Goal: Task Accomplishment & Management: Manage account settings

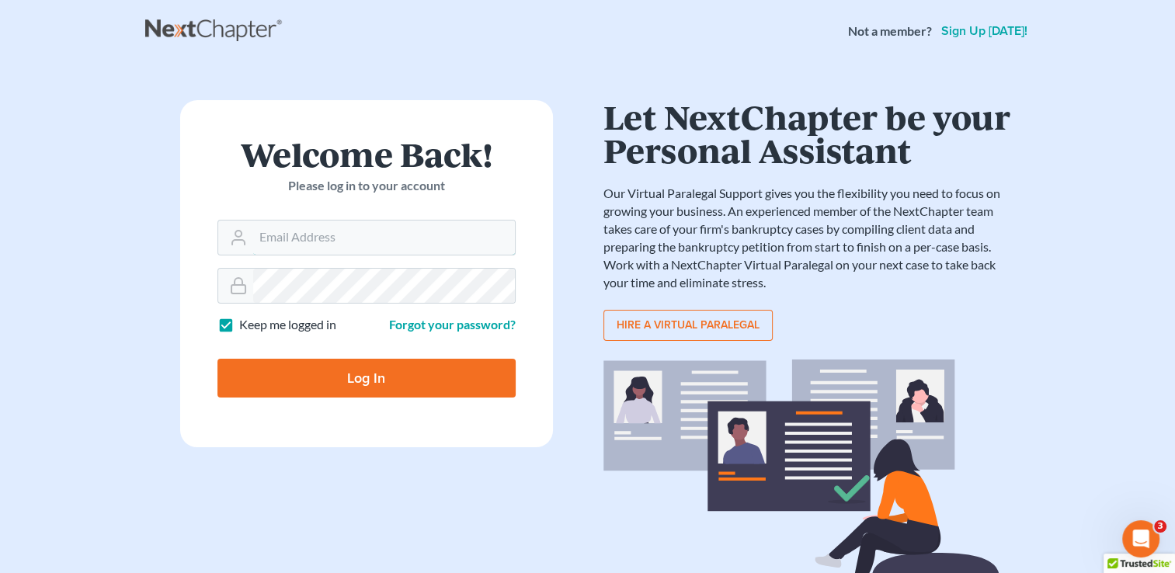
type input "[PERSON_NAME][EMAIL_ADDRESS][DOMAIN_NAME]"
click at [384, 370] on input "Log In" at bounding box center [366, 378] width 298 height 39
type input "Thinking..."
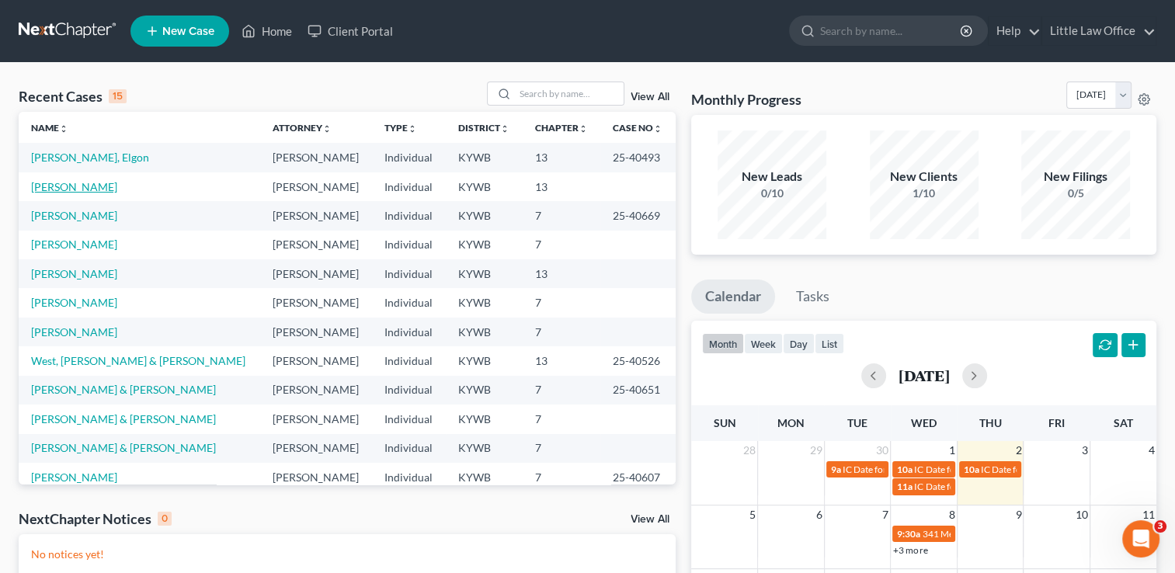
click at [71, 189] on link "Jones, Danny" at bounding box center [74, 186] width 86 height 13
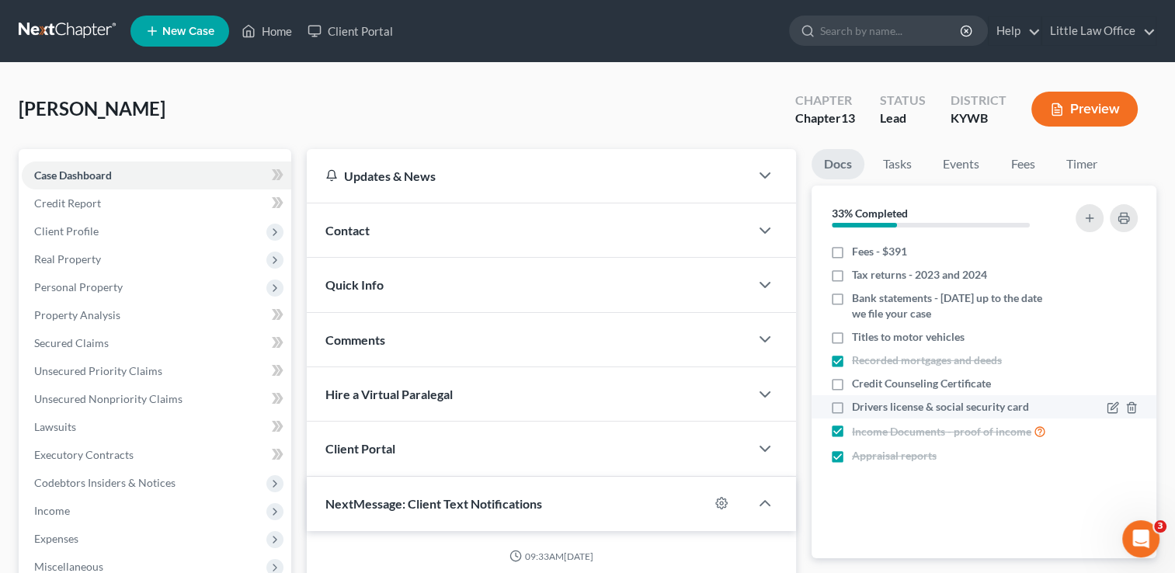
scroll to position [221, 0]
click at [852, 408] on label "Drivers license & social security card" at bounding box center [940, 407] width 177 height 16
click at [858, 408] on input "Drivers license & social security card" at bounding box center [863, 404] width 10 height 10
checkbox input "true"
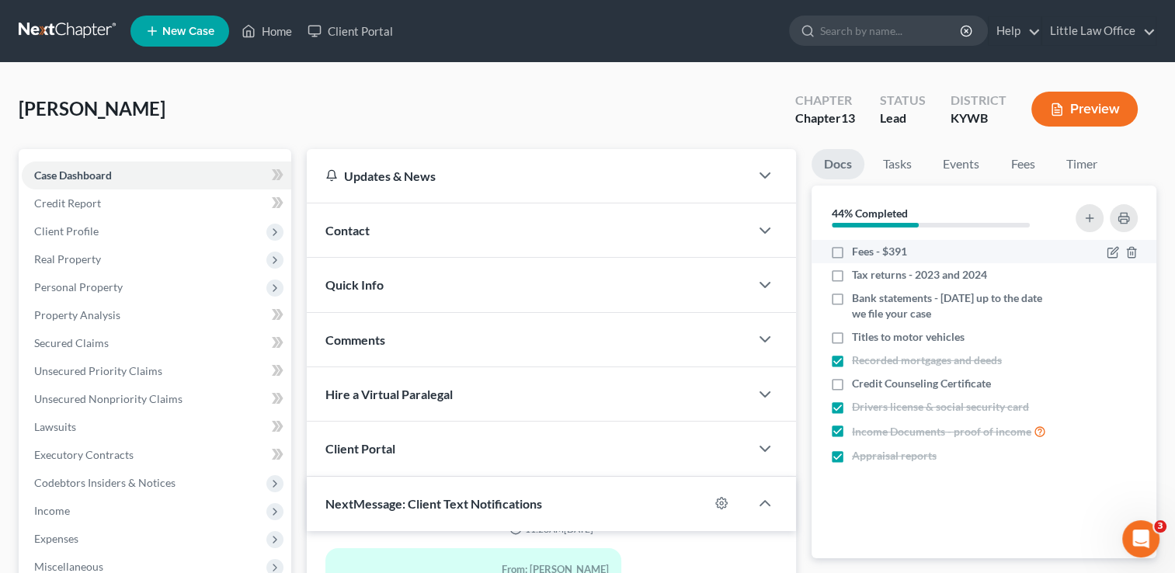
click at [852, 253] on label "Fees - $391" at bounding box center [879, 252] width 55 height 16
click at [858, 253] on input "Fees - $391" at bounding box center [863, 249] width 10 height 10
checkbox input "true"
click at [852, 278] on label "Tax returns - 2023 and 2024" at bounding box center [919, 275] width 135 height 16
click at [858, 277] on input "Tax returns - 2023 and 2024" at bounding box center [863, 272] width 10 height 10
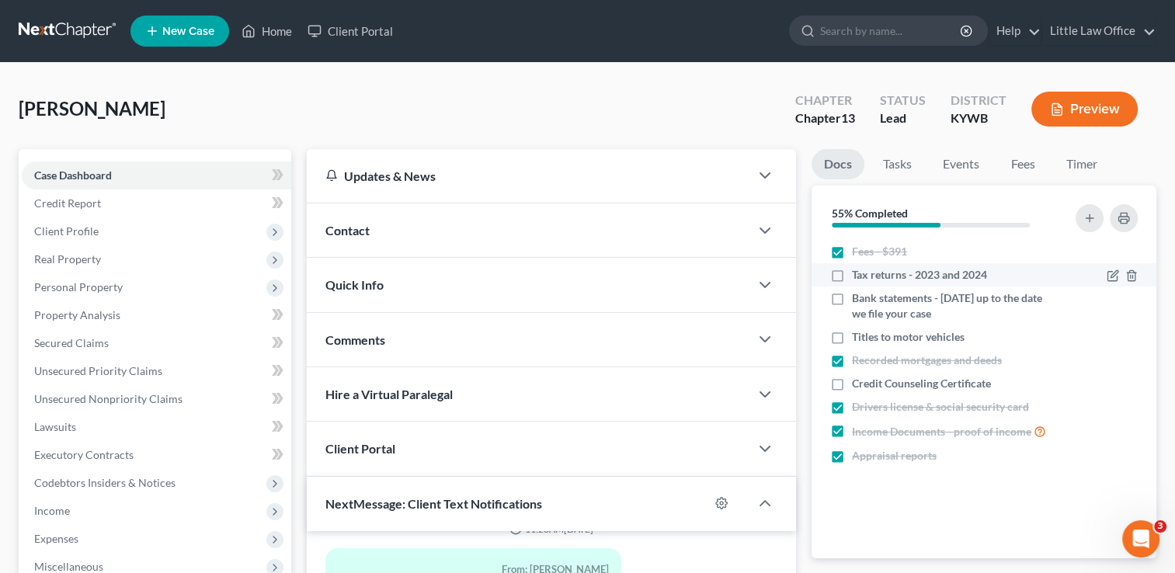
checkbox input "true"
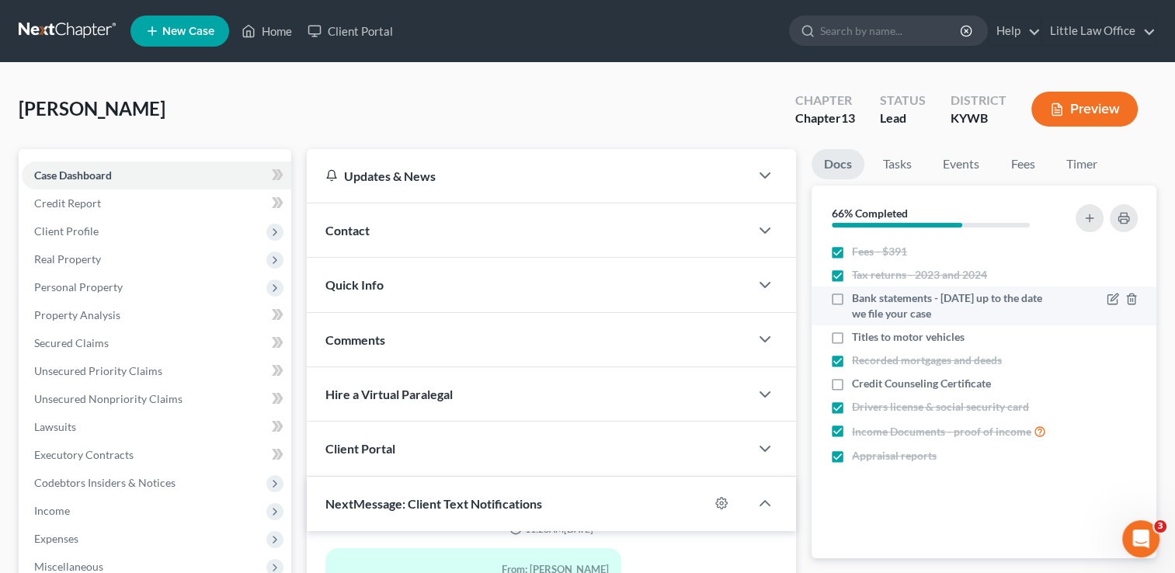
click at [852, 298] on label "Bank statements - 4/1/25 up to the date we file your case" at bounding box center [954, 305] width 205 height 31
click at [858, 298] on input "Bank statements - 4/1/25 up to the date we file your case" at bounding box center [863, 295] width 10 height 10
checkbox input "true"
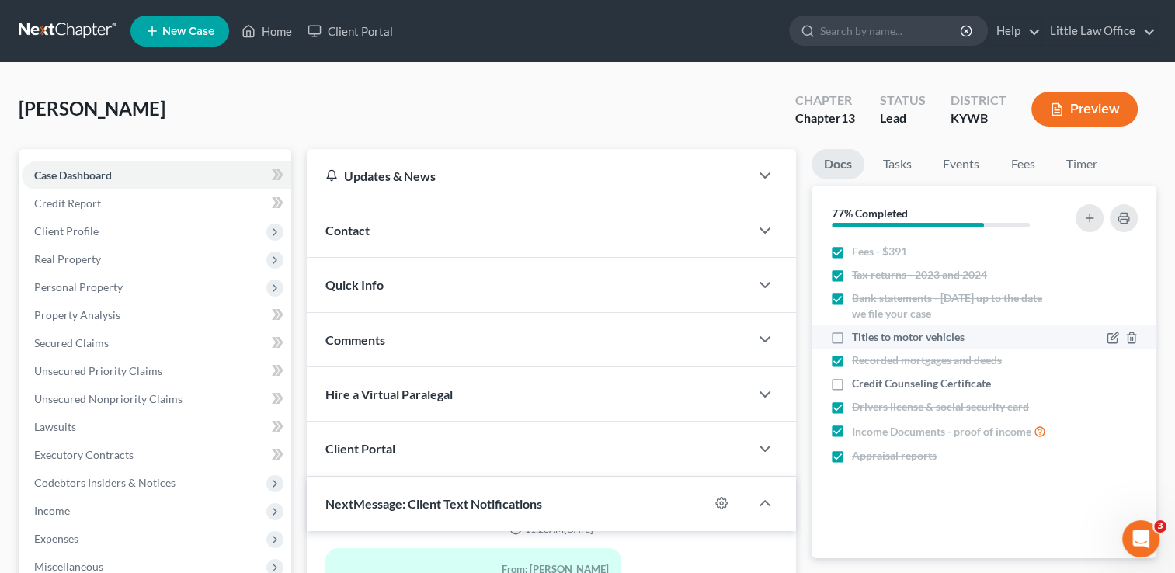
click at [852, 335] on label "Titles to motor vehicles" at bounding box center [908, 337] width 113 height 16
click at [858, 335] on input "Titles to motor vehicles" at bounding box center [863, 334] width 10 height 10
click at [852, 335] on label "Titles to motor vehicles" at bounding box center [908, 337] width 113 height 16
click at [858, 335] on input "Titles to motor vehicles" at bounding box center [863, 334] width 10 height 10
checkbox input "false"
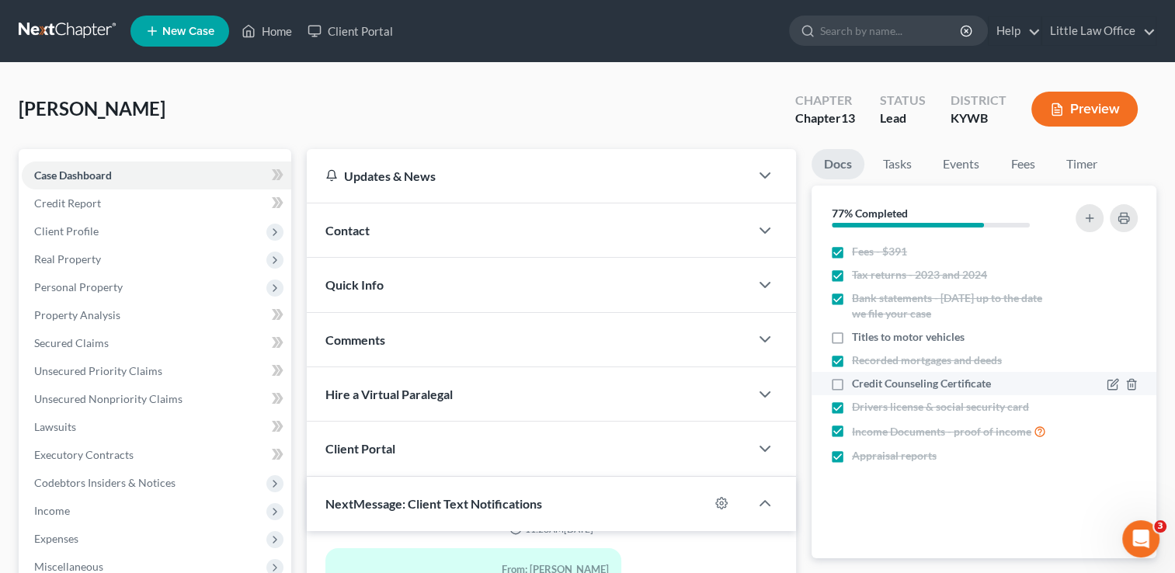
drag, startPoint x: 839, startPoint y: 335, endPoint x: 841, endPoint y: 381, distance: 45.1
click at [852, 381] on label "Credit Counseling Certificate" at bounding box center [921, 384] width 139 height 16
click at [858, 381] on input "Credit Counseling Certificate" at bounding box center [863, 381] width 10 height 10
checkbox input "true"
click at [852, 337] on label "Titles to motor vehicles" at bounding box center [908, 337] width 113 height 16
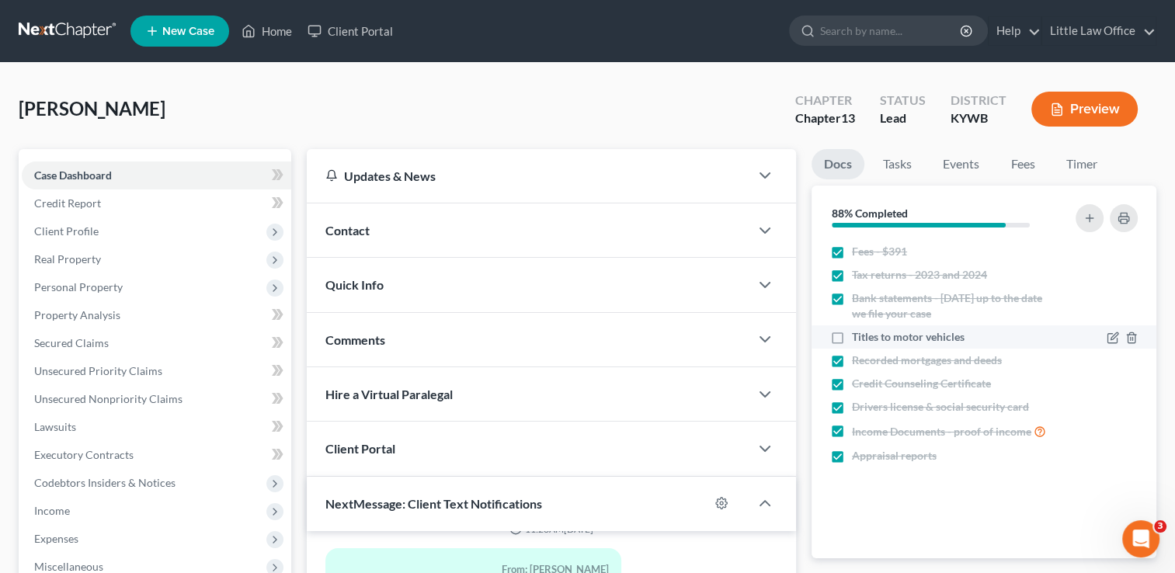
click at [858, 337] on input "Titles to motor vehicles" at bounding box center [863, 334] width 10 height 10
checkbox input "true"
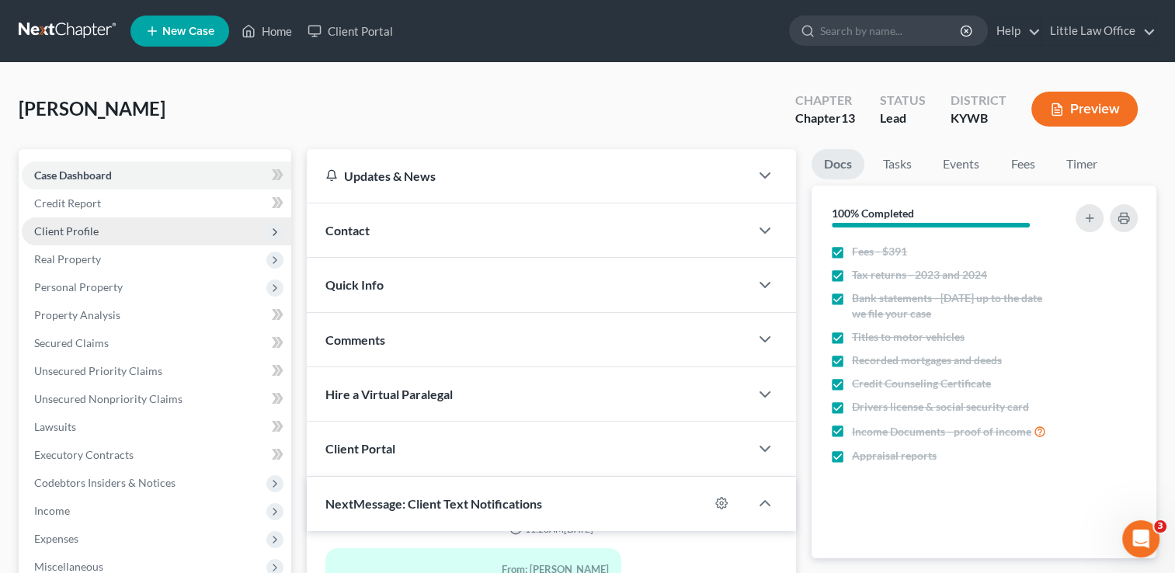
click at [101, 219] on span "Client Profile" at bounding box center [156, 231] width 269 height 28
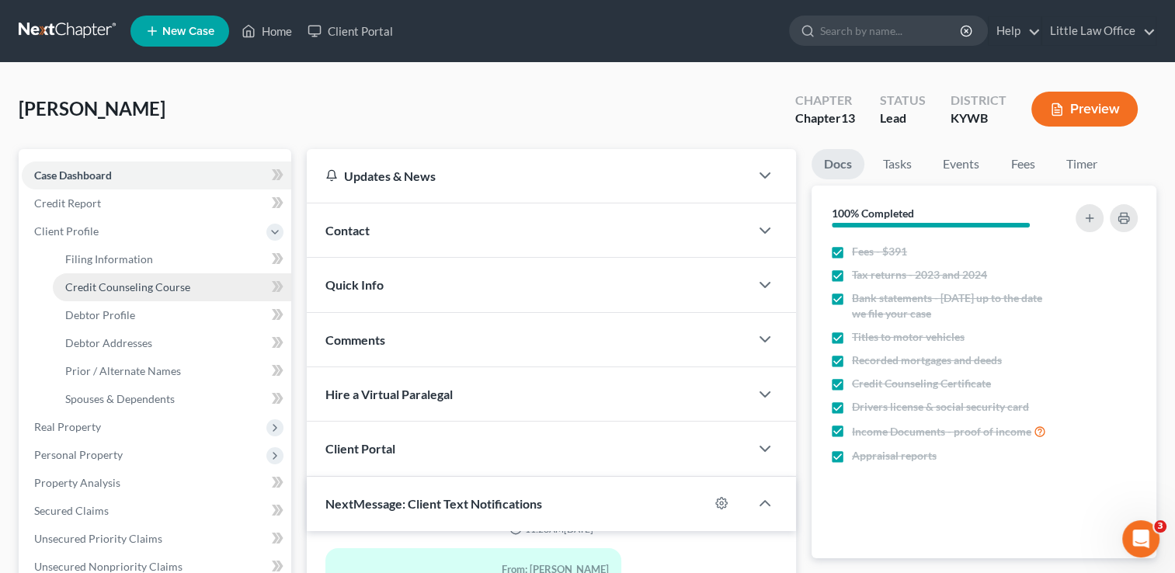
click at [120, 289] on span "Credit Counseling Course" at bounding box center [127, 286] width 125 height 13
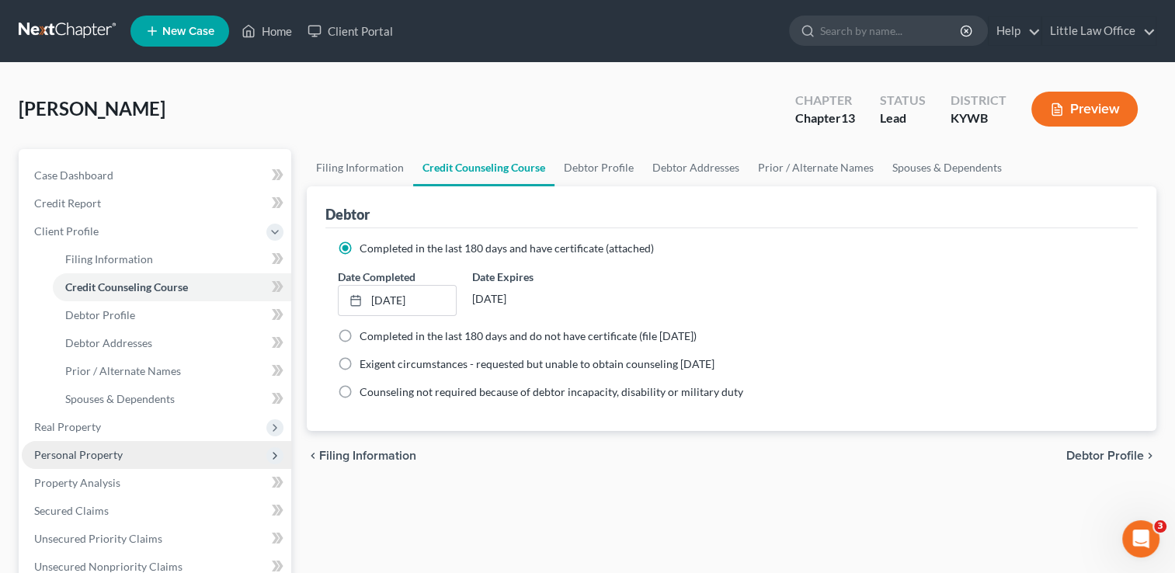
click at [103, 460] on span "Personal Property" at bounding box center [78, 454] width 89 height 13
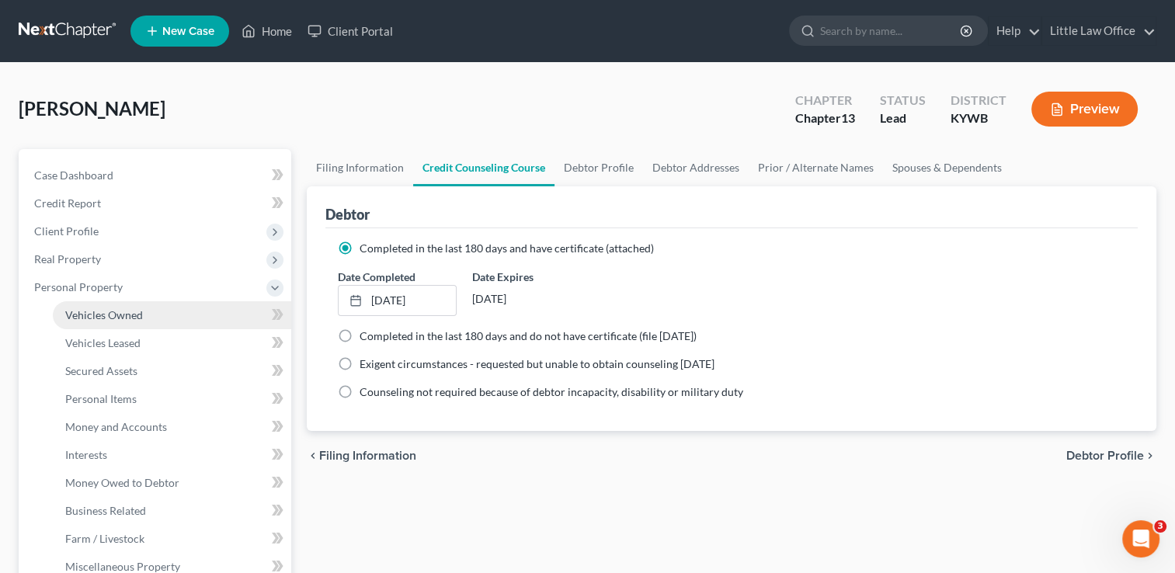
click at [128, 317] on span "Vehicles Owned" at bounding box center [104, 314] width 78 height 13
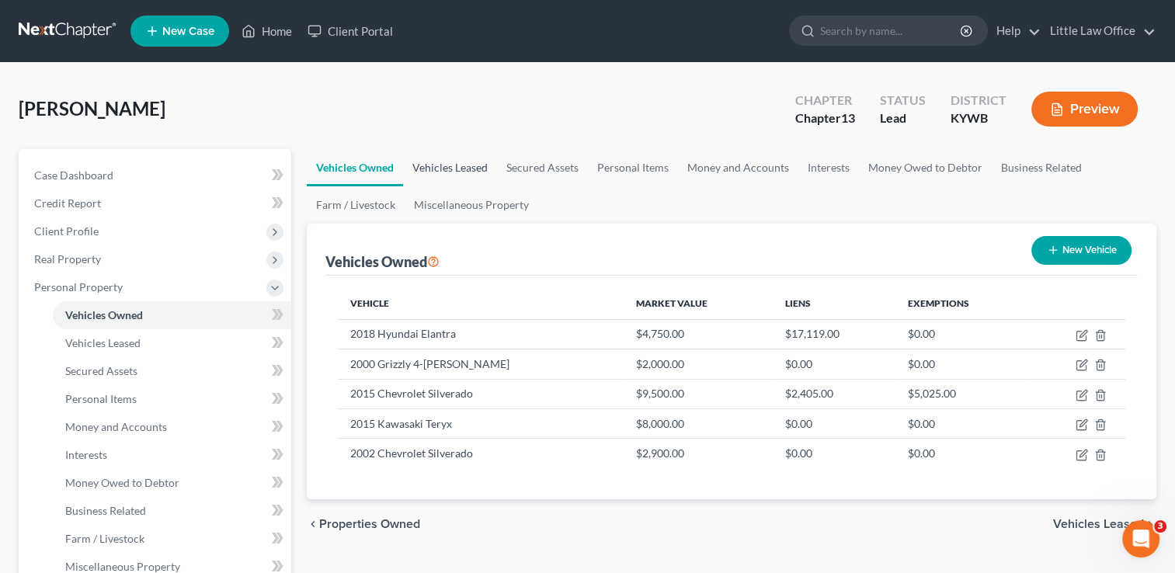
click at [472, 157] on link "Vehicles Leased" at bounding box center [450, 167] width 94 height 37
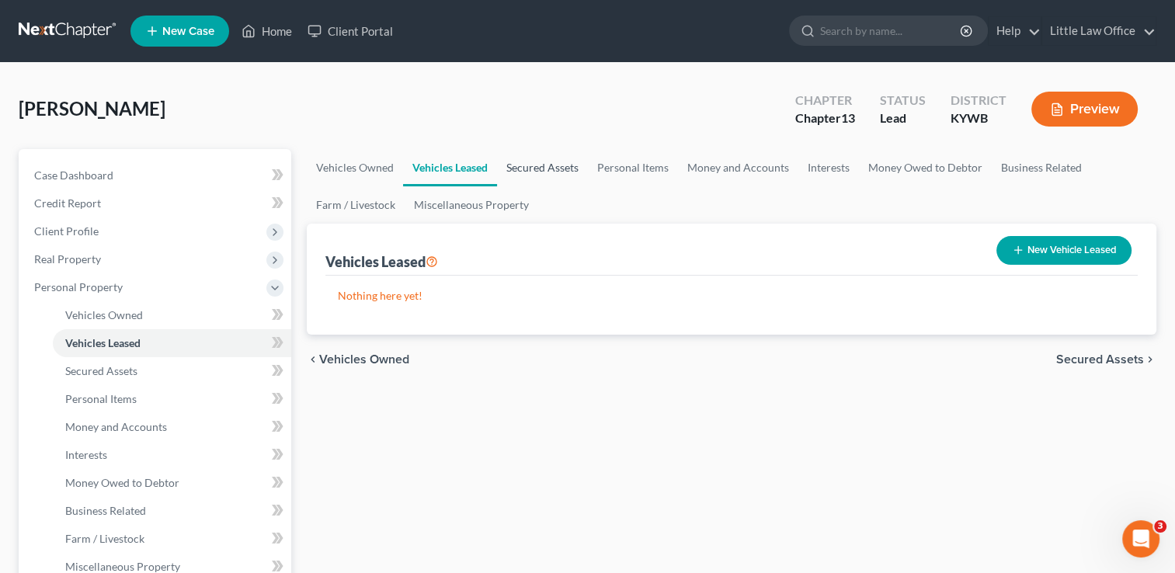
click at [522, 172] on link "Secured Assets" at bounding box center [542, 167] width 91 height 37
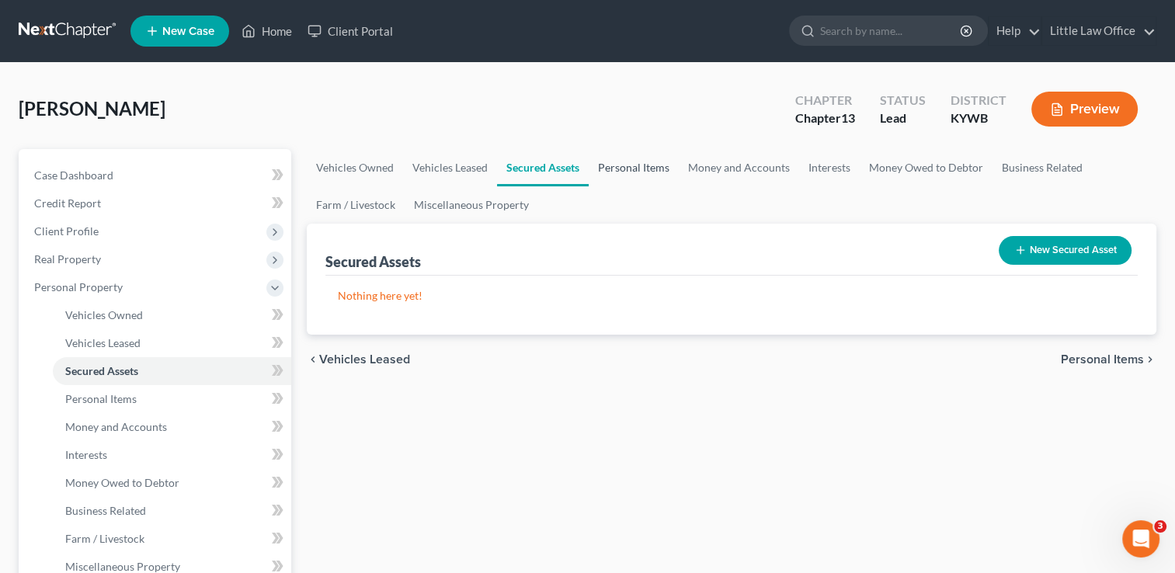
click at [623, 175] on link "Personal Items" at bounding box center [634, 167] width 90 height 37
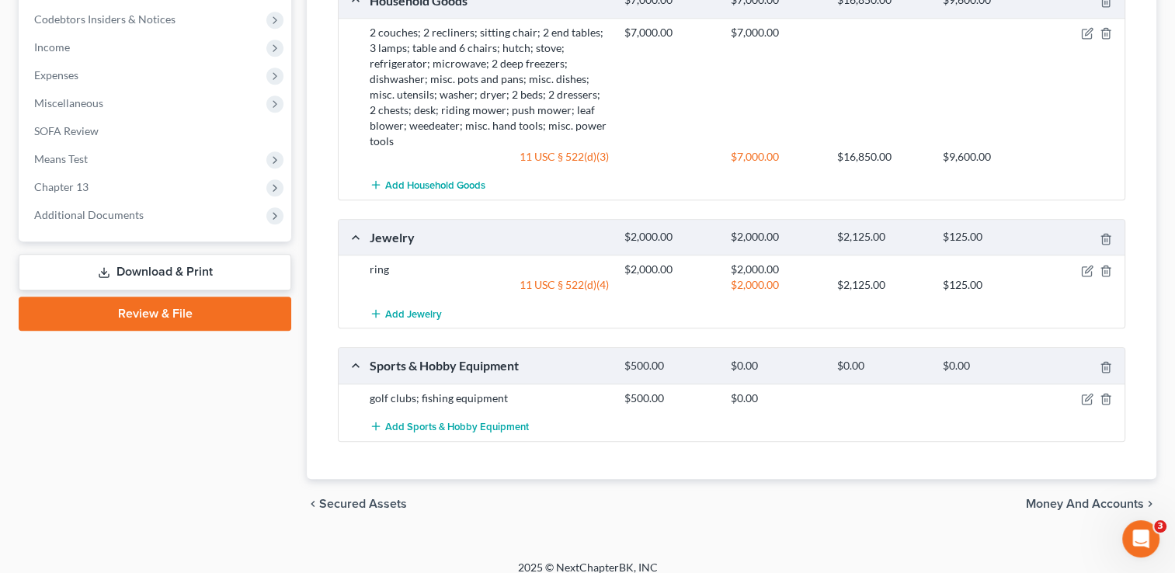
scroll to position [753, 0]
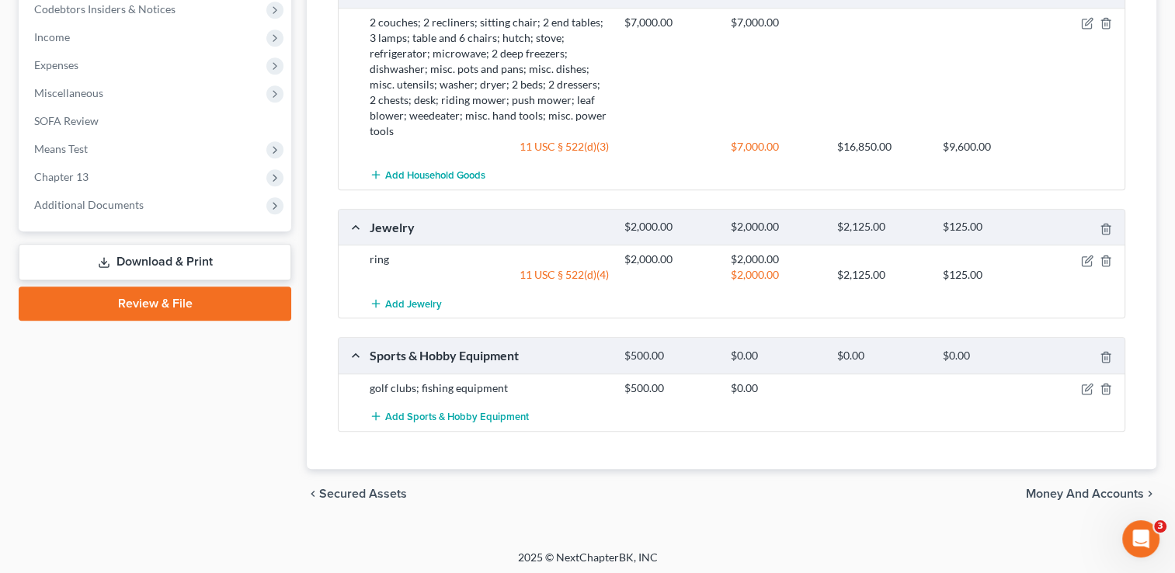
click at [1069, 498] on div "chevron_left Secured Assets Money and Accounts chevron_right" at bounding box center [732, 494] width 850 height 50
click at [1072, 489] on span "Money and Accounts" at bounding box center [1085, 494] width 118 height 12
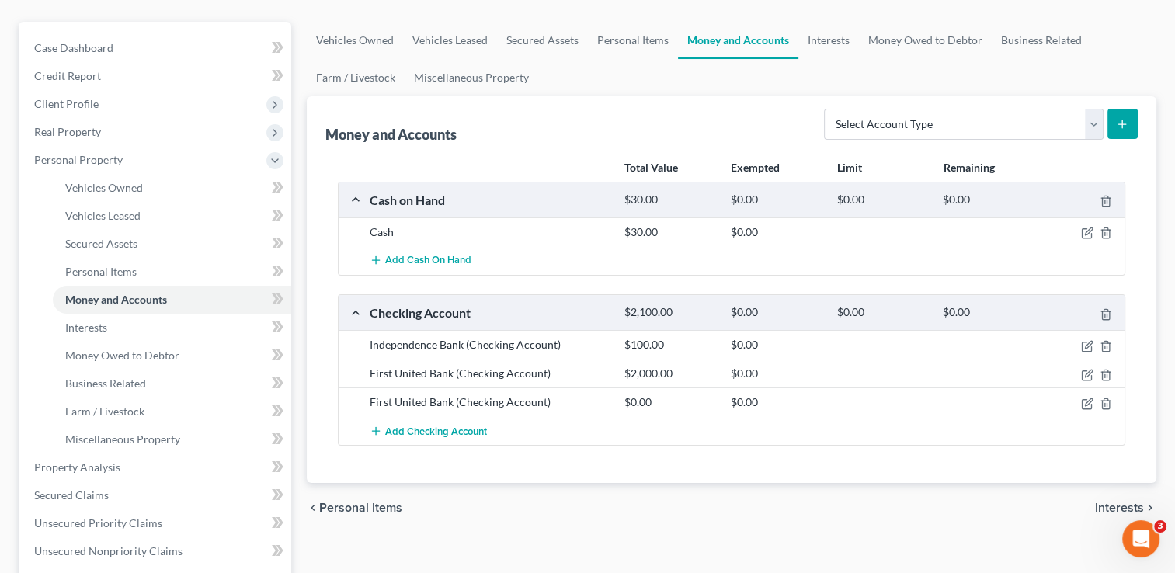
scroll to position [131, 0]
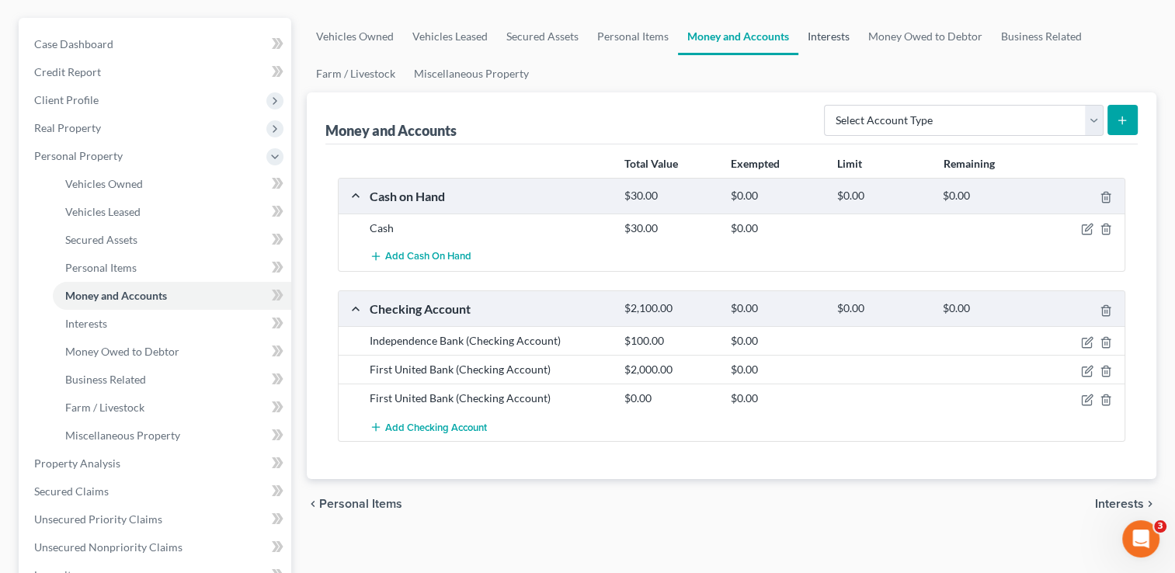
click at [843, 42] on link "Interests" at bounding box center [828, 36] width 61 height 37
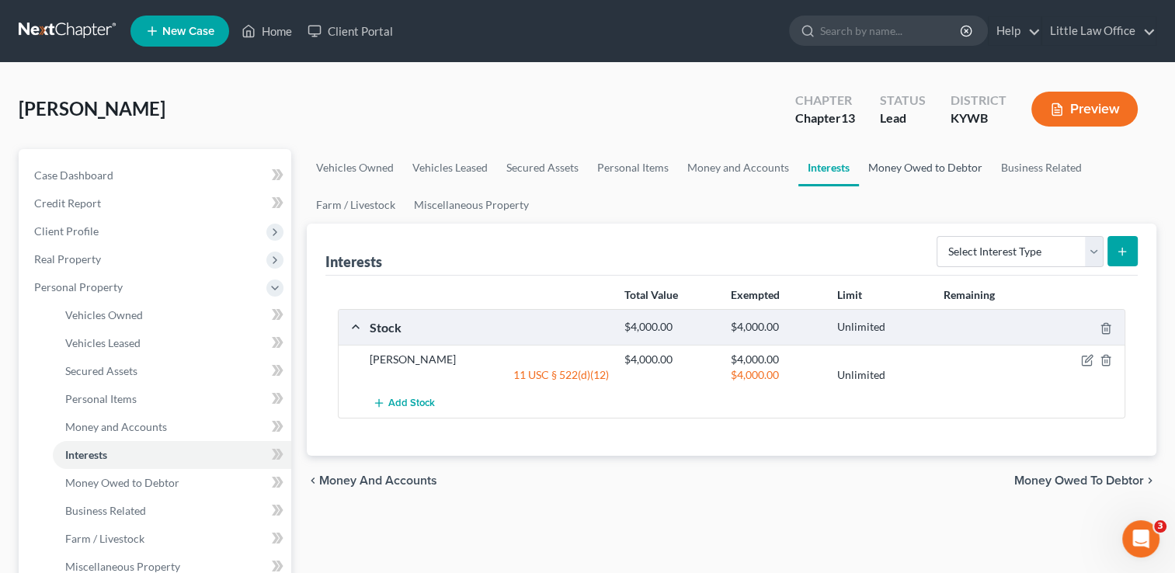
click at [901, 176] on link "Money Owed to Debtor" at bounding box center [925, 167] width 133 height 37
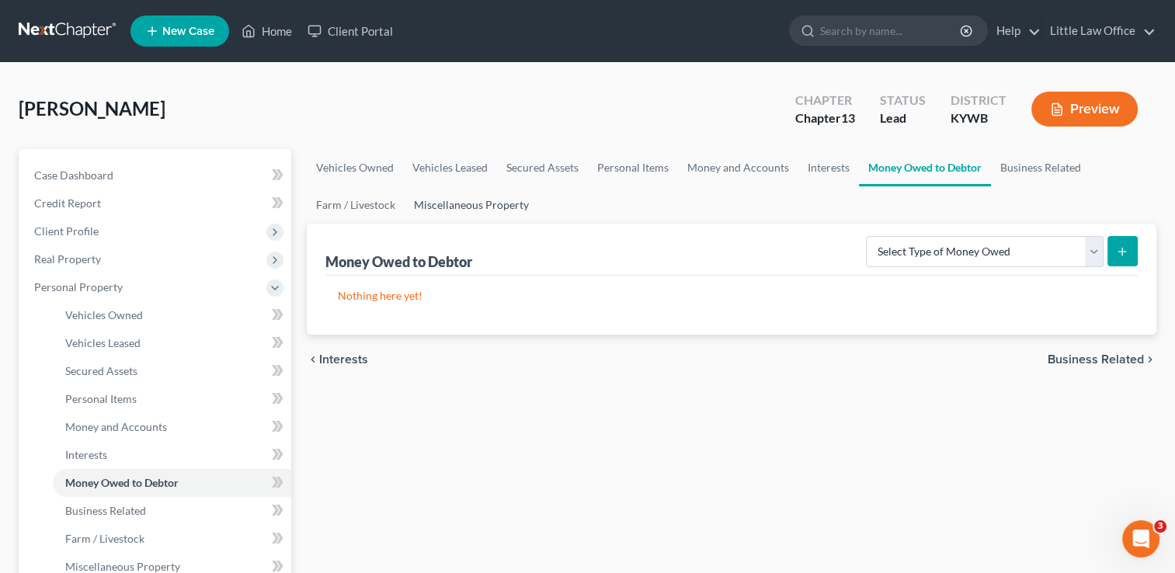
click at [469, 197] on link "Miscellaneous Property" at bounding box center [472, 204] width 134 height 37
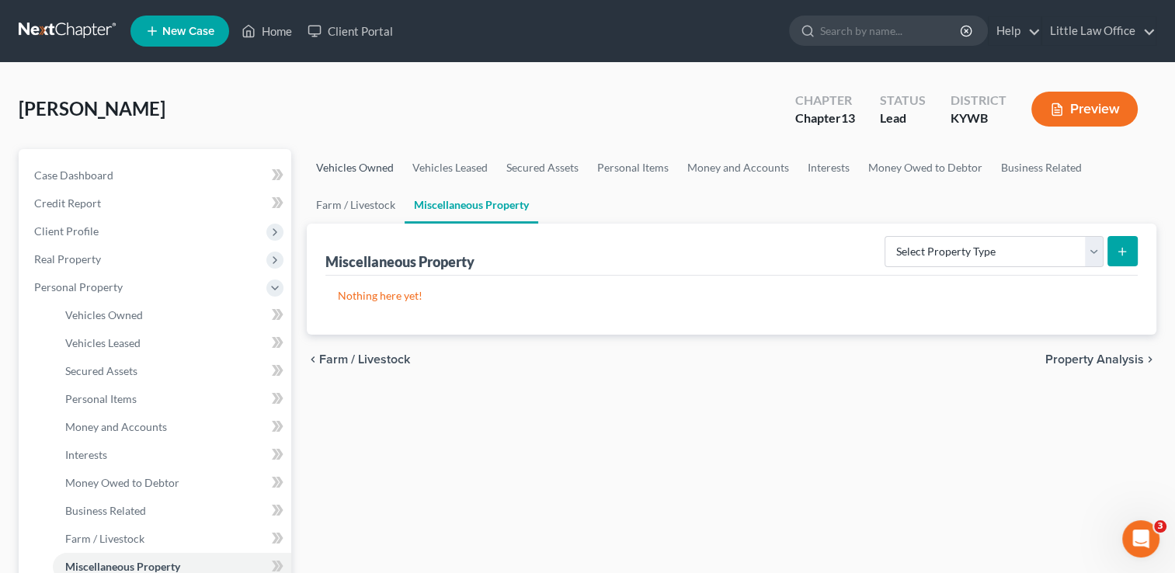
click at [333, 171] on link "Vehicles Owned" at bounding box center [355, 167] width 96 height 37
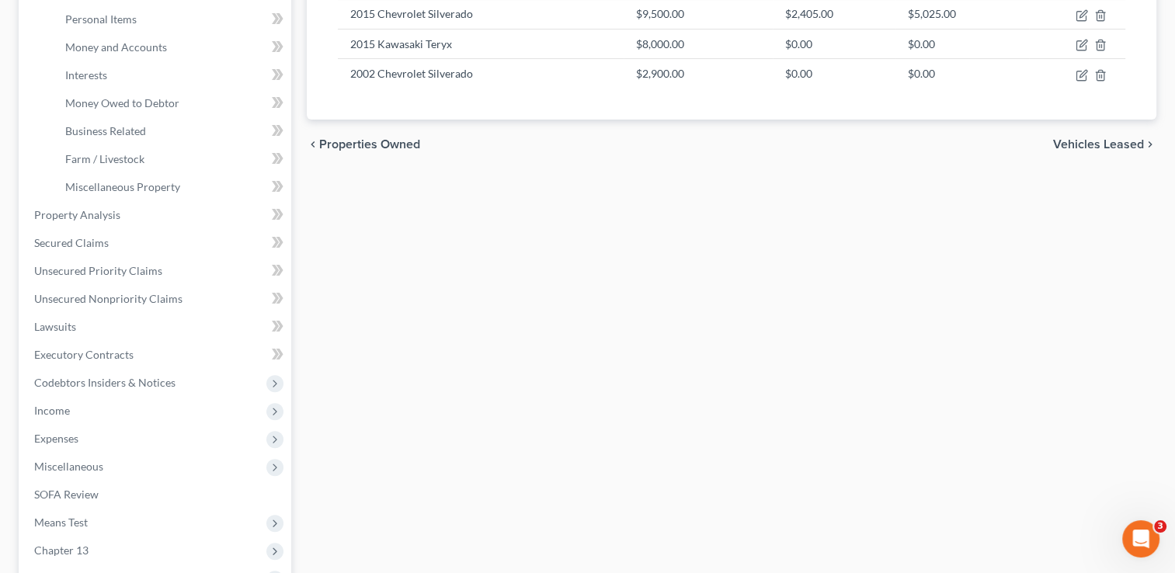
scroll to position [376, 0]
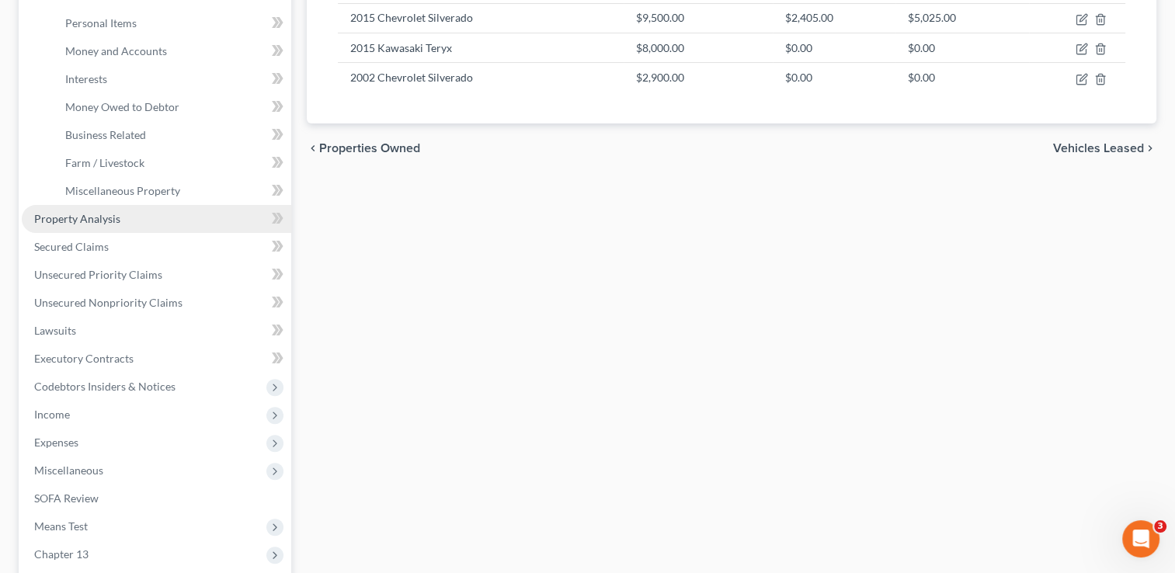
click at [90, 218] on span "Property Analysis" at bounding box center [77, 218] width 86 height 13
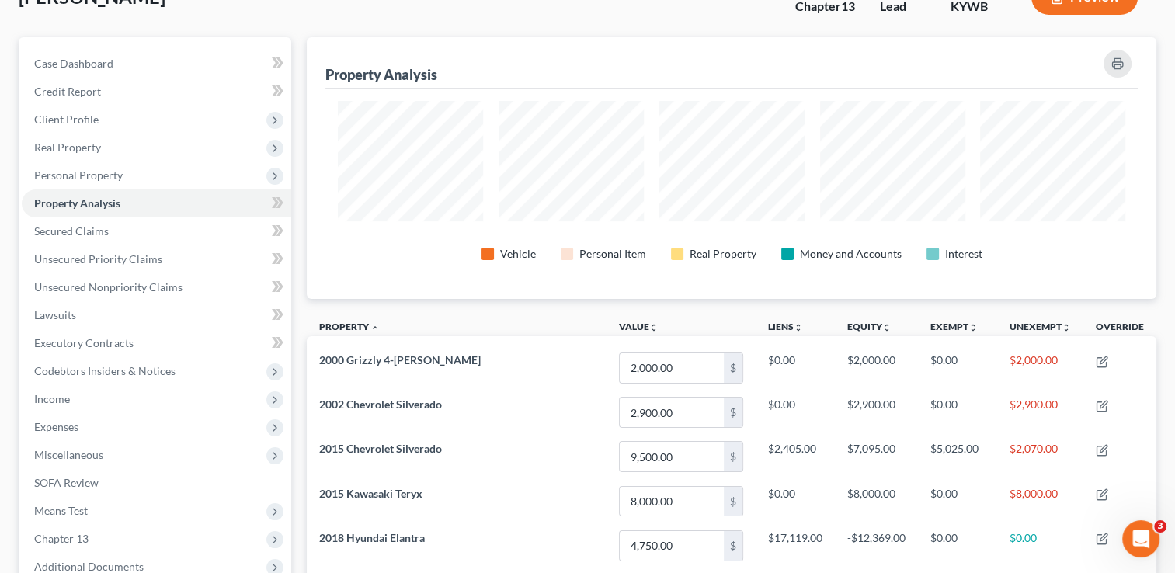
scroll to position [109, 0]
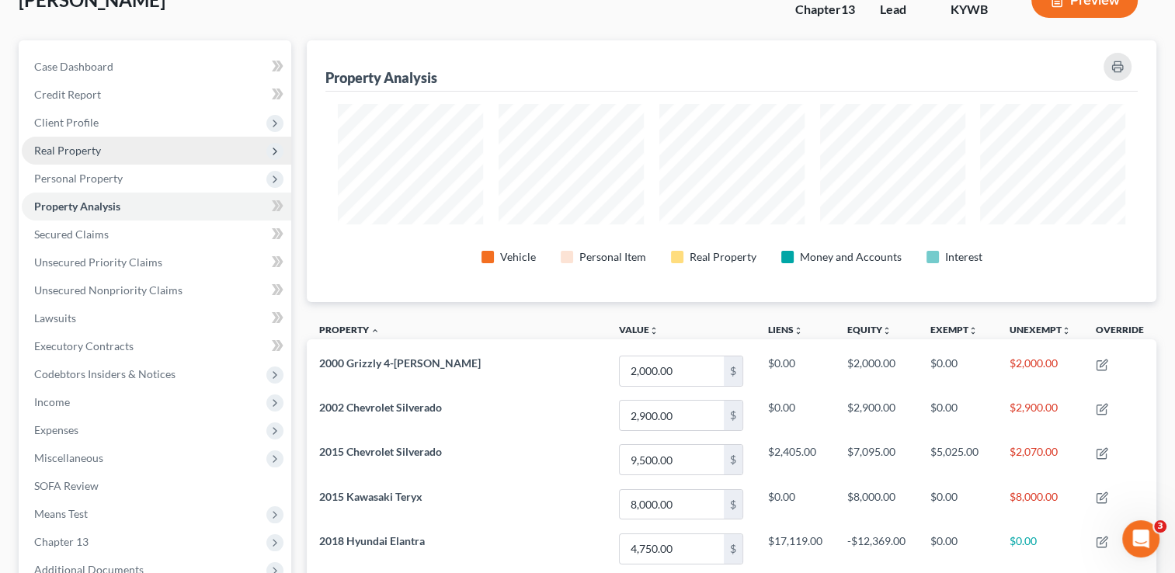
click at [78, 155] on span "Real Property" at bounding box center [67, 150] width 67 height 13
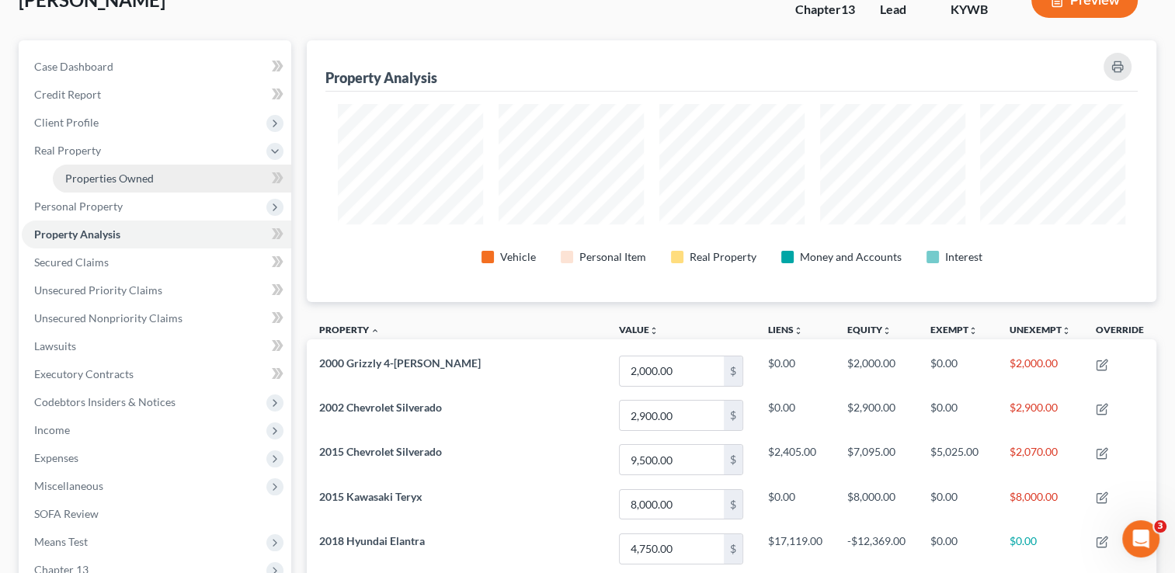
click at [83, 169] on link "Properties Owned" at bounding box center [172, 179] width 238 height 28
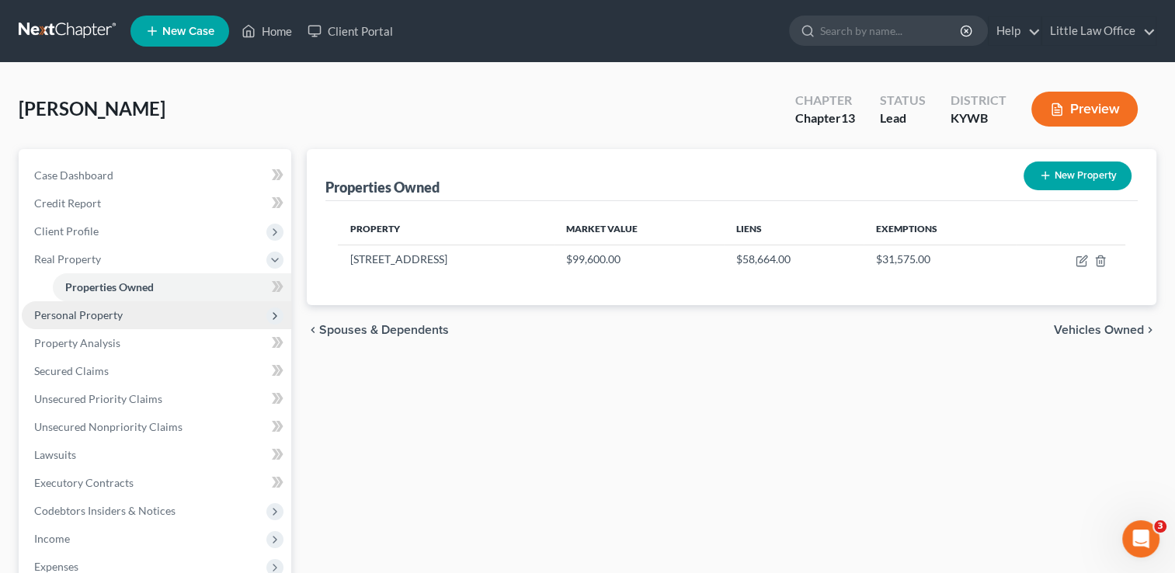
click at [91, 312] on span "Personal Property" at bounding box center [78, 314] width 89 height 13
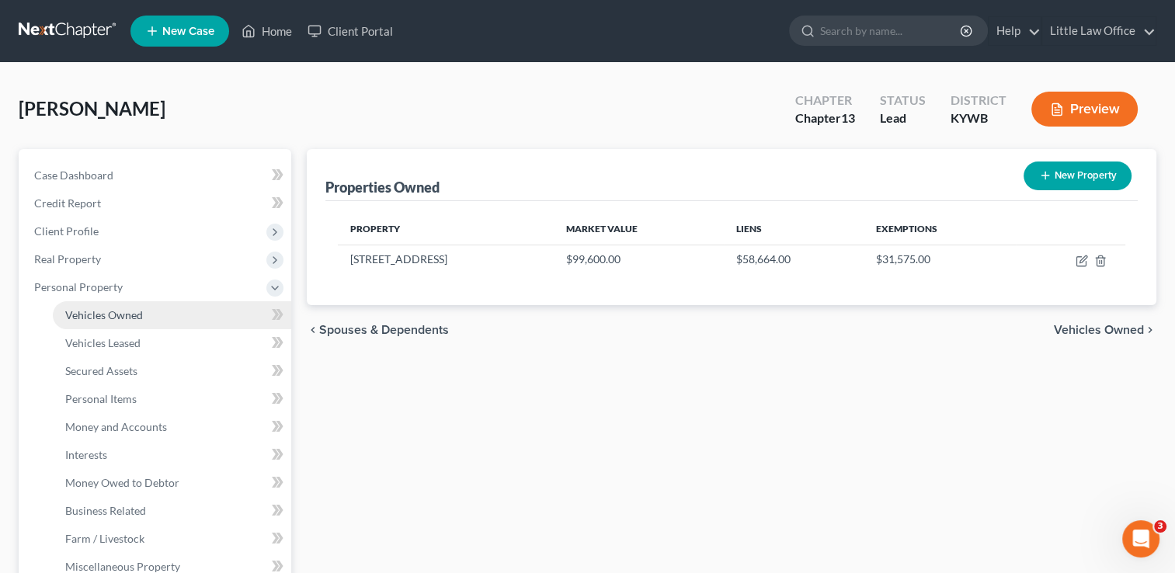
click at [109, 315] on span "Vehicles Owned" at bounding box center [104, 314] width 78 height 13
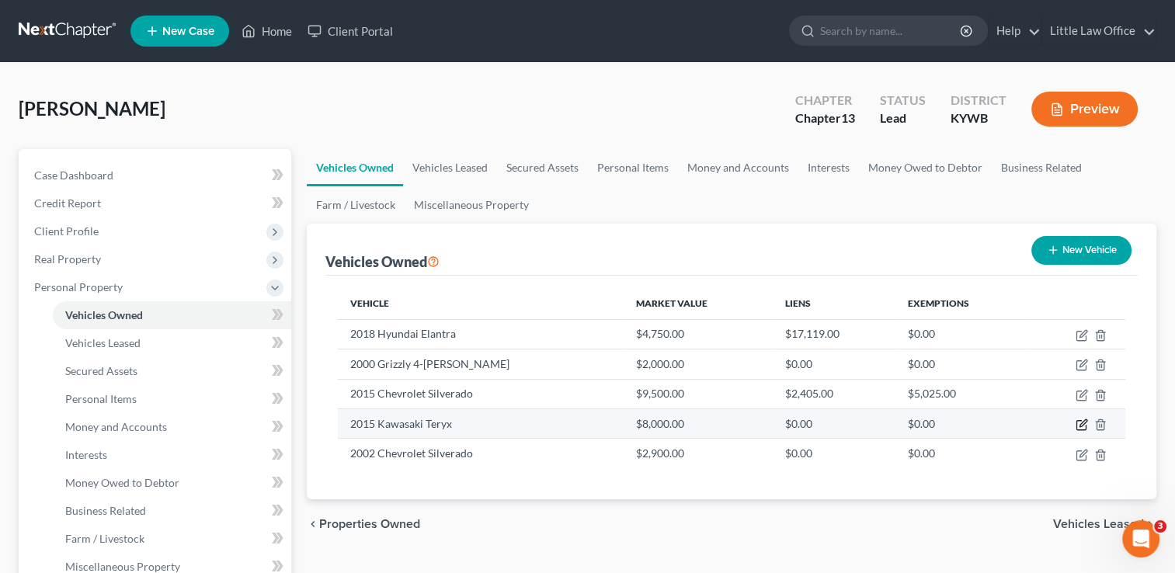
click at [1084, 424] on icon "button" at bounding box center [1082, 425] width 12 height 12
select select "6"
select select "11"
select select "0"
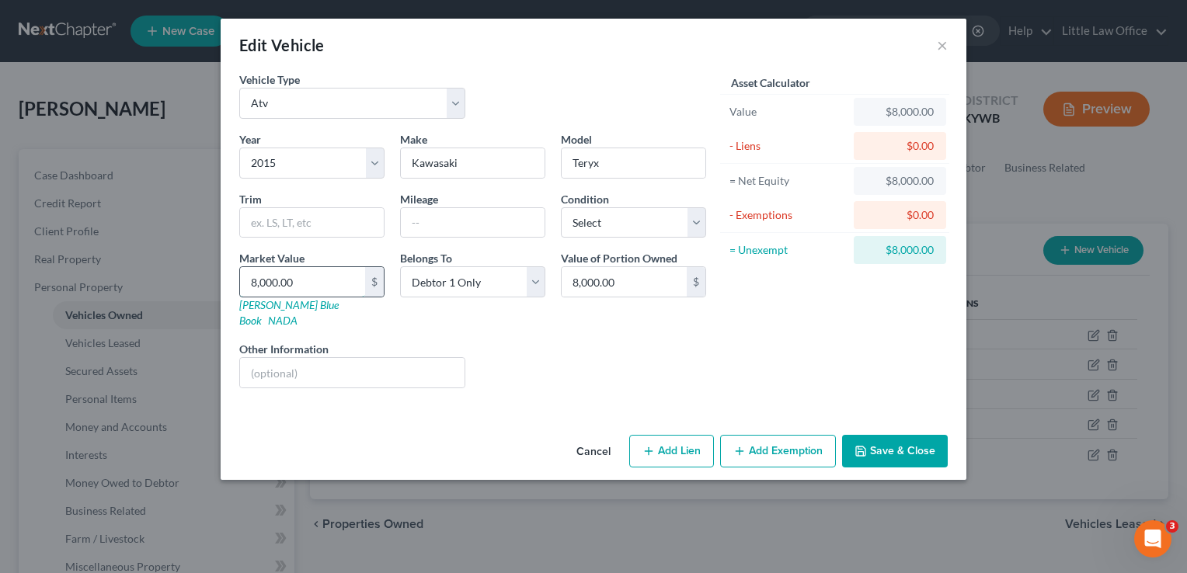
click at [311, 289] on input "8,000.00" at bounding box center [302, 282] width 125 height 30
type input "5"
type input "5.00"
type input "50"
type input "50.00"
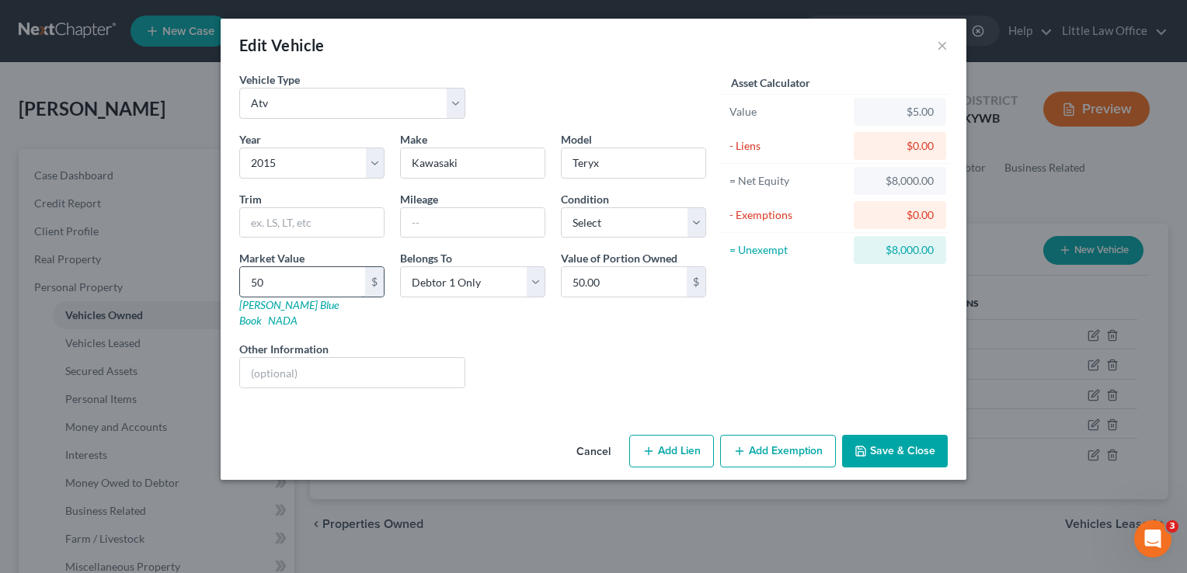
type input "500"
type input "500.00"
type input "5000"
type input "5,000.00"
type input "5,000"
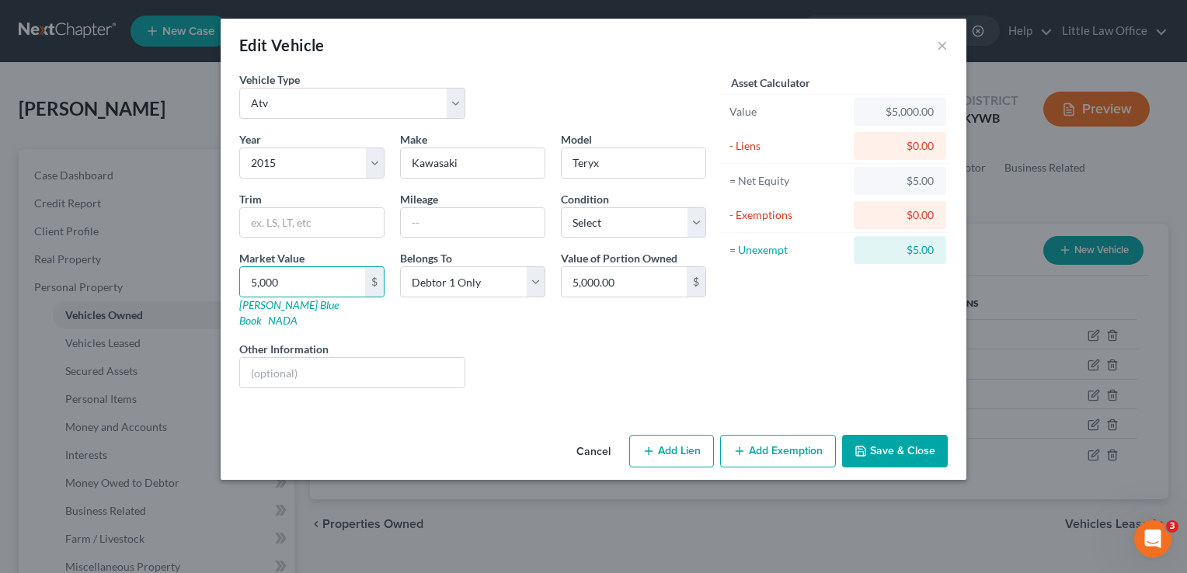
click at [869, 435] on button "Save & Close" at bounding box center [895, 451] width 106 height 33
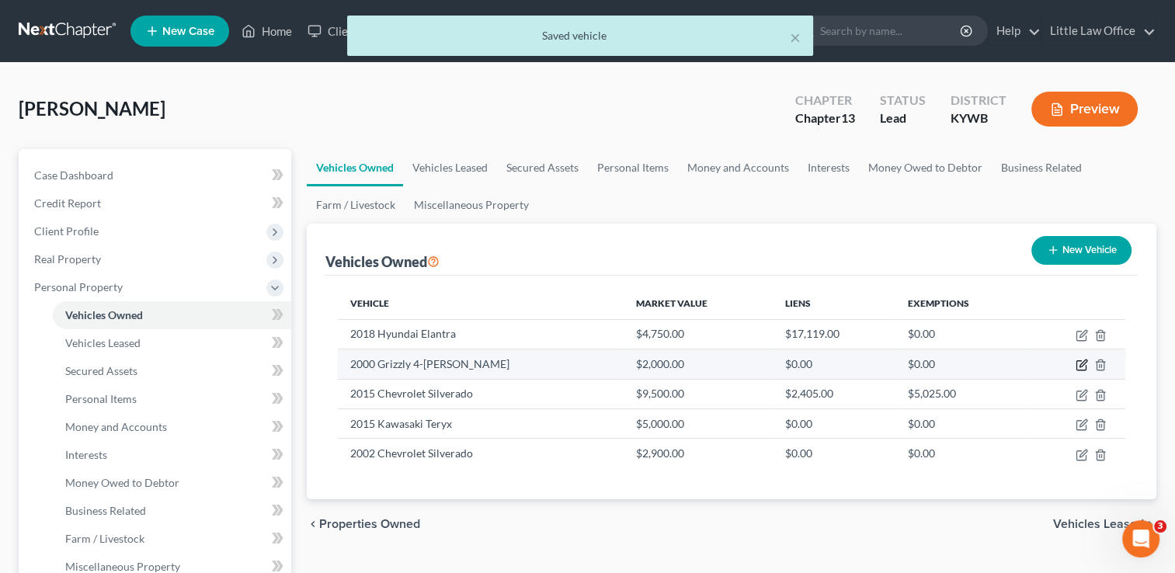
click at [1084, 367] on icon "button" at bounding box center [1082, 365] width 12 height 12
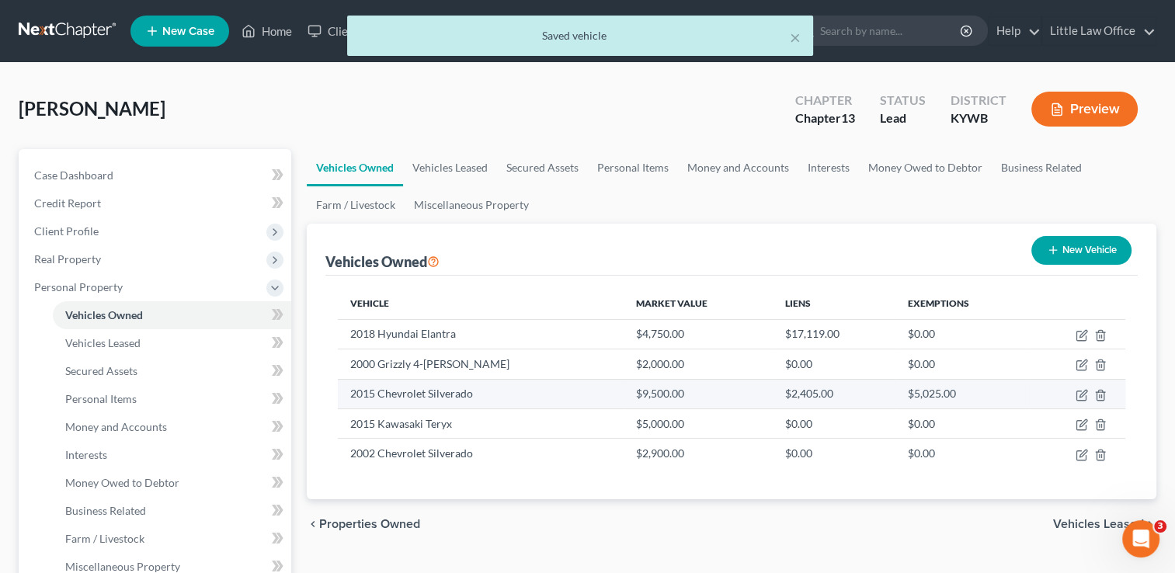
select select "6"
select select "26"
select select "0"
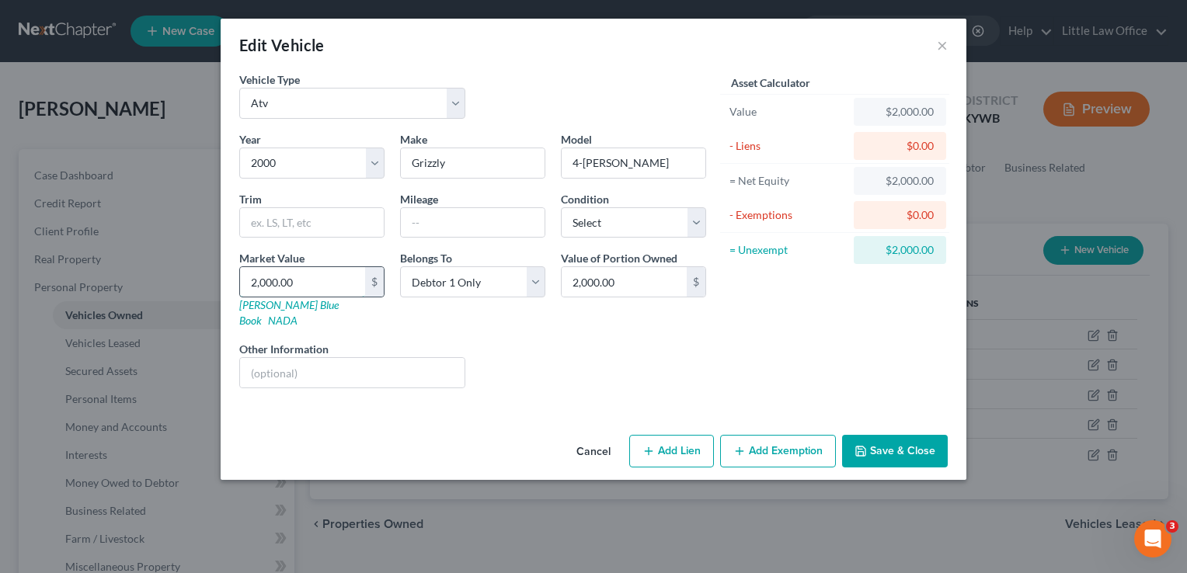
click at [304, 269] on input "2,000.00" at bounding box center [302, 282] width 125 height 30
type input "1"
type input "1.00"
type input "10"
type input "10.00"
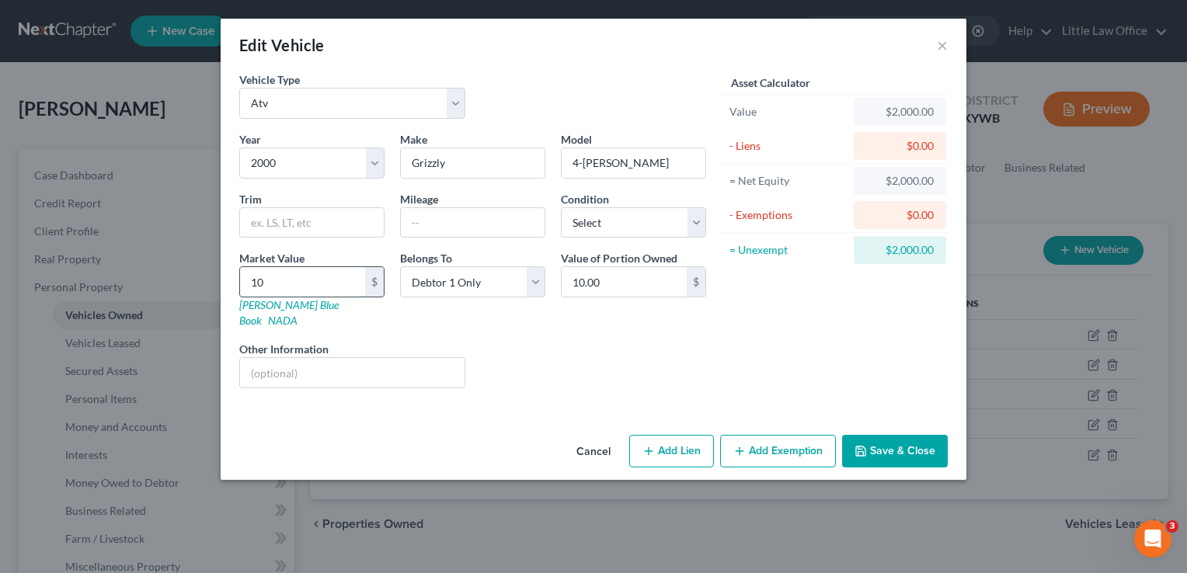
type input "100"
type input "100.00"
type input "1000"
type input "1,000.00"
type input "1,000"
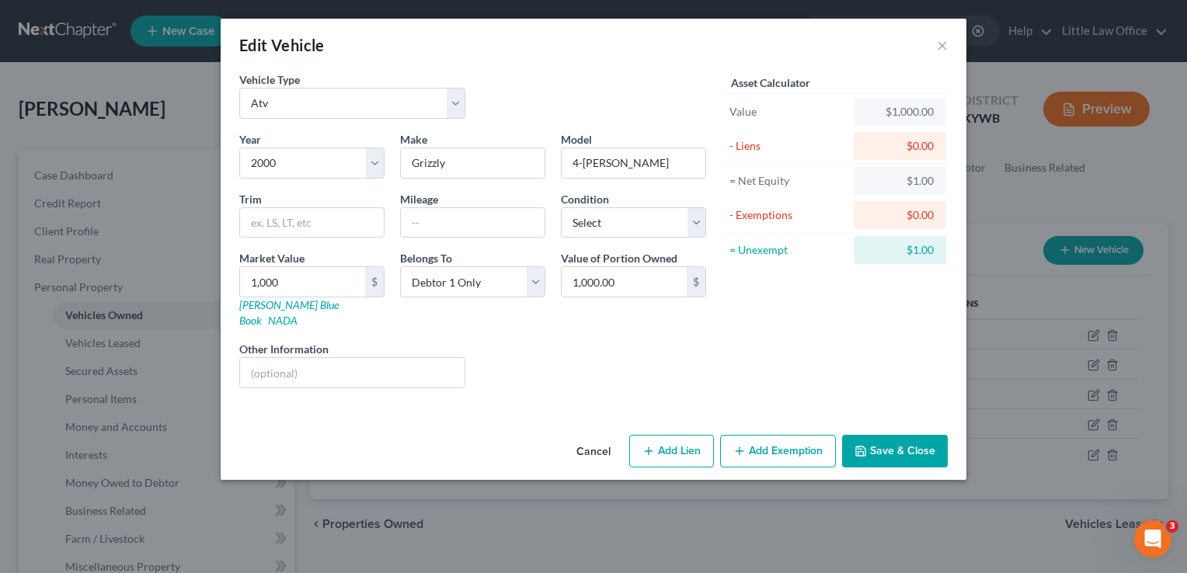
click at [906, 435] on button "Save & Close" at bounding box center [895, 451] width 106 height 33
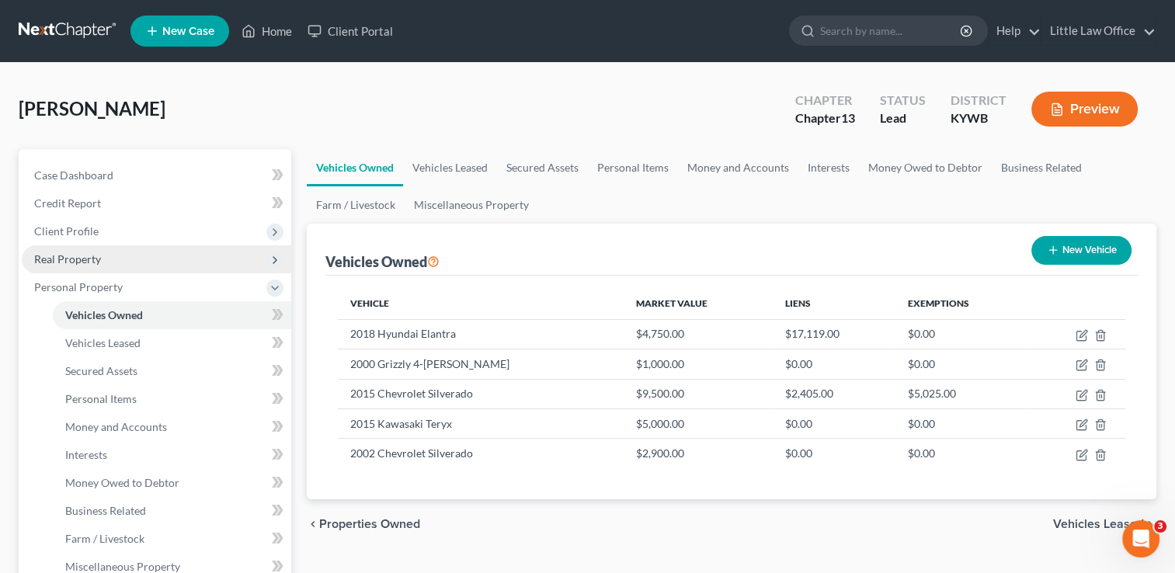
click at [134, 262] on span "Real Property" at bounding box center [156, 259] width 269 height 28
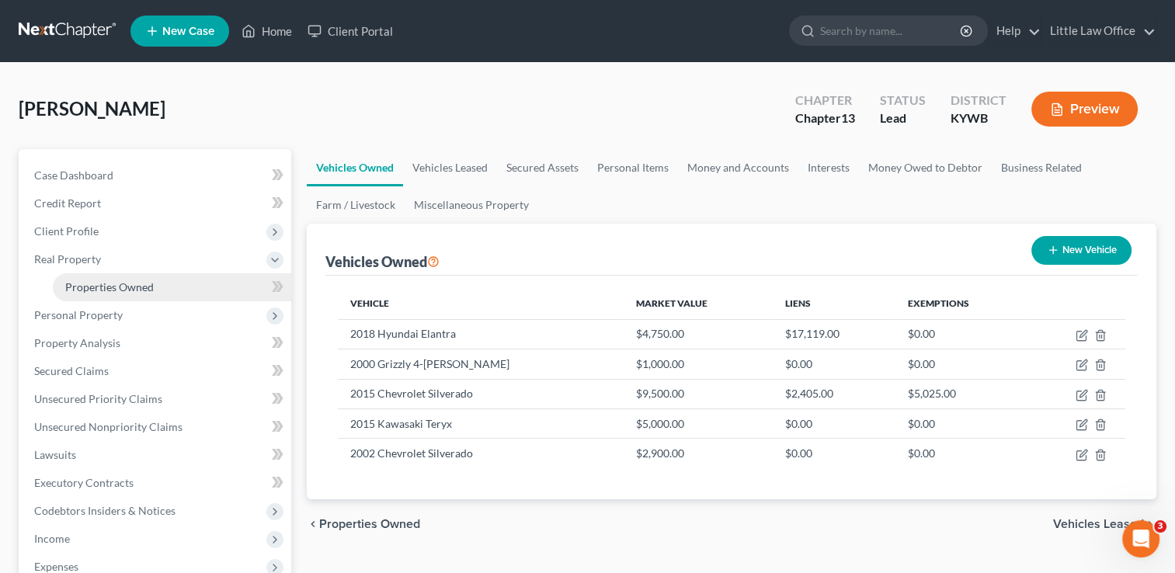
click at [130, 282] on span "Properties Owned" at bounding box center [109, 286] width 89 height 13
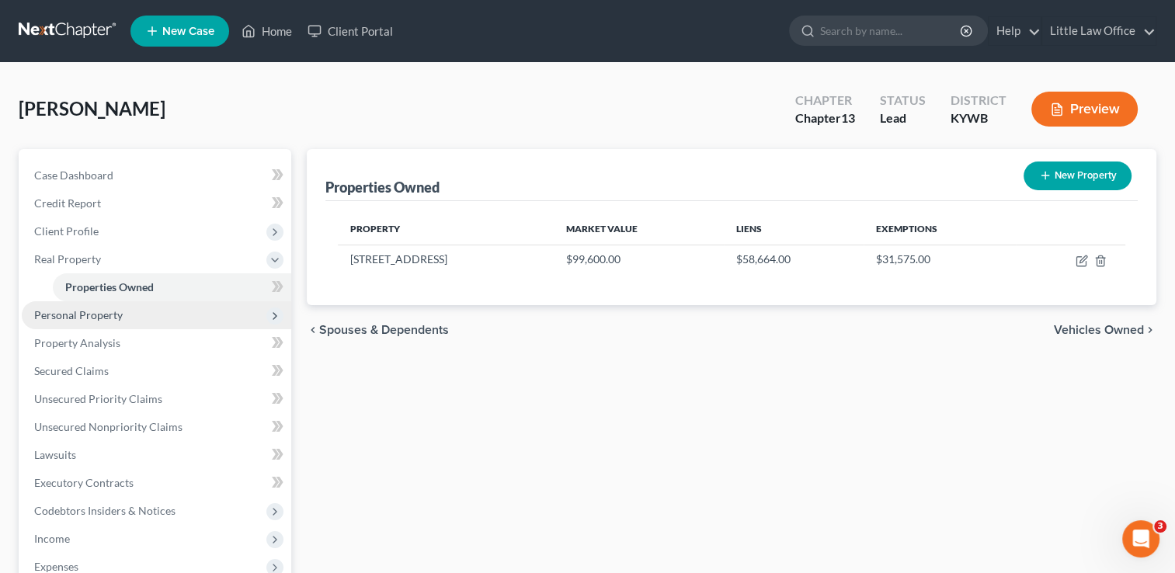
click at [71, 311] on span "Personal Property" at bounding box center [78, 314] width 89 height 13
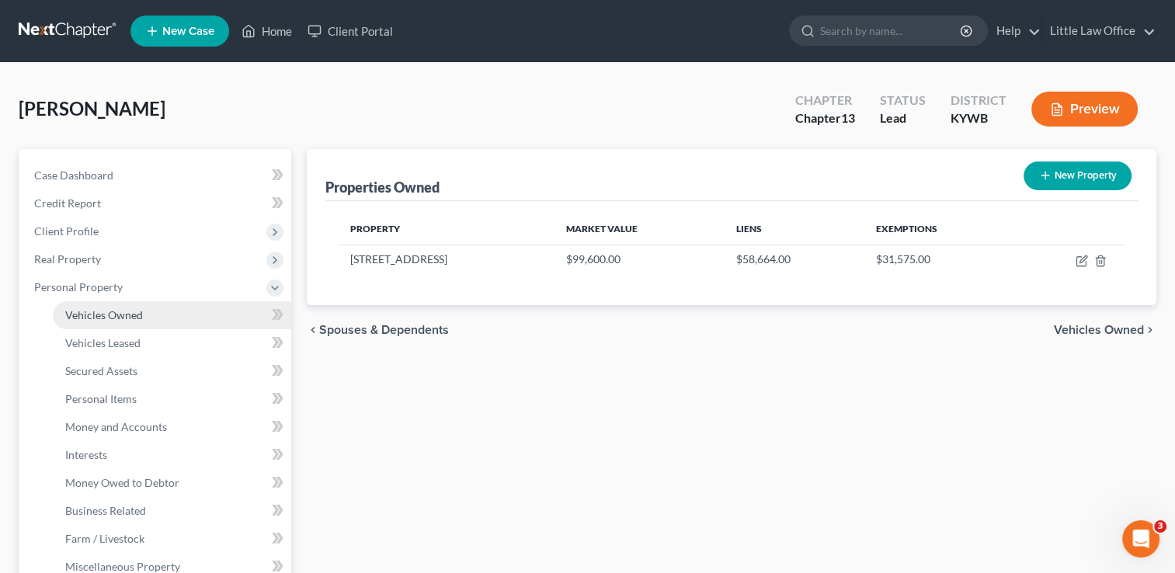
click at [84, 325] on link "Vehicles Owned" at bounding box center [172, 315] width 238 height 28
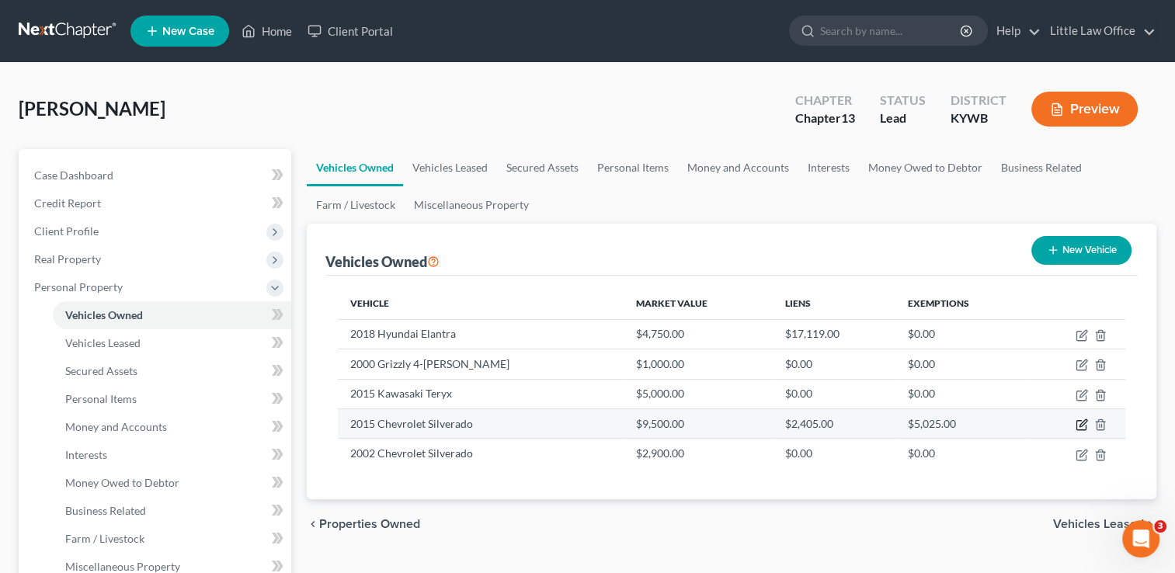
click at [1079, 425] on icon "button" at bounding box center [1082, 425] width 12 height 12
select select "0"
select select "11"
select select "0"
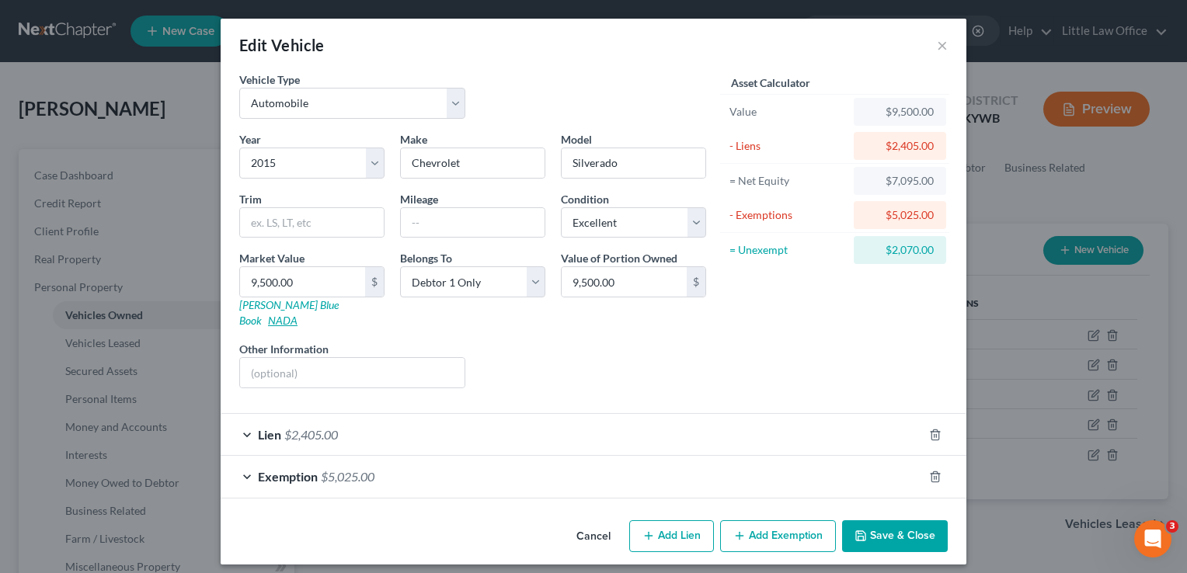
click at [297, 314] on link "NADA" at bounding box center [283, 320] width 30 height 13
click at [422, 222] on input "text" at bounding box center [473, 223] width 144 height 30
type input "65,000"
click at [297, 314] on link "NADA" at bounding box center [283, 320] width 30 height 13
click at [276, 359] on input "text" at bounding box center [352, 373] width 224 height 30
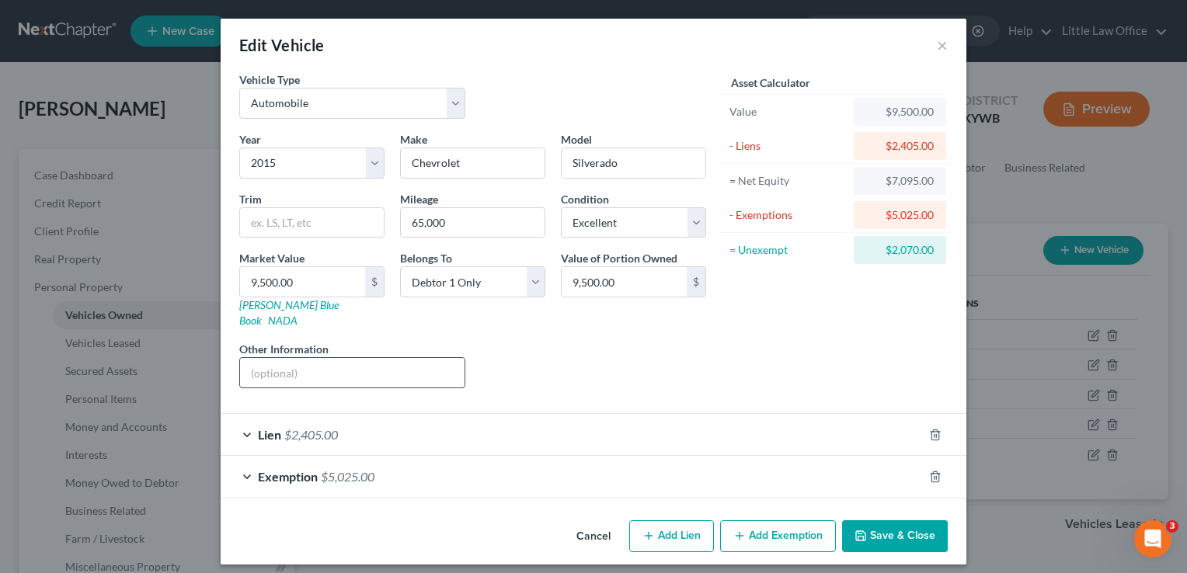
paste input "1500-V8 Extended Cab LT 4WD"
type input "1500-V8 Extended Cab LT 4WD"
drag, startPoint x: 432, startPoint y: 353, endPoint x: 134, endPoint y: 346, distance: 298.3
click at [134, 346] on div "Edit Vehicle × Vehicle Type Select Automobile Truck Trailer Watercraft Aircraft…" at bounding box center [593, 286] width 1187 height 573
click at [906, 520] on button "Save & Close" at bounding box center [895, 536] width 106 height 33
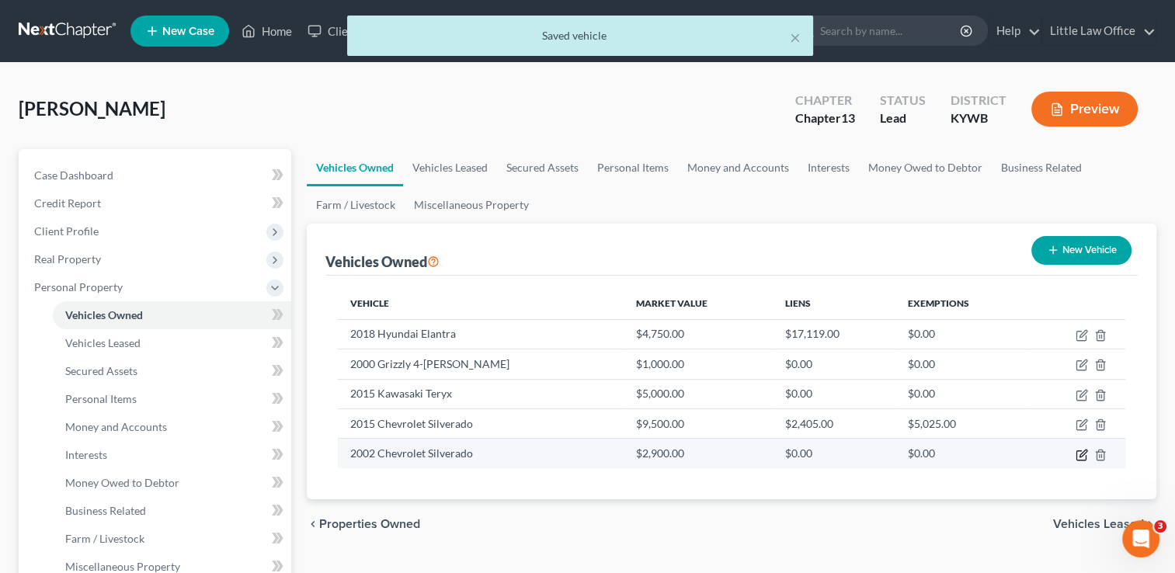
click at [1082, 455] on icon "button" at bounding box center [1082, 455] width 12 height 12
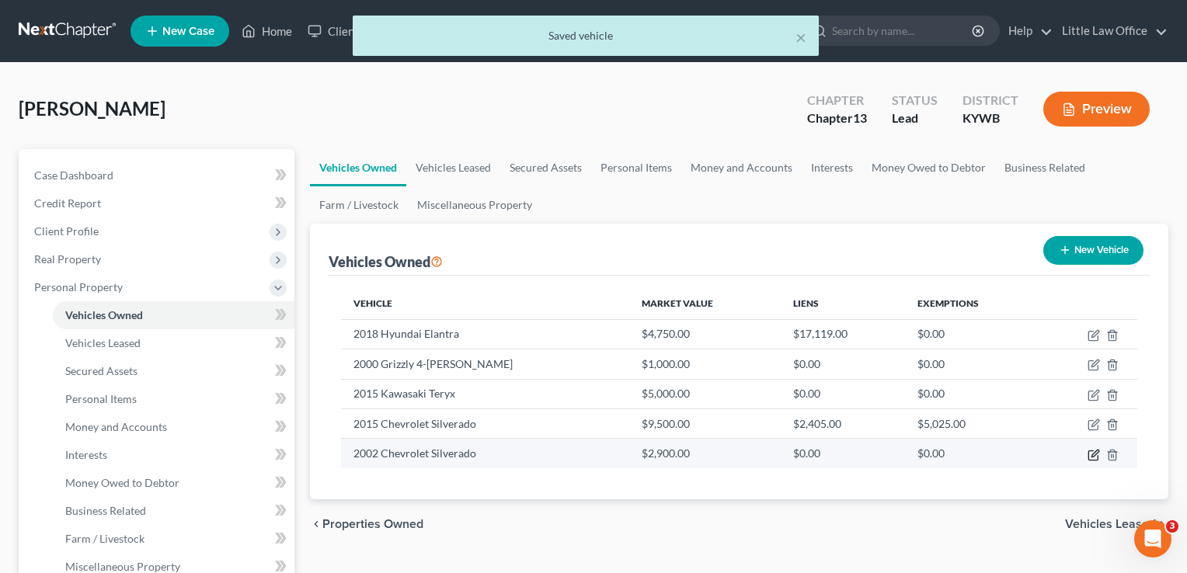
select select "0"
select select "24"
select select "3"
select select "0"
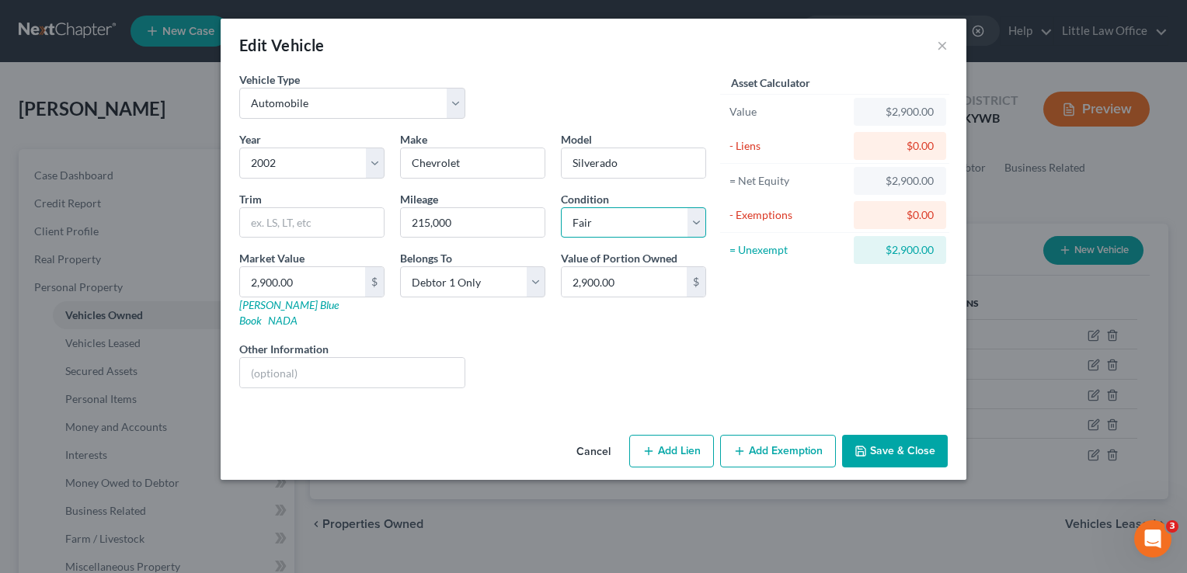
click at [697, 219] on select "Select Excellent Very Good Good Fair Poor" at bounding box center [633, 222] width 145 height 31
select select "4"
click at [561, 207] on select "Select Excellent Very Good Good Fair Poor" at bounding box center [633, 222] width 145 height 31
drag, startPoint x: 472, startPoint y: 221, endPoint x: 348, endPoint y: 219, distance: 124.3
click at [348, 219] on div "Year Select 2026 2025 2024 2023 2022 2021 2020 2019 2018 2017 2016 2015 2014 20…" at bounding box center [472, 265] width 482 height 269
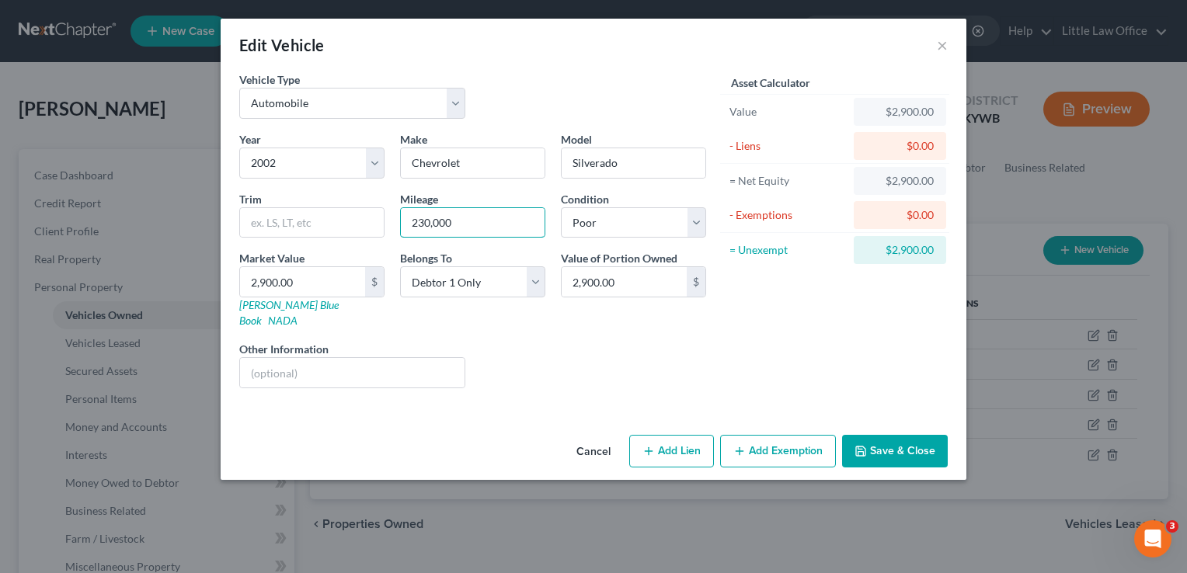
type input "230,000"
click at [297, 314] on link "NADA" at bounding box center [283, 320] width 30 height 13
click at [867, 440] on button "Save & Close" at bounding box center [895, 451] width 106 height 33
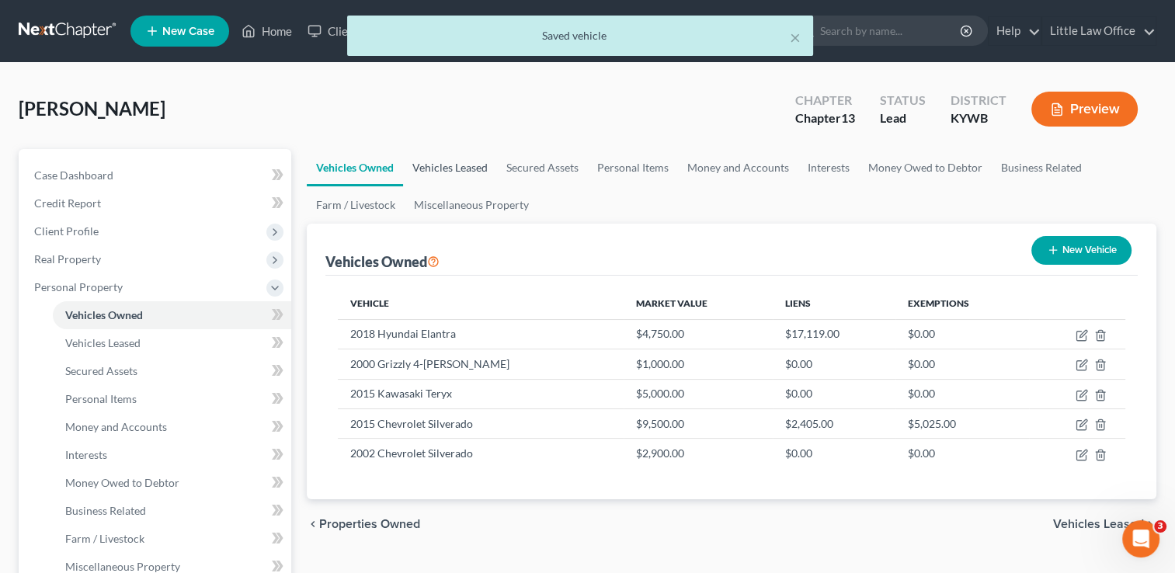
click at [472, 172] on link "Vehicles Leased" at bounding box center [450, 167] width 94 height 37
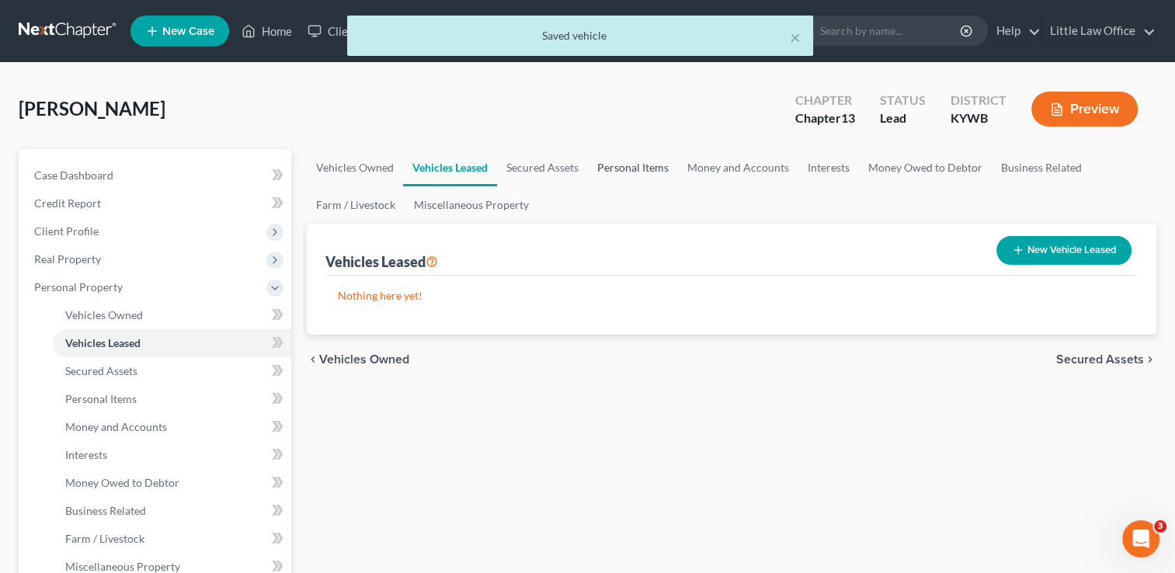
click at [604, 169] on link "Personal Items" at bounding box center [633, 167] width 90 height 37
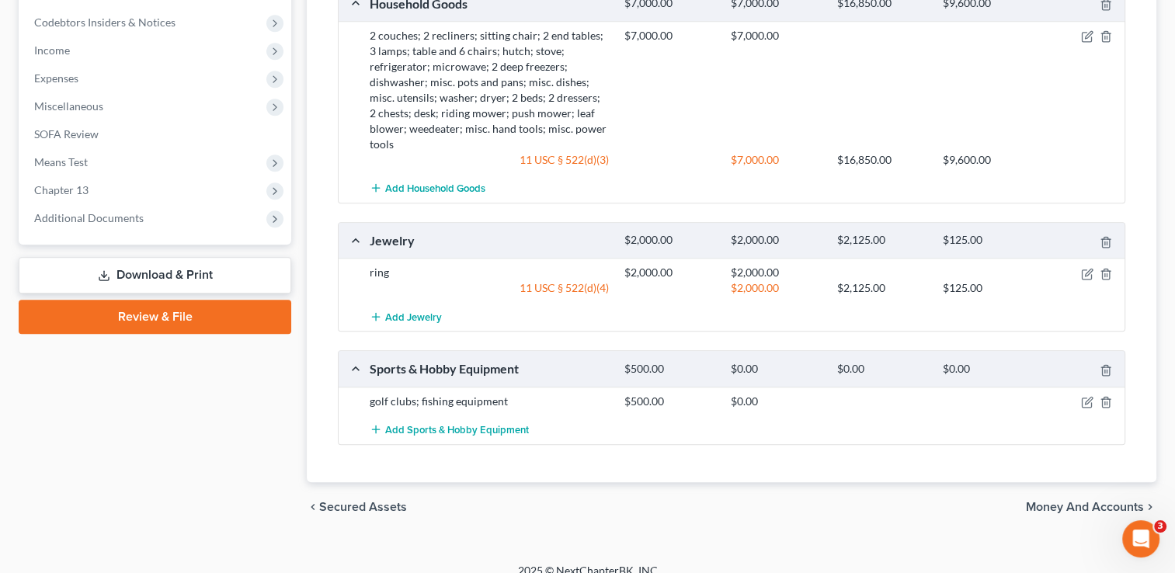
scroll to position [753, 0]
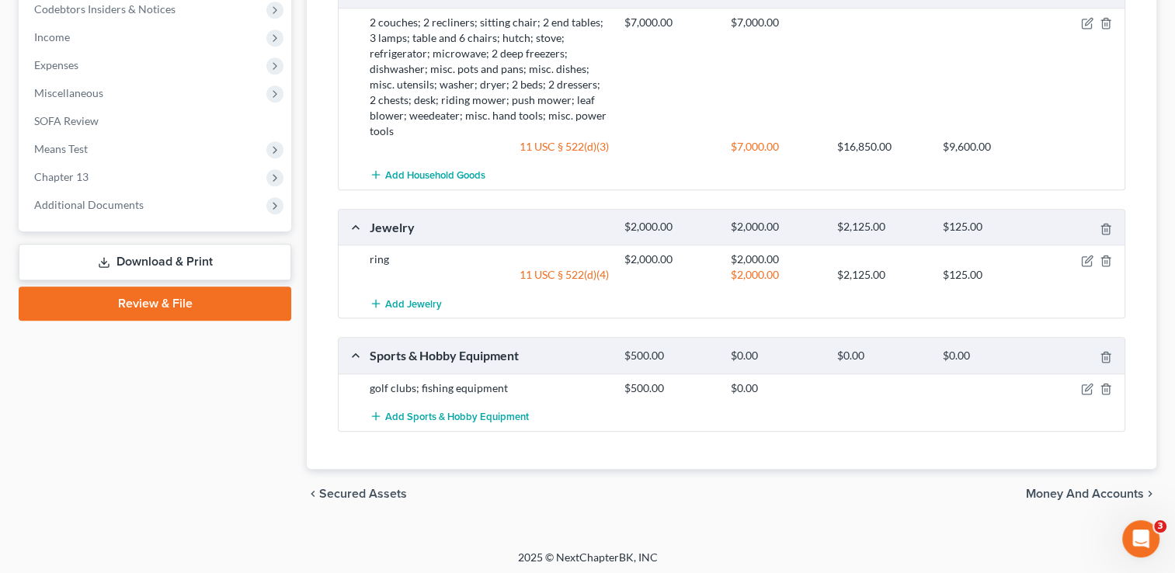
click at [1090, 493] on span "Money and Accounts" at bounding box center [1085, 494] width 118 height 12
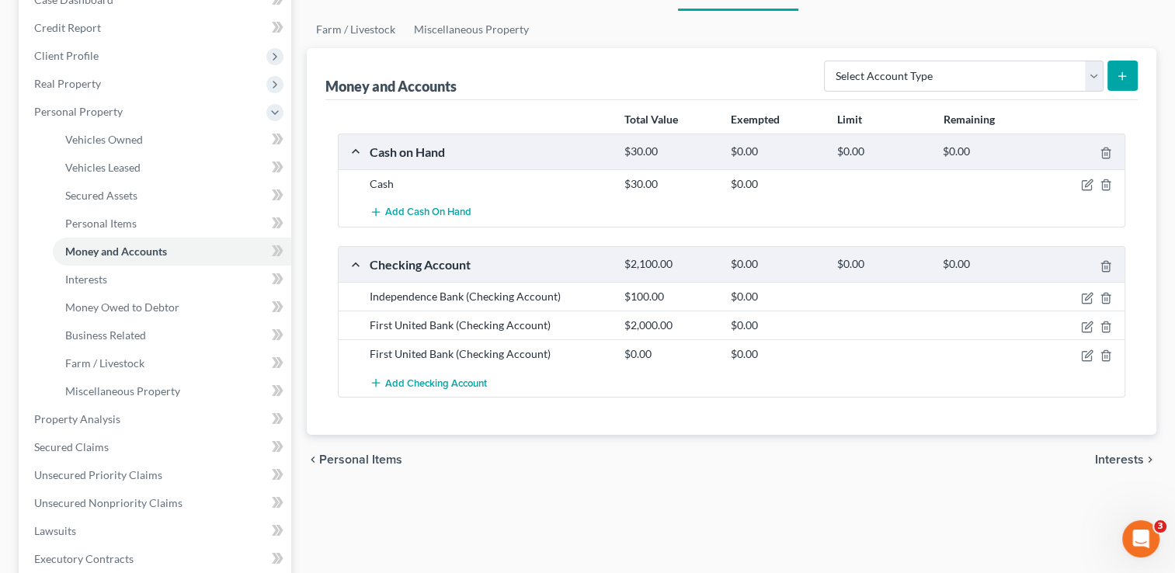
scroll to position [185, 0]
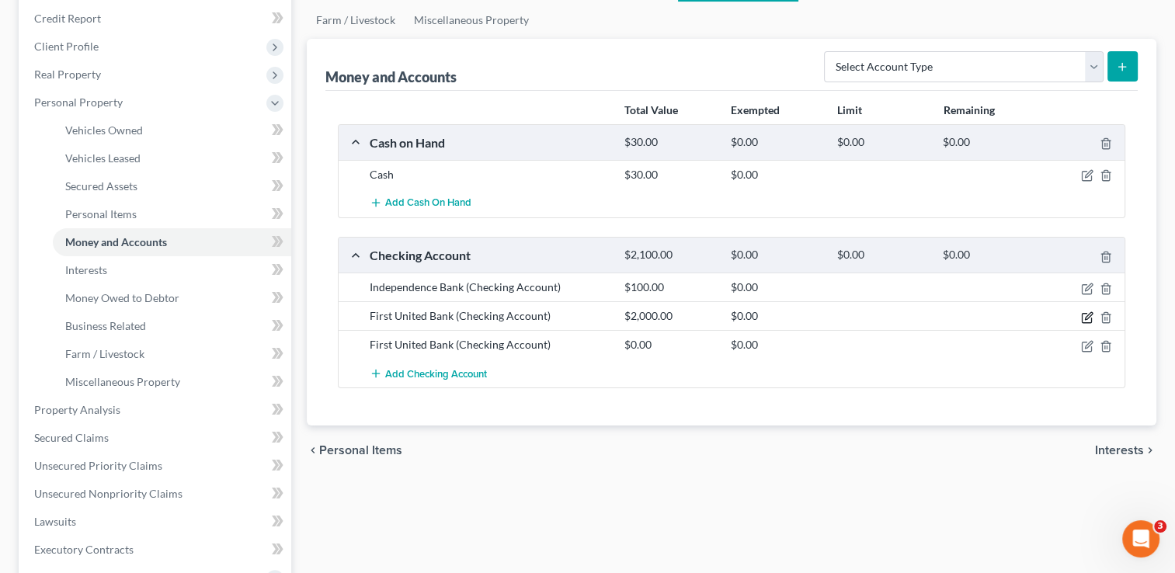
click at [1087, 313] on icon "button" at bounding box center [1088, 315] width 7 height 7
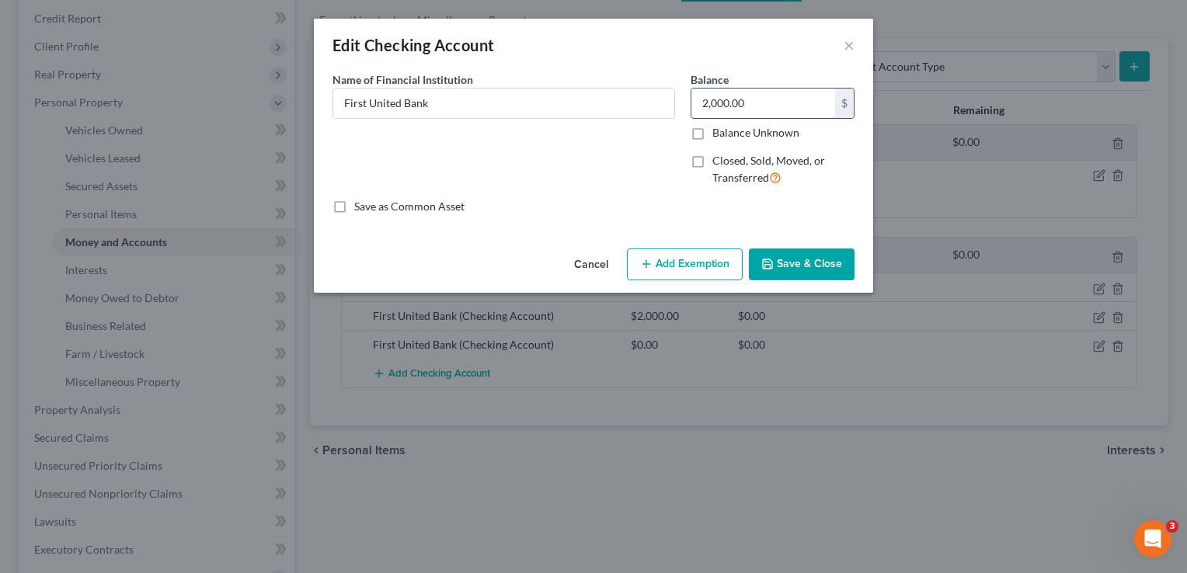
click at [765, 112] on input "2,000.00" at bounding box center [763, 104] width 144 height 30
type input "1,400"
click at [824, 262] on button "Save & Close" at bounding box center [802, 264] width 106 height 33
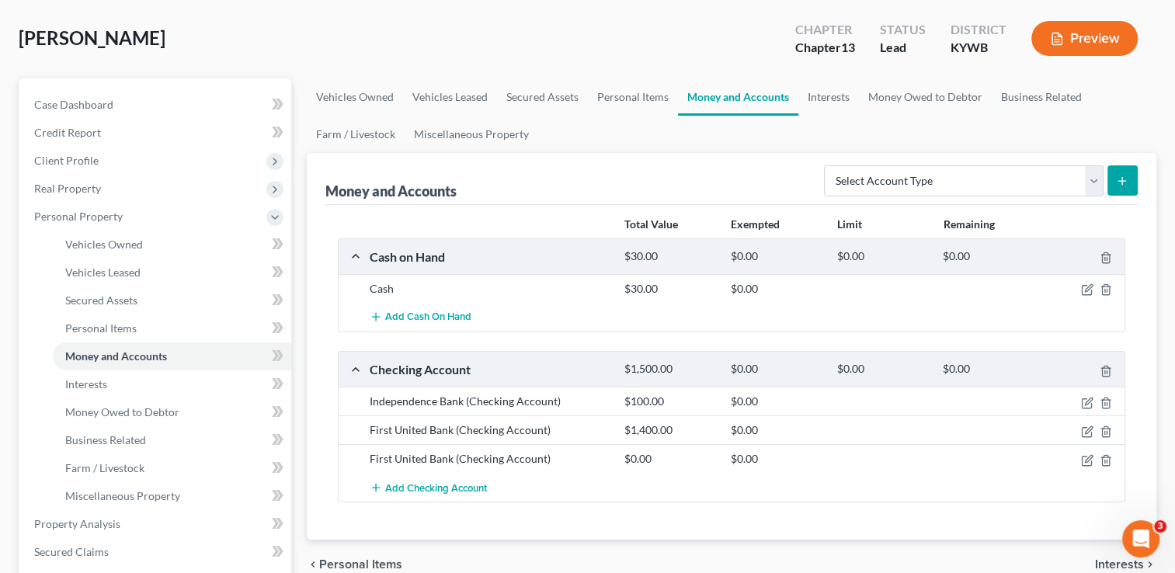
scroll to position [48, 0]
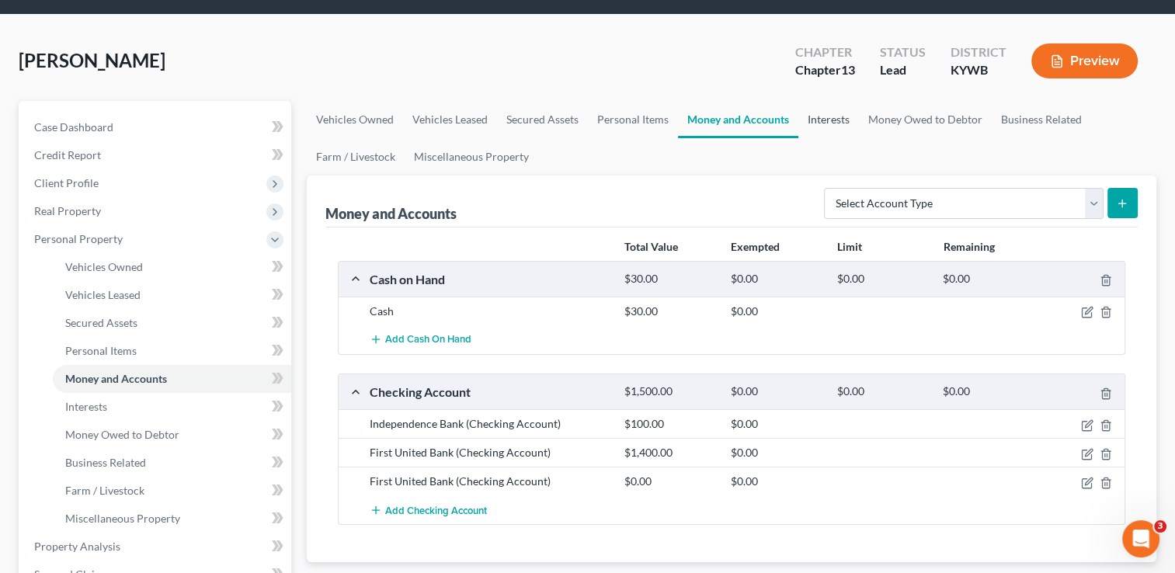
click at [842, 119] on link "Interests" at bounding box center [828, 119] width 61 height 37
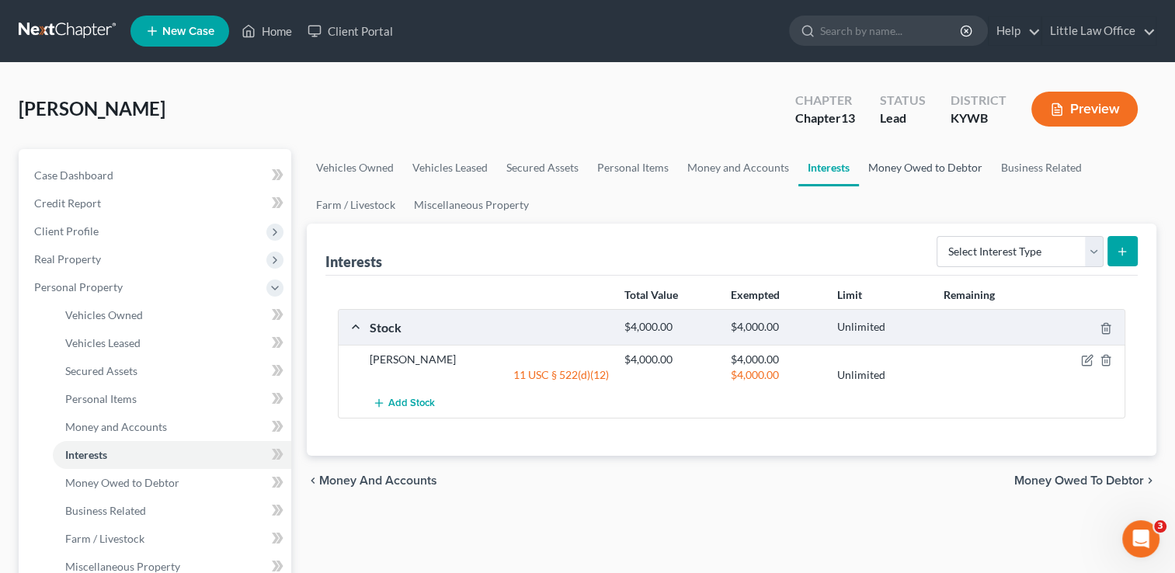
click at [913, 166] on link "Money Owed to Debtor" at bounding box center [925, 167] width 133 height 37
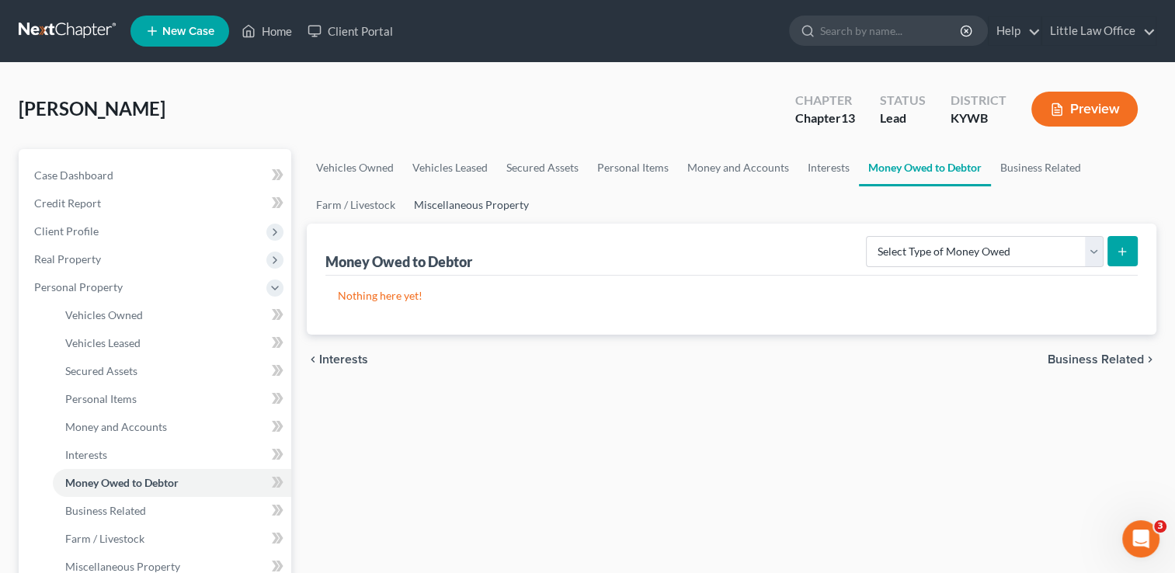
click at [494, 196] on link "Miscellaneous Property" at bounding box center [472, 204] width 134 height 37
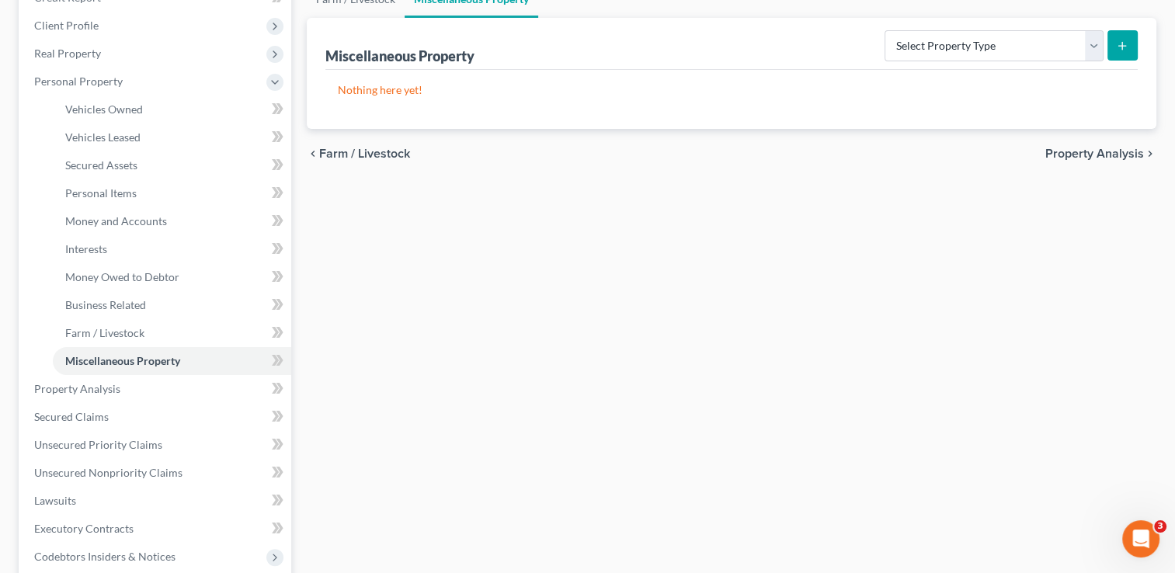
scroll to position [261, 0]
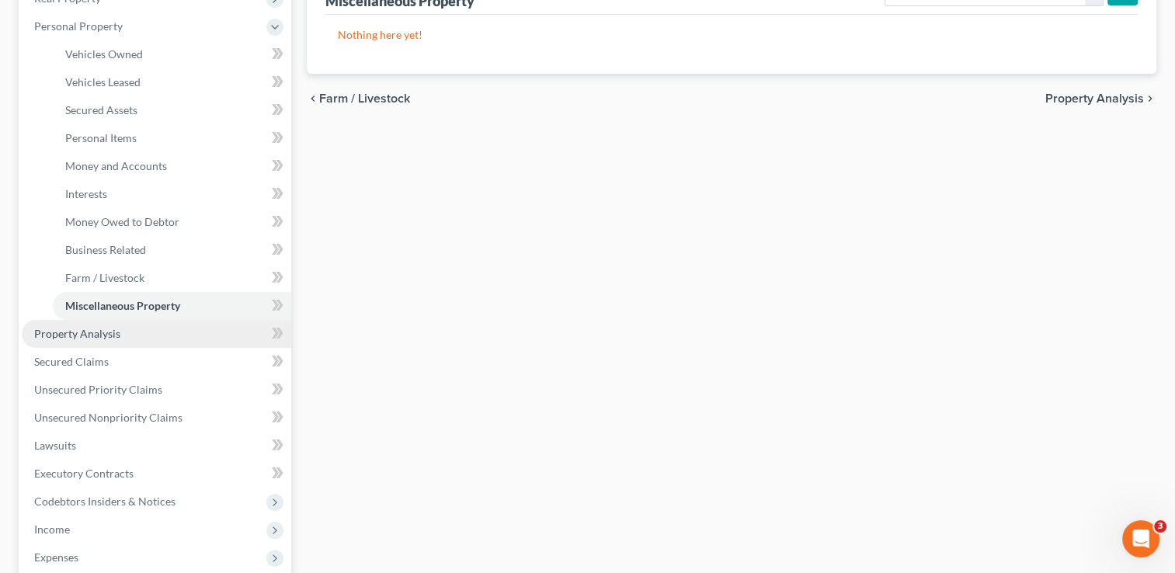
click at [166, 334] on link "Property Analysis" at bounding box center [156, 334] width 269 height 28
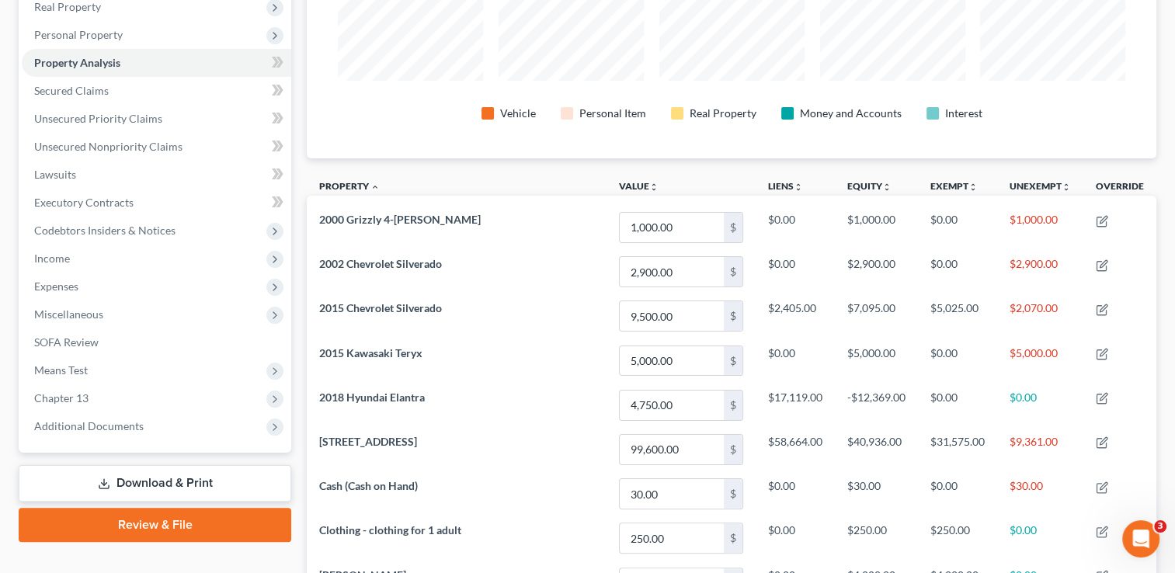
scroll to position [365, 0]
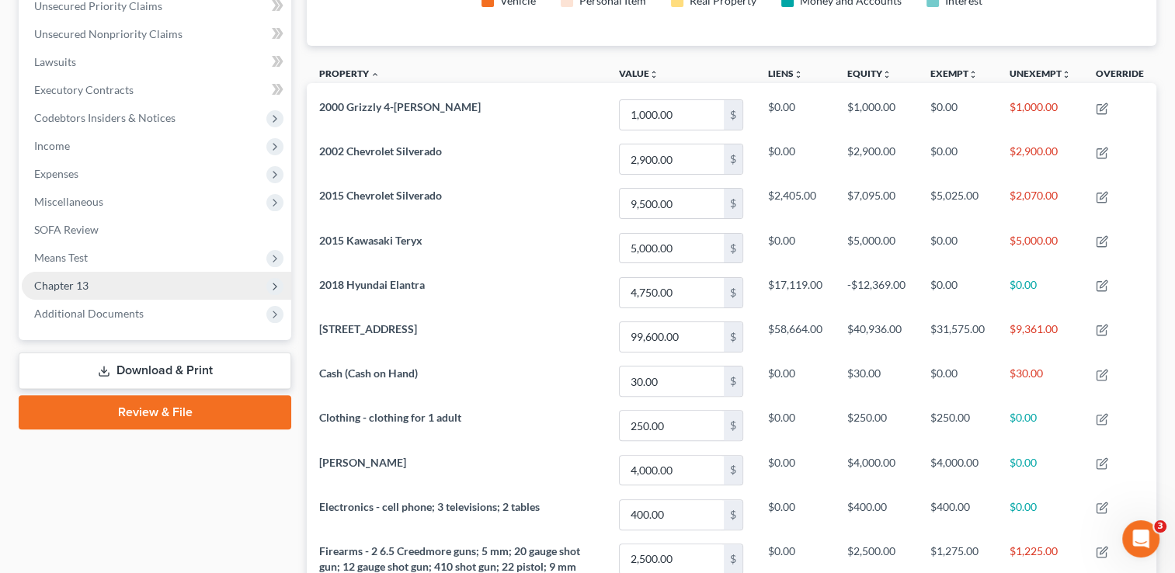
click at [149, 291] on span "Chapter 13" at bounding box center [156, 286] width 269 height 28
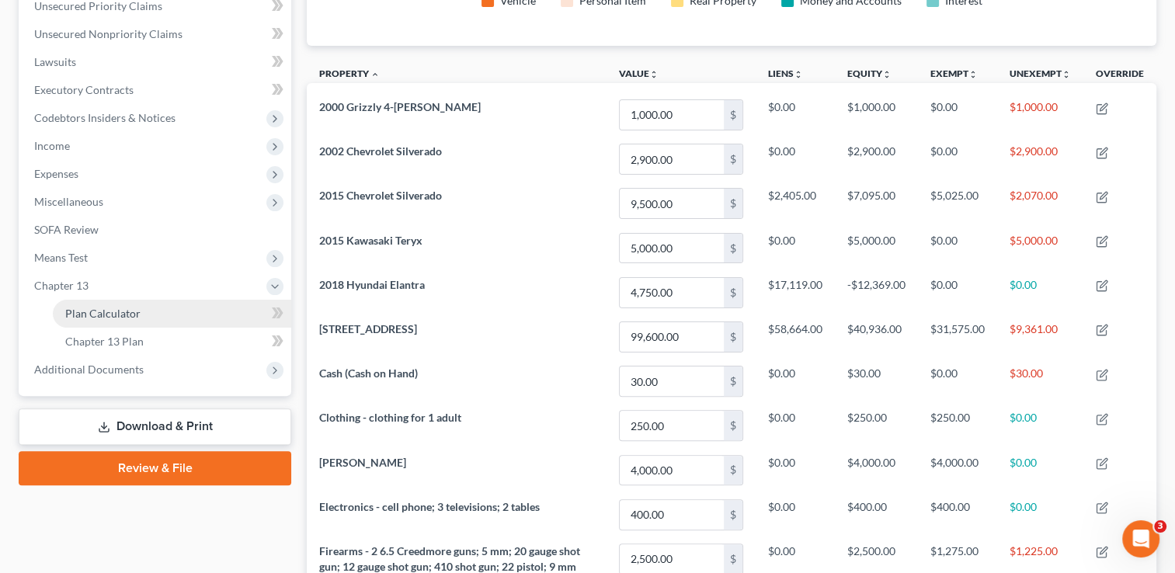
click at [141, 312] on link "Plan Calculator" at bounding box center [172, 314] width 238 height 28
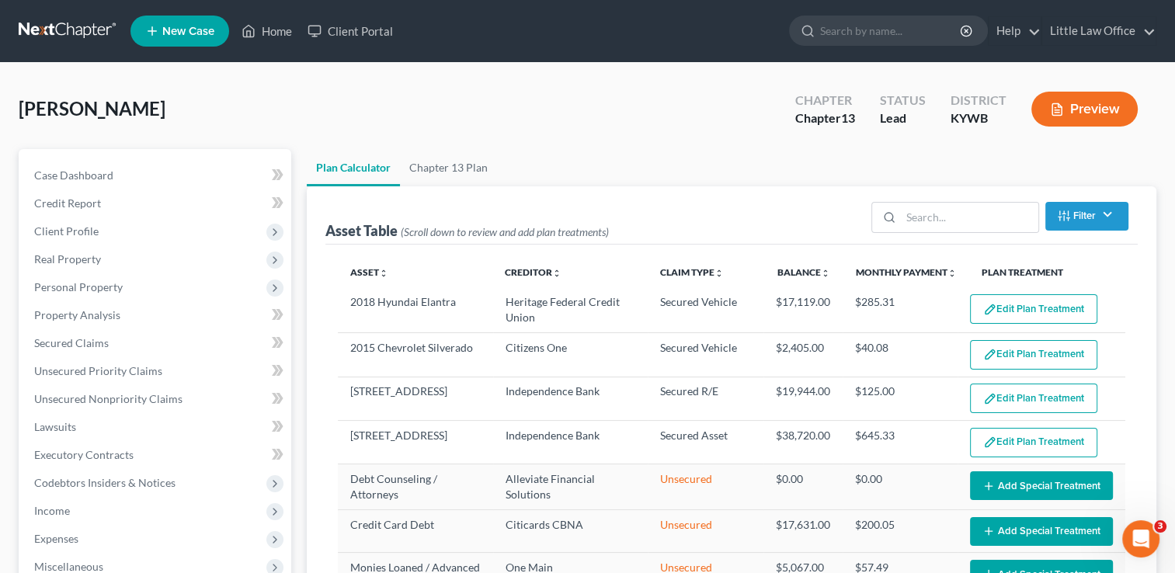
select select "59"
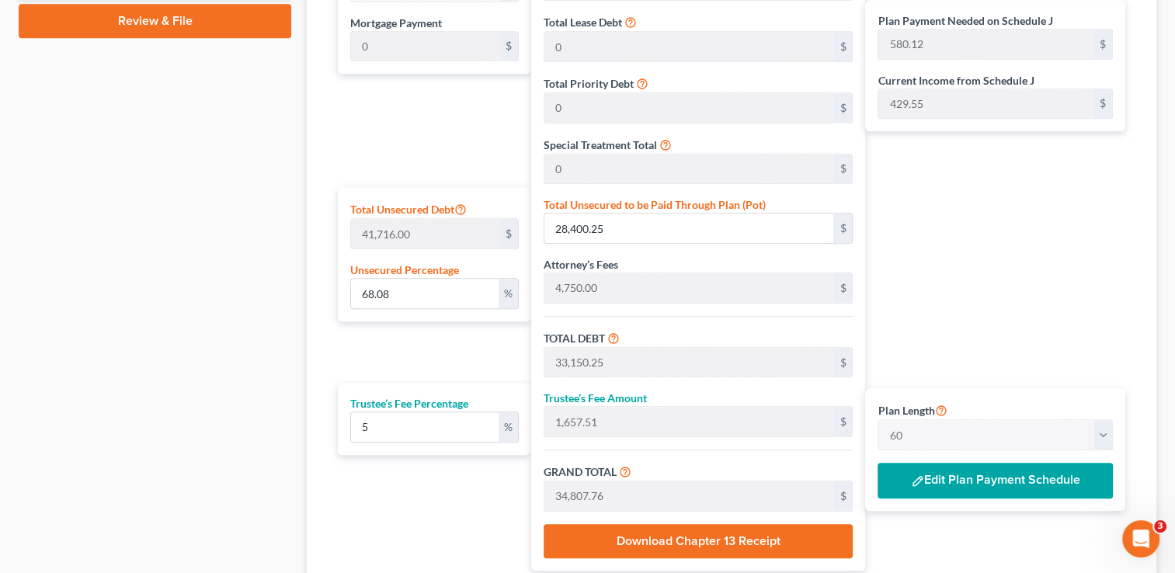
scroll to position [856, 0]
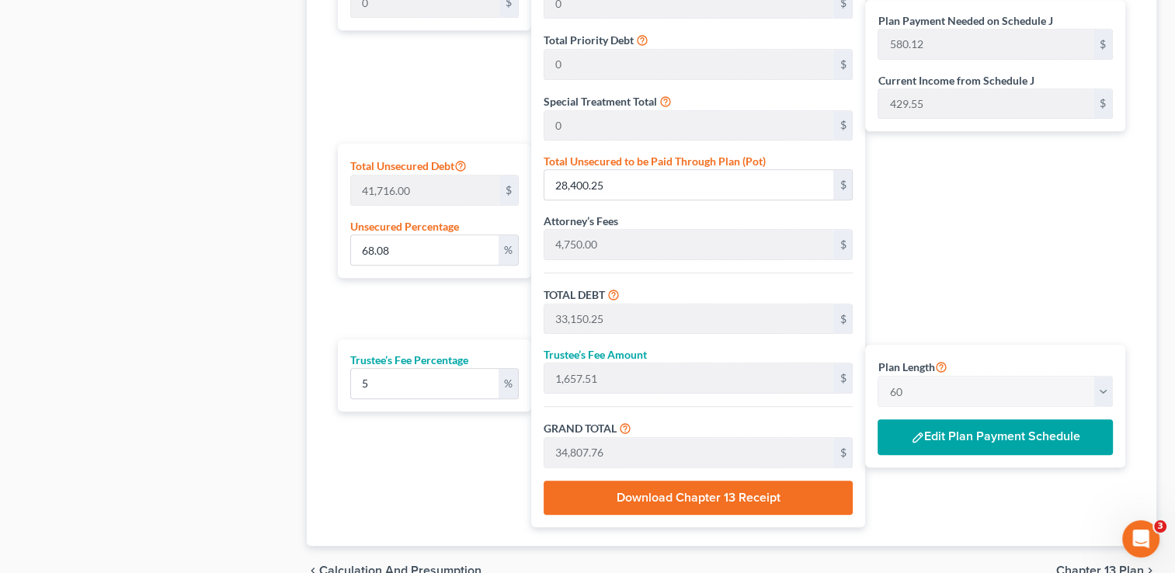
click at [1010, 443] on button "Edit Plan Payment Schedule" at bounding box center [995, 437] width 235 height 36
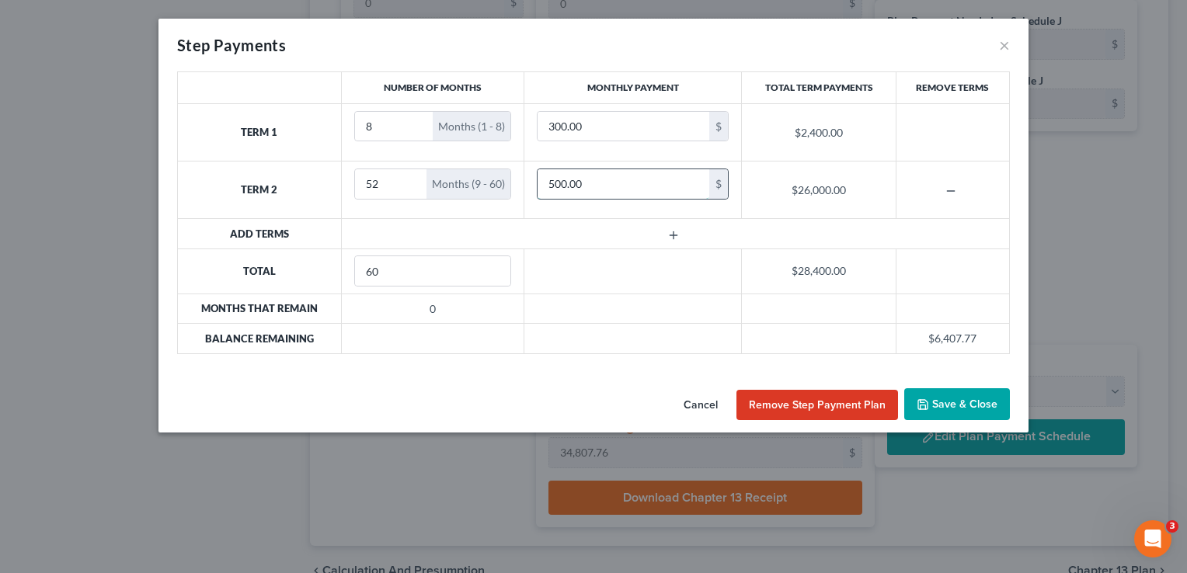
click at [631, 182] on input "500.00" at bounding box center [623, 184] width 172 height 30
type input "415"
click at [976, 409] on button "Save & Close" at bounding box center [957, 404] width 106 height 33
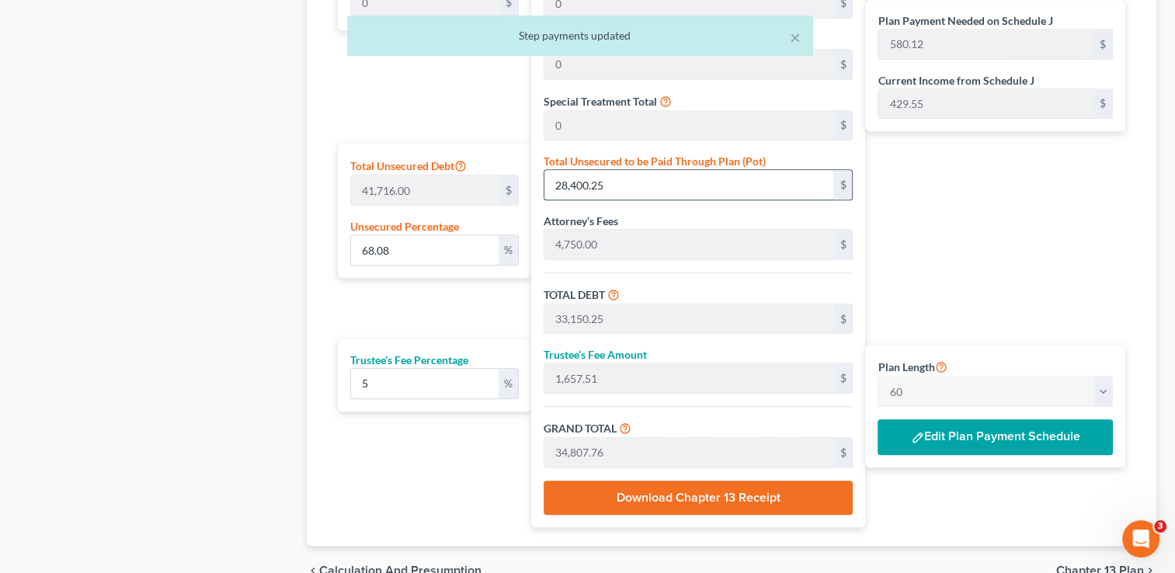
click at [627, 194] on input "28,400.25" at bounding box center [689, 185] width 290 height 30
type input "0.004794323520951194"
type input "2"
type input "4,752.00"
type input "237.60"
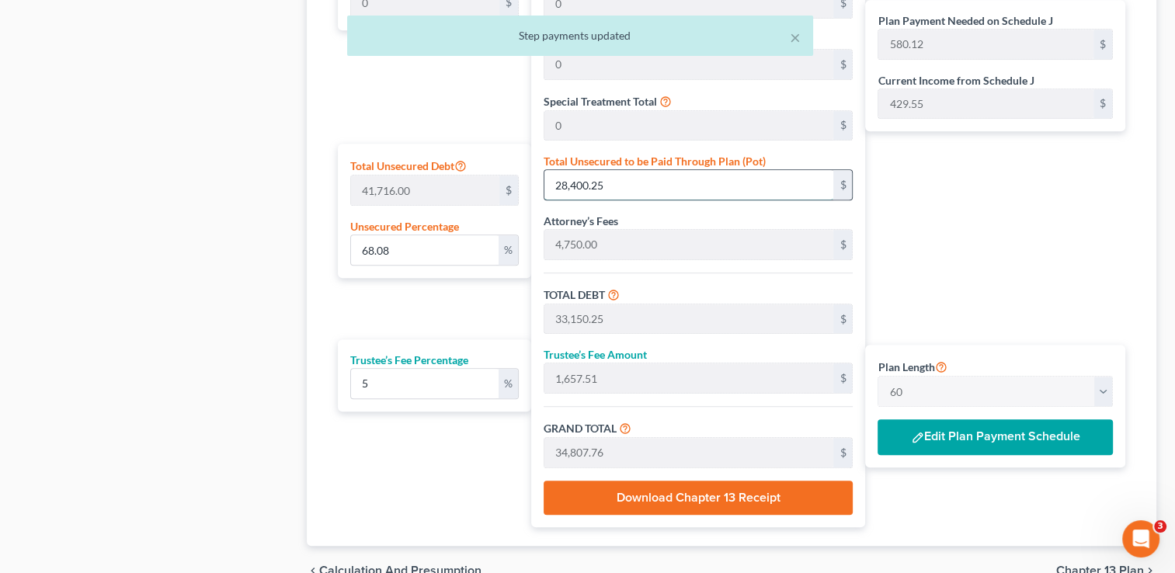
type input "4,989.60"
type input "83.16"
type input "0.05513472049093873"
type input "23"
type input "4,773.00"
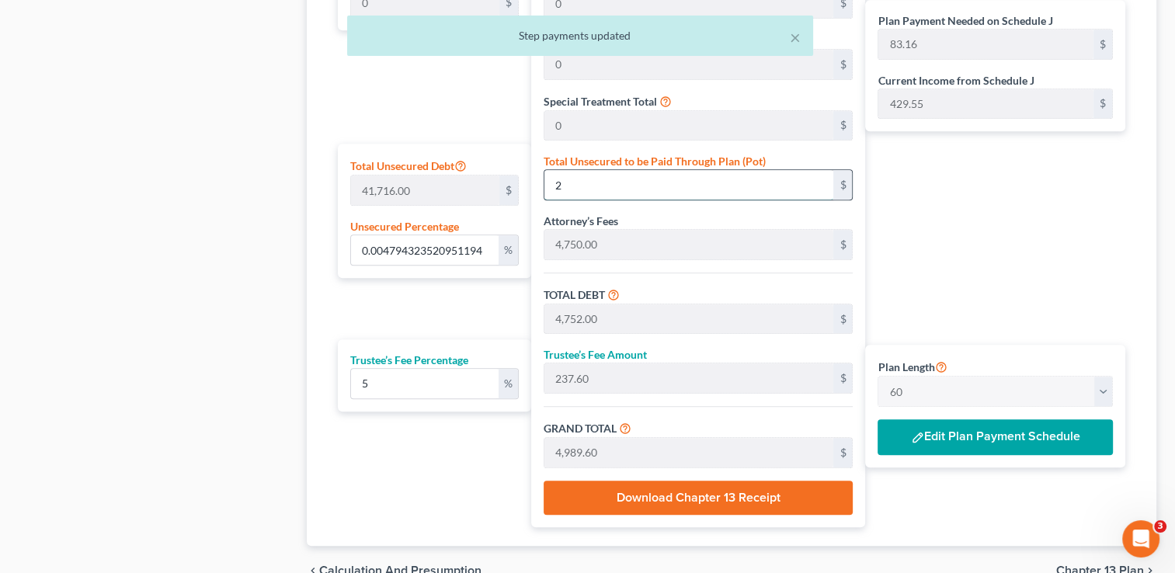
type input "238.65"
type input "5,011.65"
type input "83.52"
type input "0.5729216607536677"
type input "239"
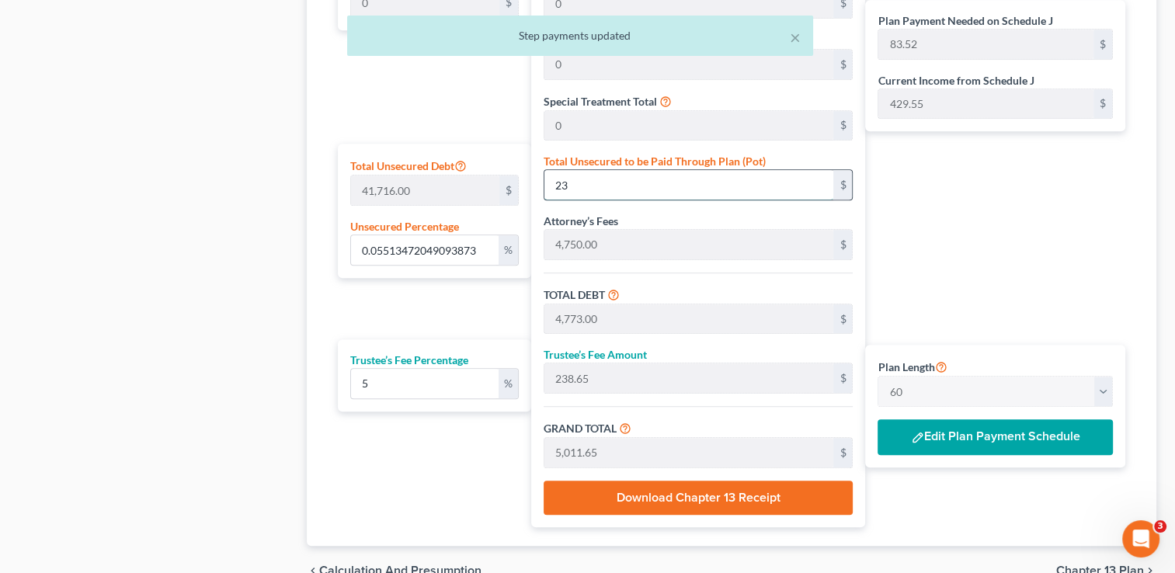
type input "4,989.00"
type input "249.45"
type input "5,238.45"
type input "87.30"
type input "5.7483939016204815"
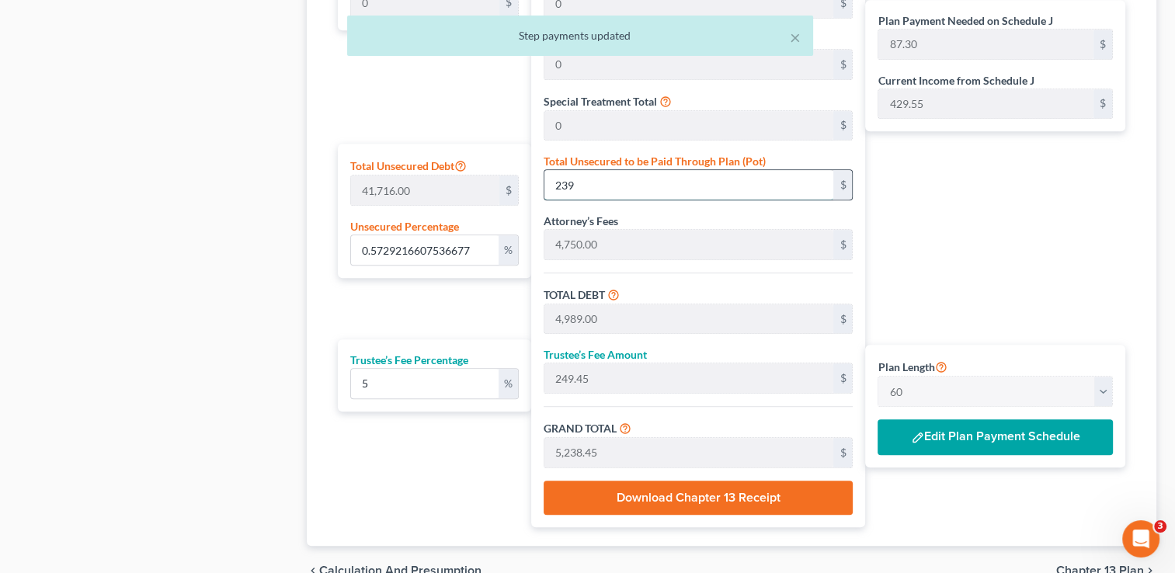
type input "2398"
type input "7,148.00"
type input "357.40"
type input "7,505.40"
type input "125.08"
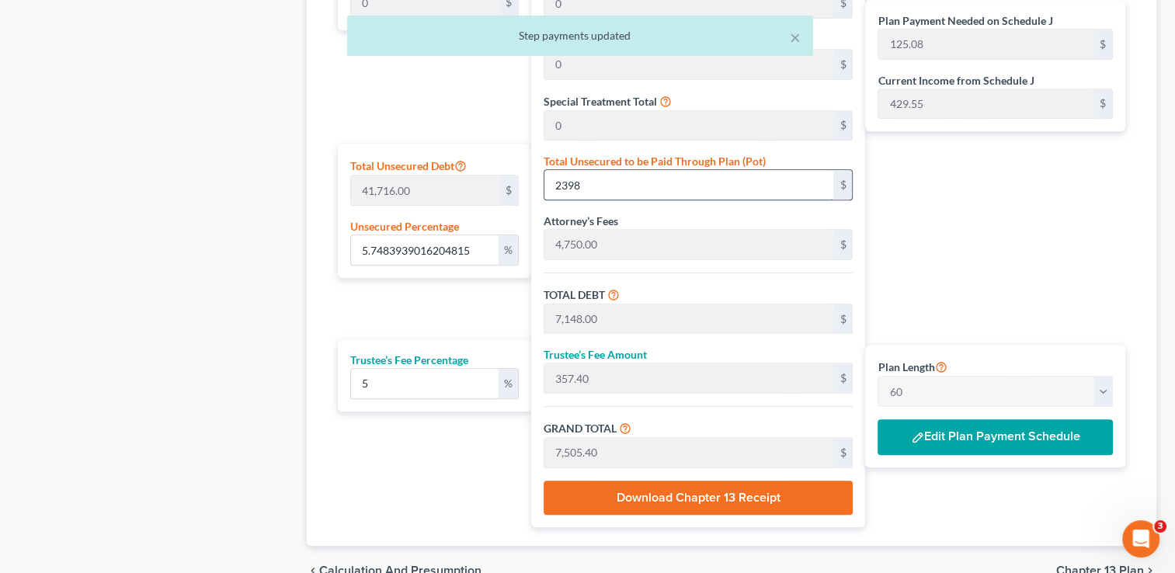
type input "2,398"
type input "57.48393901620481"
type input "2,3980"
type input "28,730.00"
type input "1,436.50"
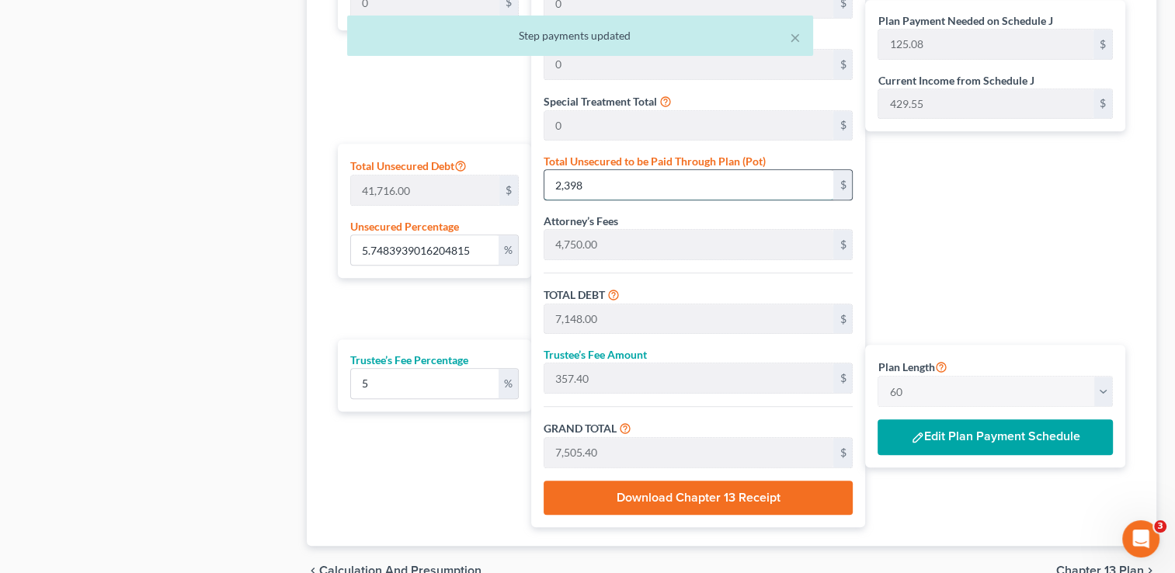
type input "30,166.50"
type input "502.77"
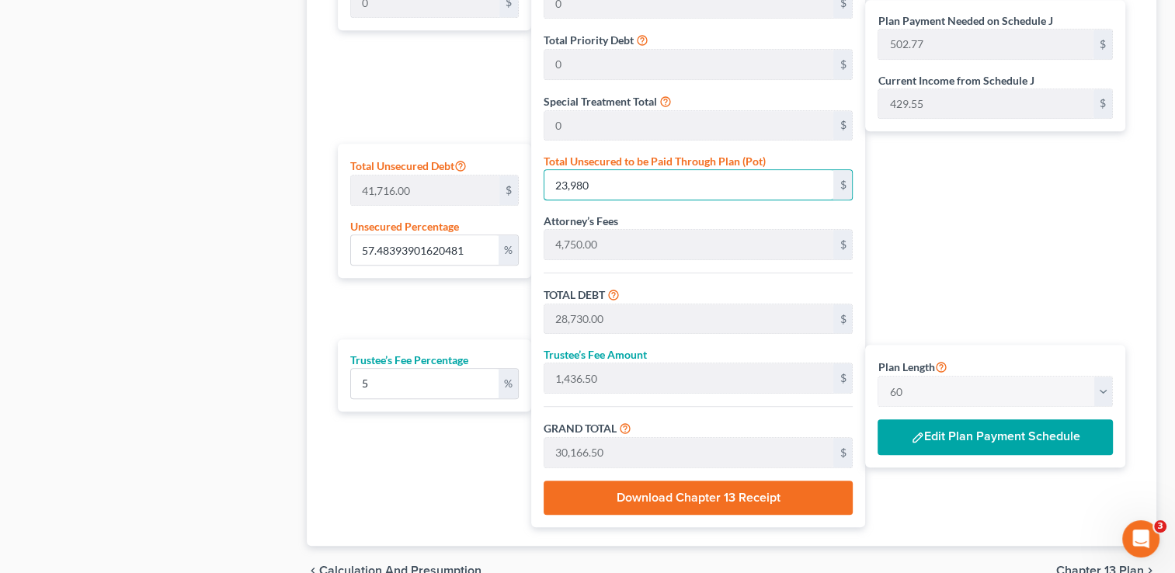
type input "23,980"
click at [1097, 236] on div "Plan Payment Needed on Schedule J 502.77 $ Current Income from Schedule J 429.5…" at bounding box center [999, 212] width 268 height 631
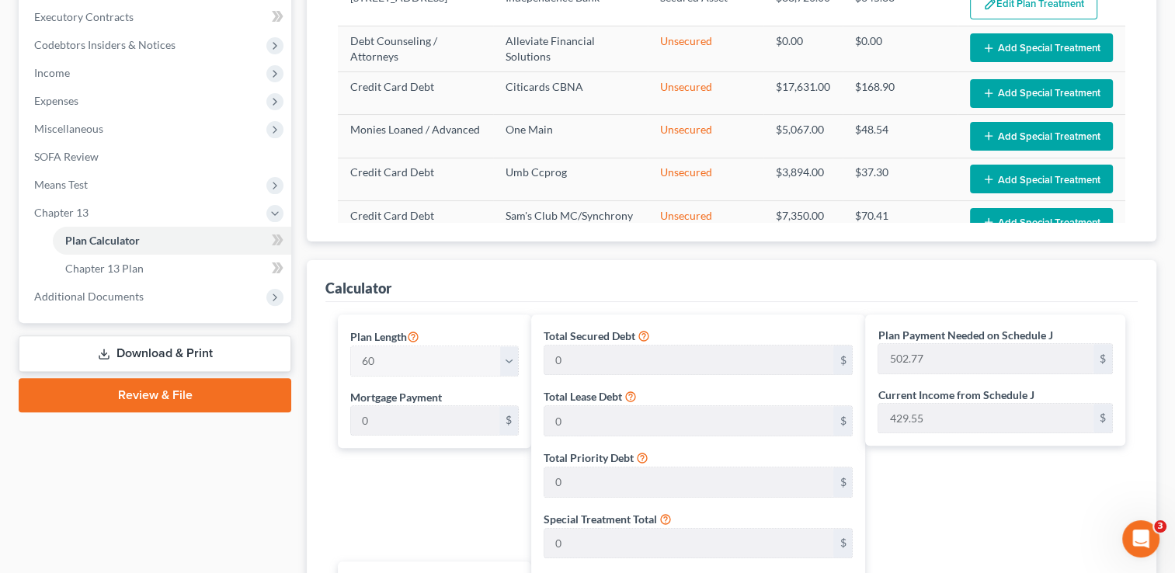
scroll to position [441, 0]
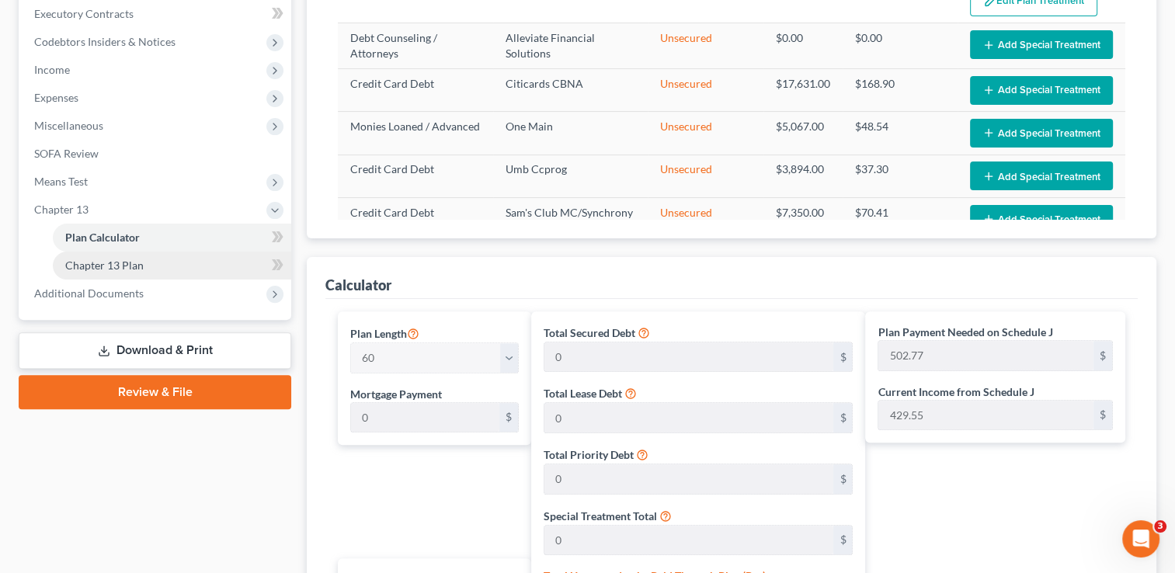
click at [137, 268] on span "Chapter 13 Plan" at bounding box center [104, 265] width 78 height 13
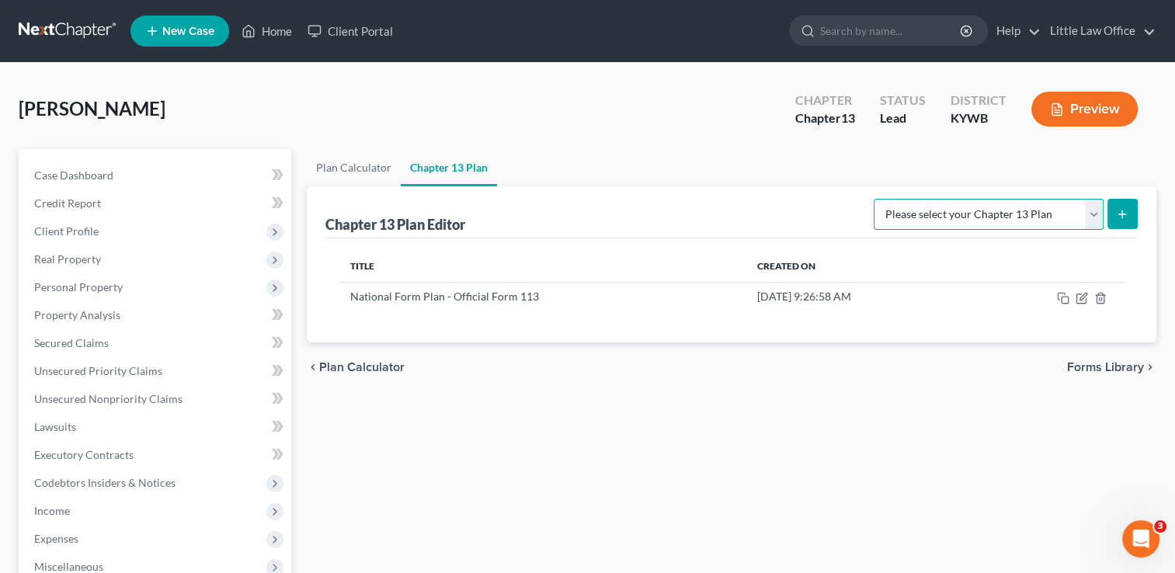
click at [1086, 223] on select "Please select your Chapter 13 Plan National Form Plan - Official Form 113" at bounding box center [989, 214] width 230 height 31
select select "0"
click at [879, 199] on select "Please select your Chapter 13 Plan National Form Plan - Official Form 113" at bounding box center [989, 214] width 230 height 31
click at [1131, 210] on button "submit" at bounding box center [1122, 214] width 30 height 30
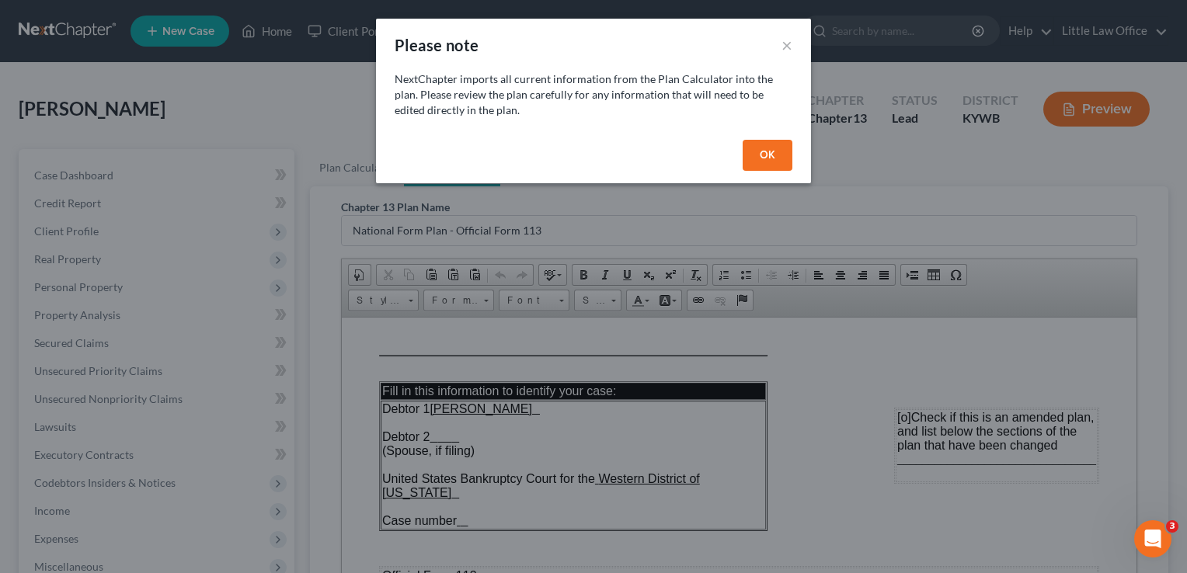
click at [785, 154] on button "OK" at bounding box center [767, 155] width 50 height 31
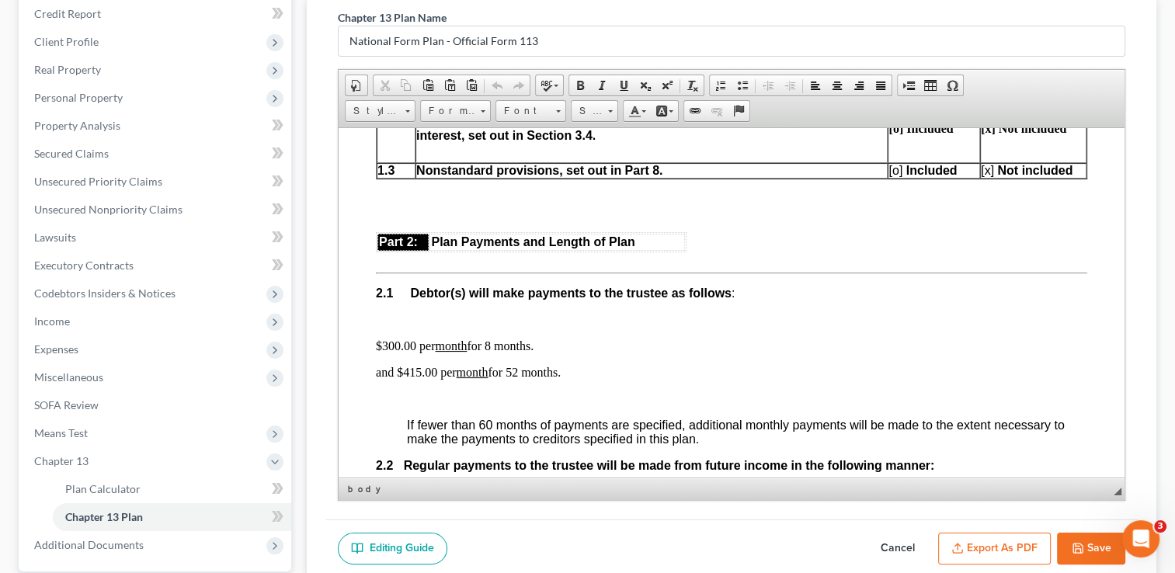
scroll to position [777, 0]
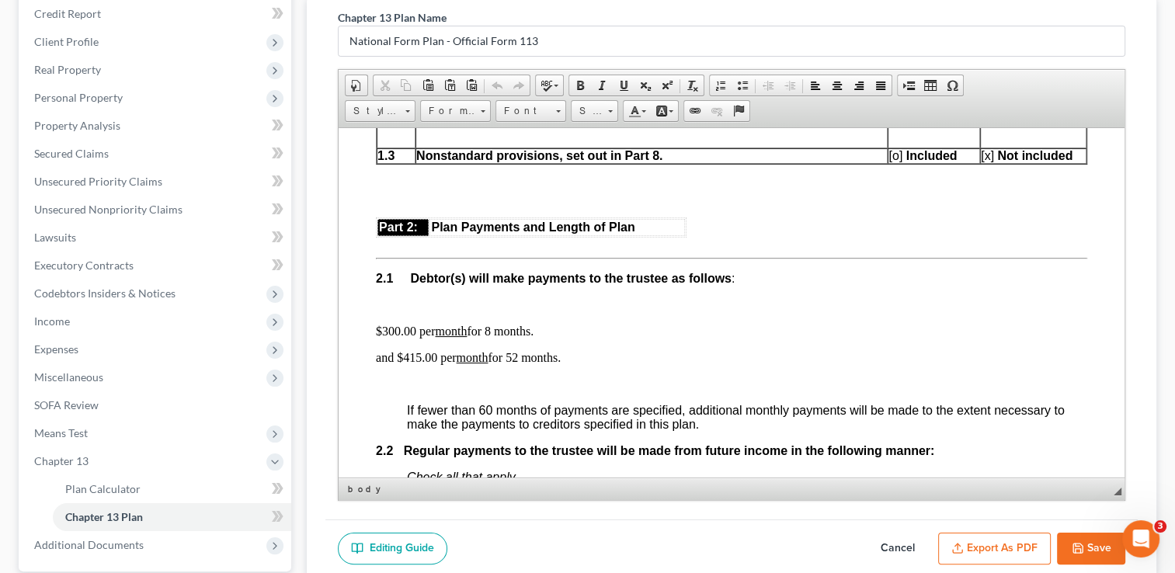
click at [534, 338] on p "$300.00 per month for 8 months." at bounding box center [731, 331] width 711 height 14
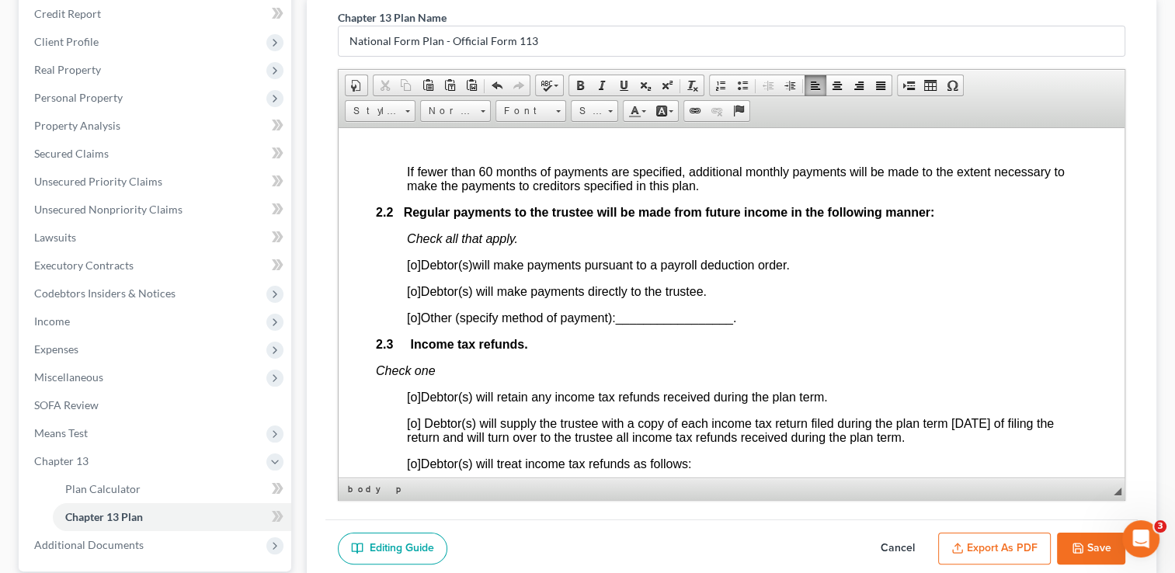
scroll to position [1012, 0]
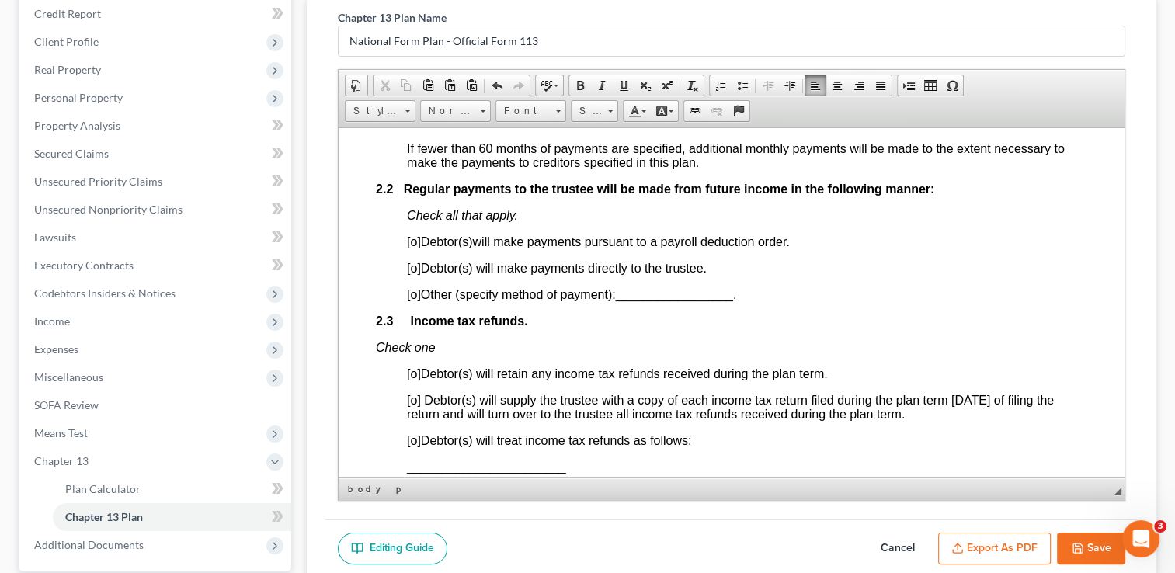
click at [415, 301] on span "[o]" at bounding box center [414, 293] width 14 height 13
click at [662, 301] on span "_________________" at bounding box center [673, 293] width 117 height 13
click at [620, 84] on span at bounding box center [623, 85] width 12 height 12
click at [416, 406] on span "[o]" at bounding box center [414, 399] width 14 height 13
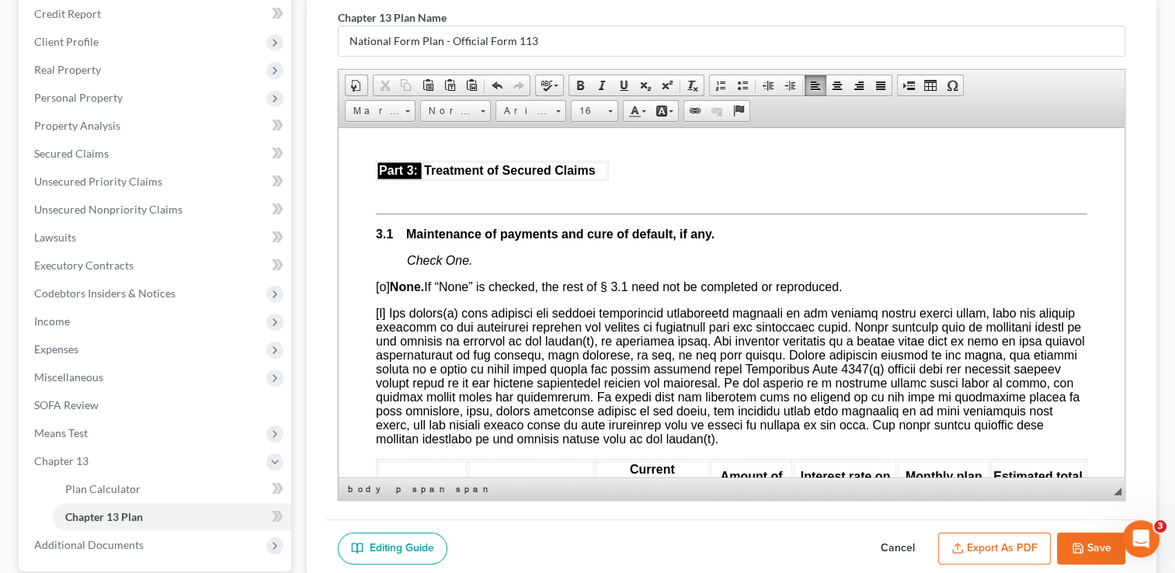
scroll to position [1501, 0]
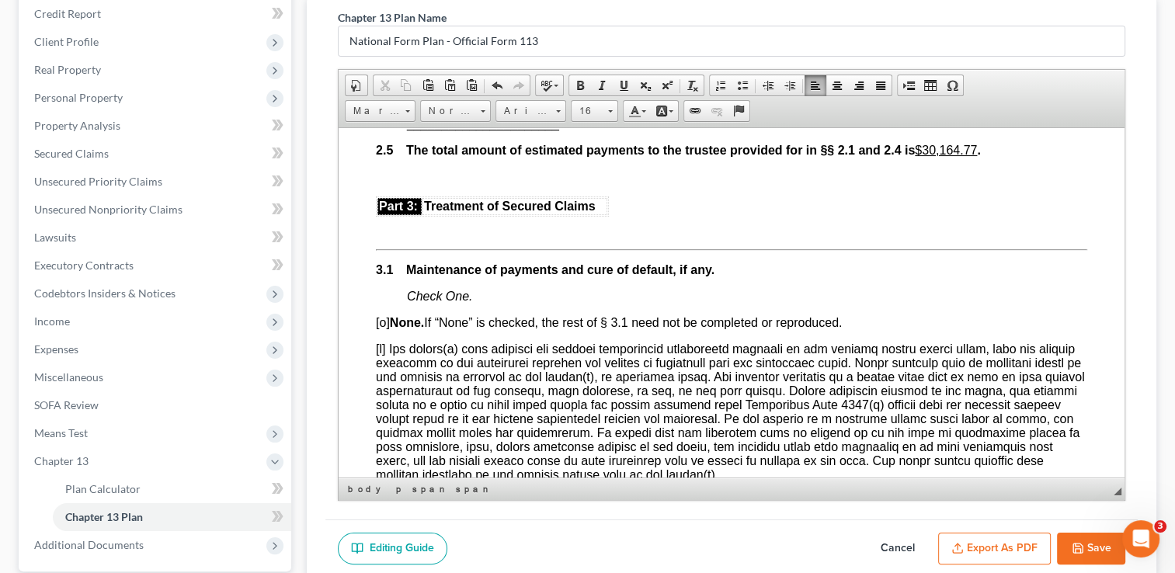
click at [912, 548] on button "Cancel" at bounding box center [898, 549] width 68 height 33
select select "0"
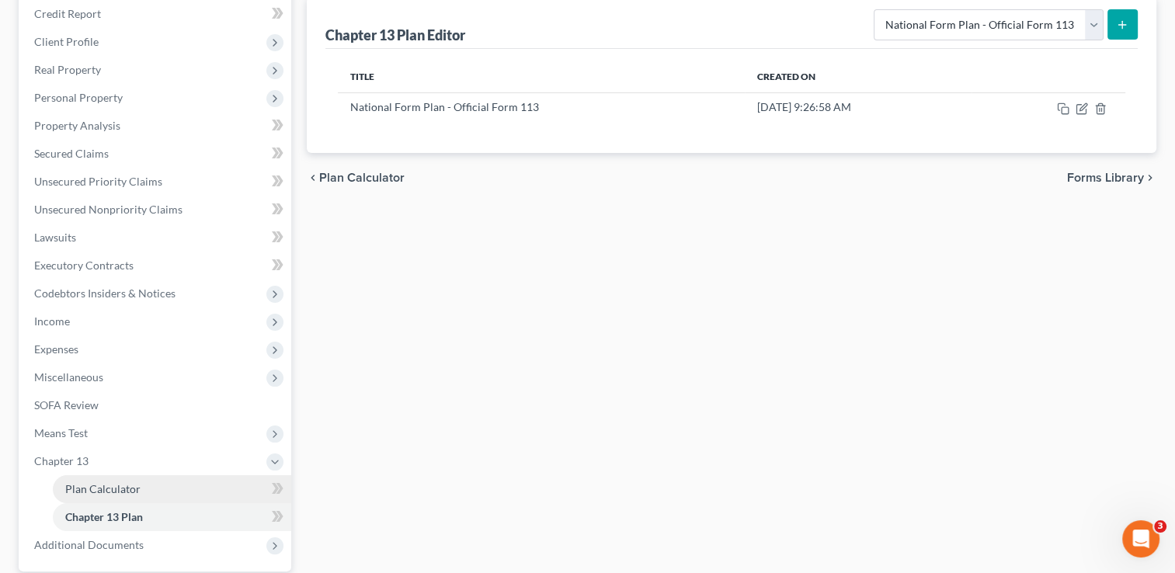
click at [89, 492] on span "Plan Calculator" at bounding box center [102, 488] width 75 height 13
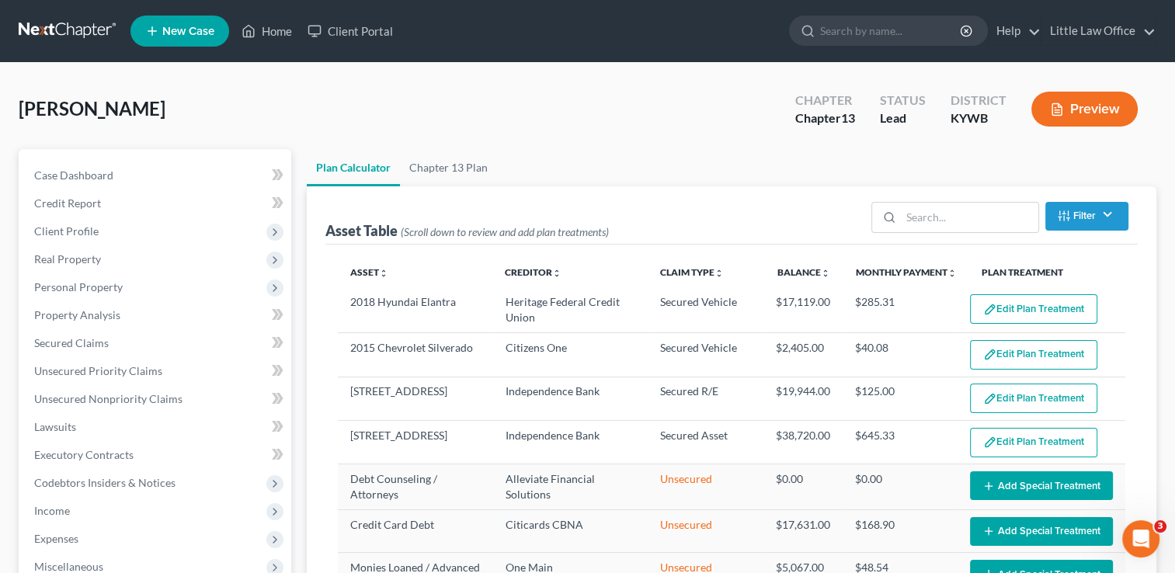
select select "59"
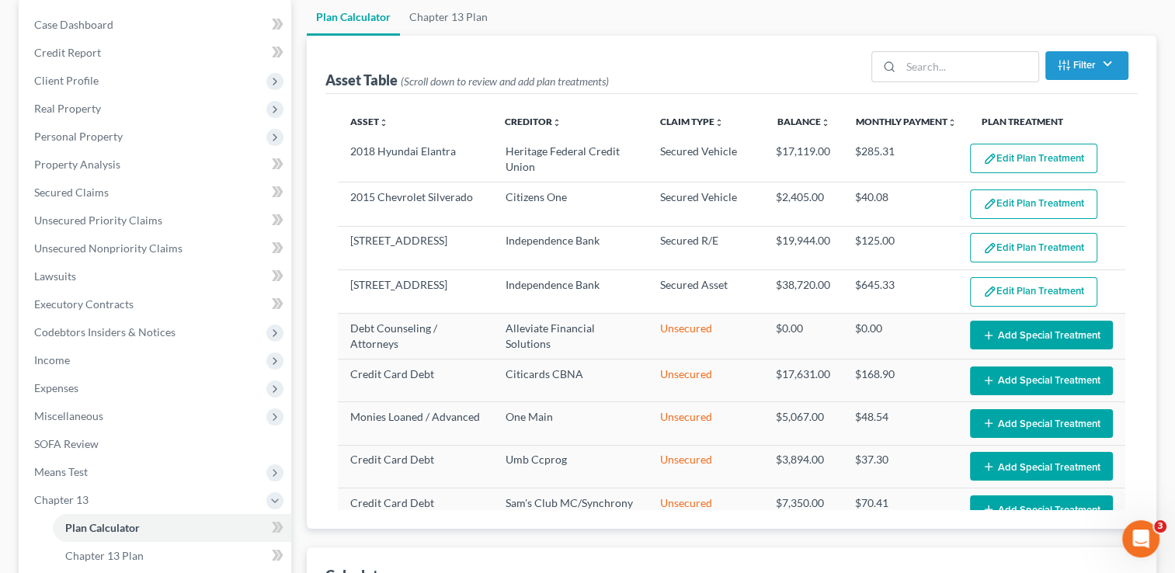
scroll to position [165, 0]
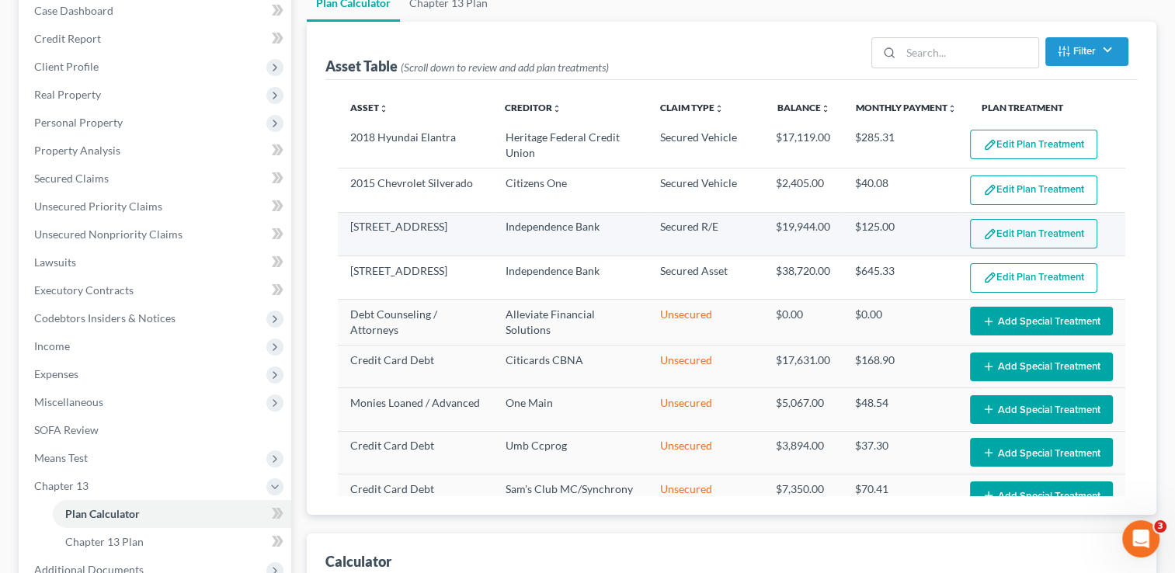
click at [1056, 241] on button "Edit Plan Treatment" at bounding box center [1033, 234] width 127 height 30
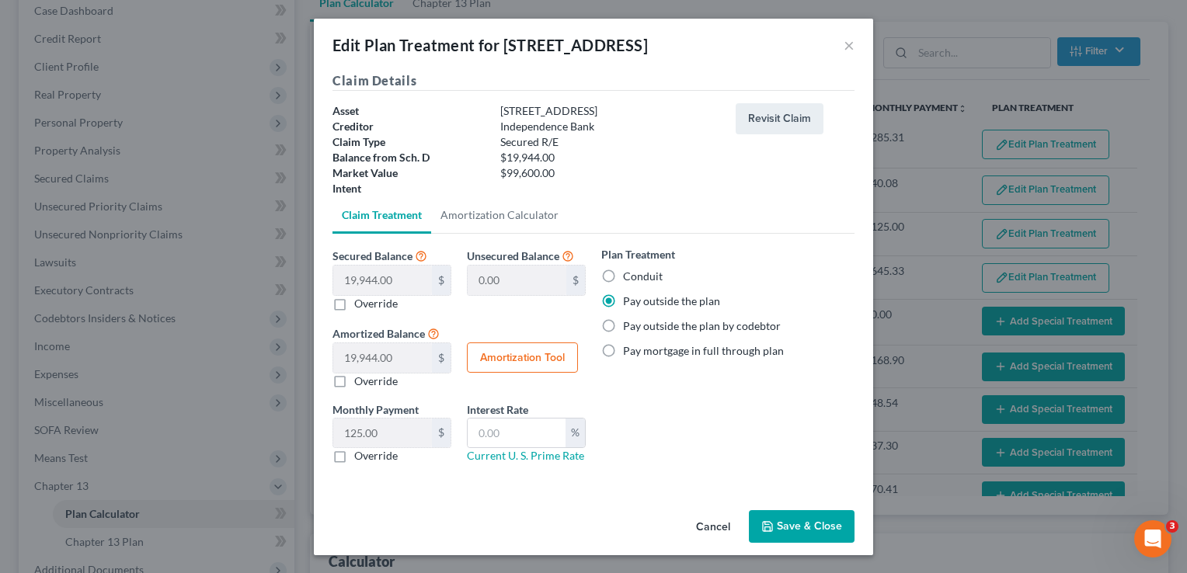
click at [823, 547] on div "Cancel Save & Close" at bounding box center [593, 529] width 559 height 51
click at [820, 533] on button "Save & Close" at bounding box center [802, 526] width 106 height 33
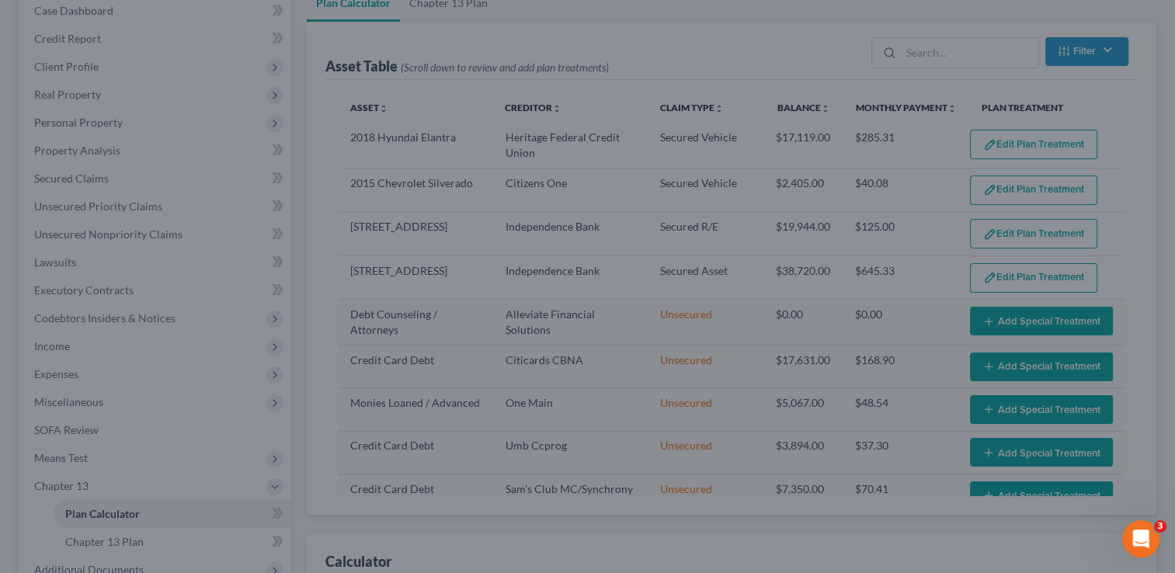
select select "59"
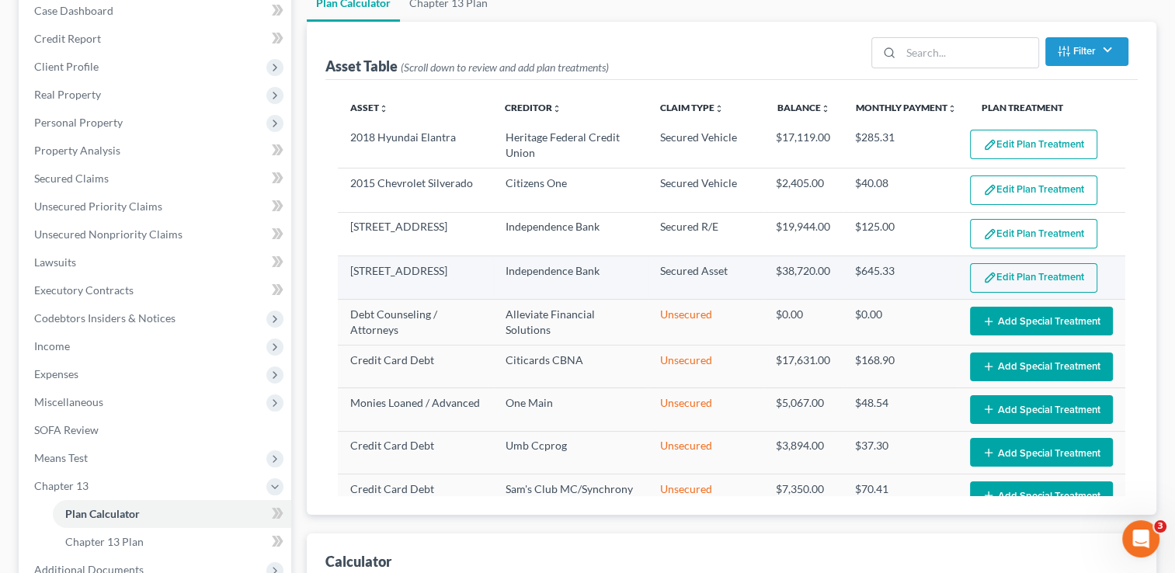
click at [1028, 281] on button "Edit Plan Treatment" at bounding box center [1033, 278] width 127 height 30
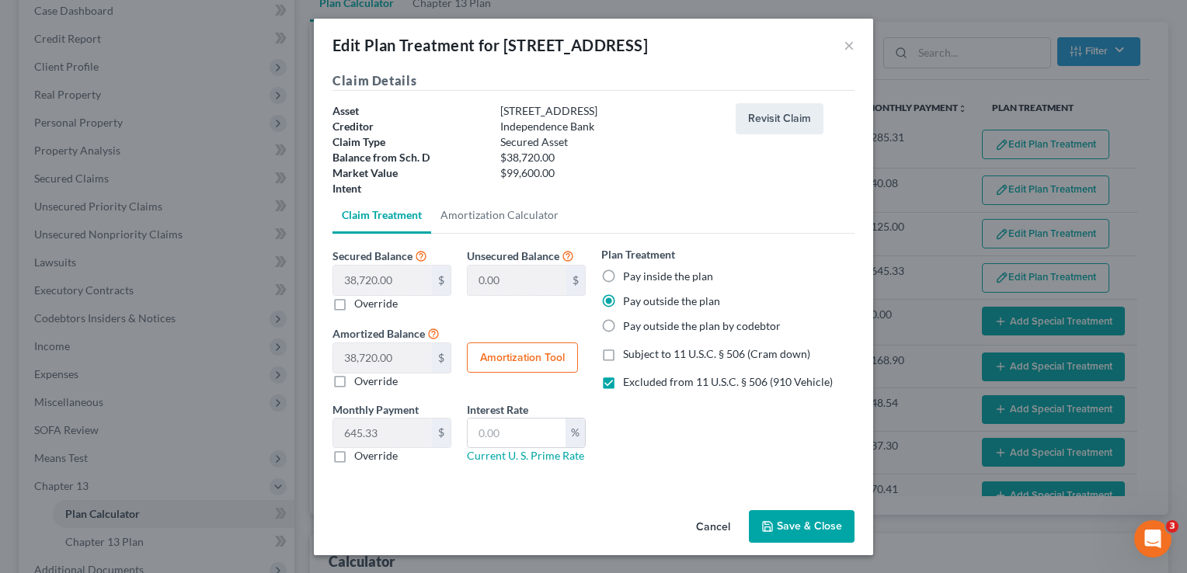
click at [623, 384] on label "Excluded from 11 U.S.C. § 506 (910 Vehicle)" at bounding box center [728, 382] width 210 height 16
click at [629, 384] on input "Excluded from 11 U.S.C. § 506 (910 Vehicle)" at bounding box center [634, 379] width 10 height 10
checkbox input "false"
click at [800, 527] on button "Save & Close" at bounding box center [802, 526] width 106 height 33
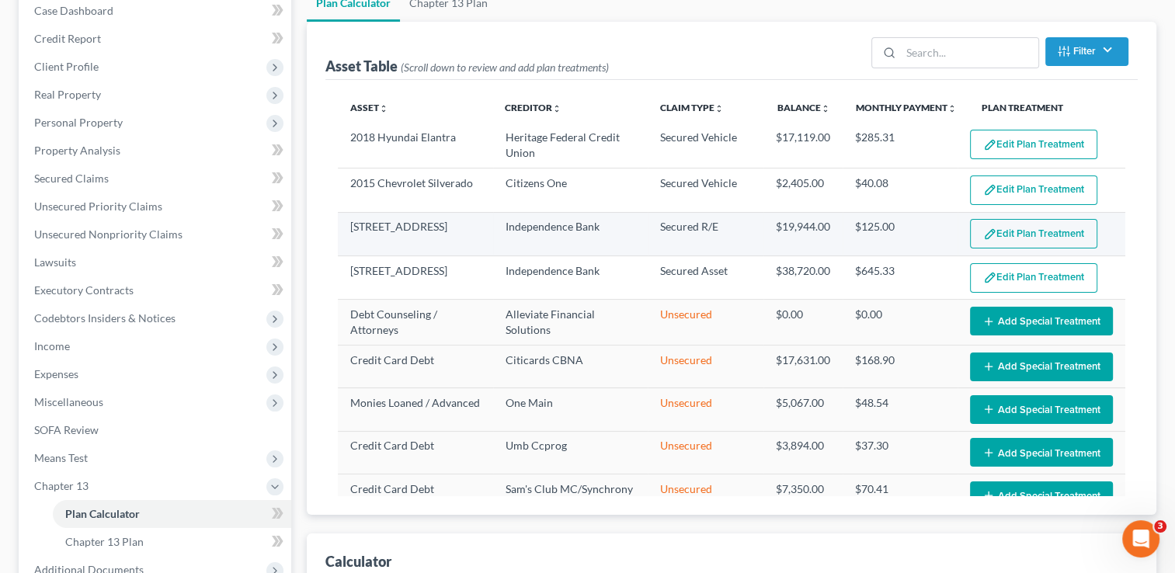
click at [1019, 239] on button "Edit Plan Treatment" at bounding box center [1033, 234] width 127 height 30
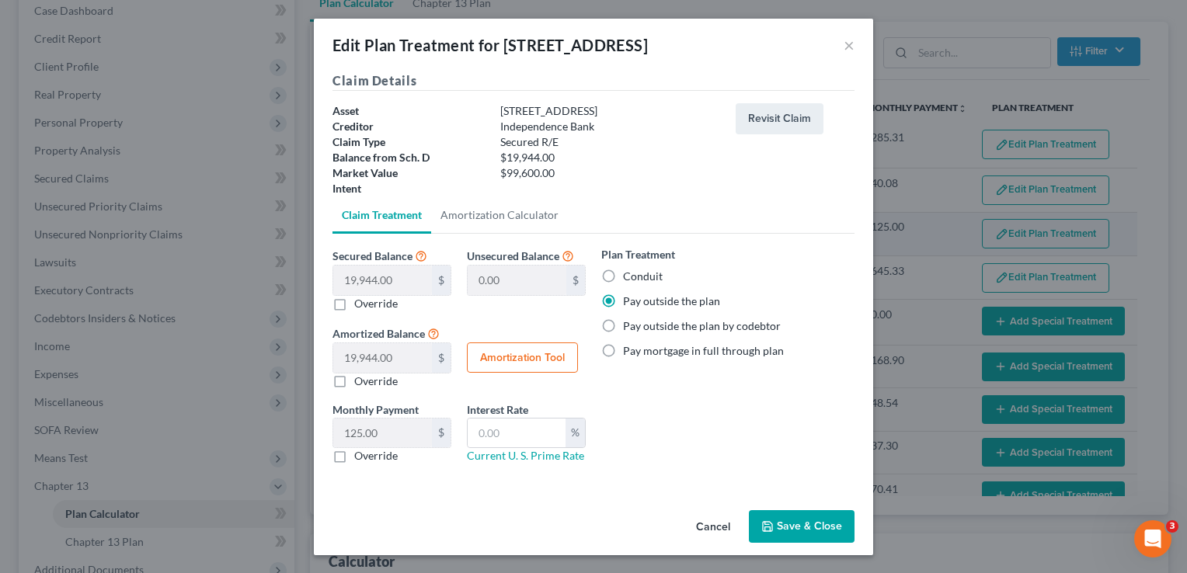
select select "59"
click at [818, 525] on button "Save & Close" at bounding box center [802, 526] width 106 height 33
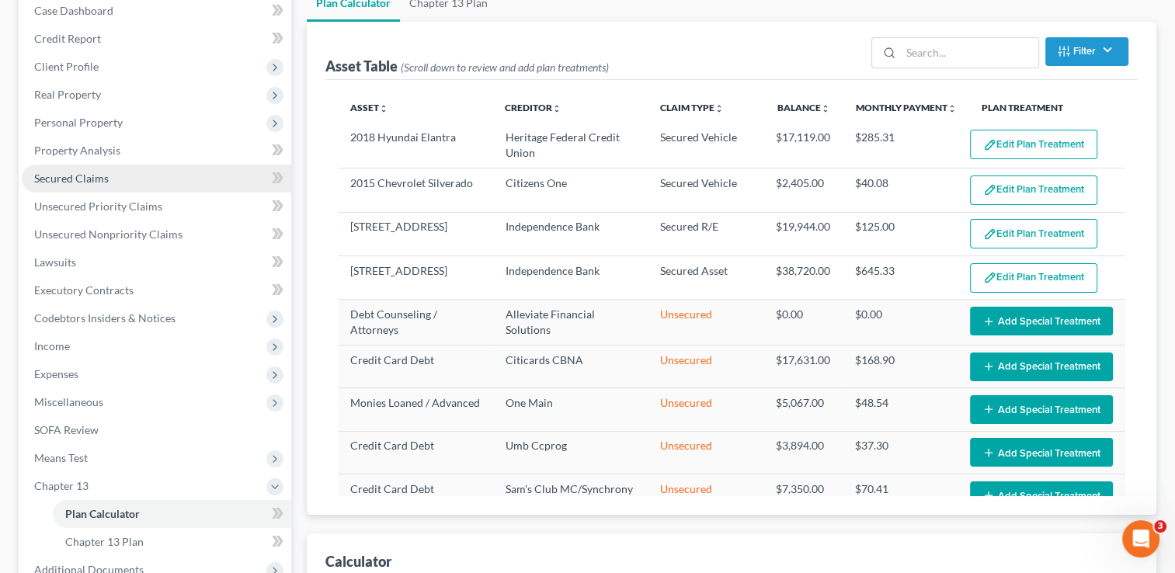
click at [57, 184] on span "Secured Claims" at bounding box center [71, 178] width 75 height 13
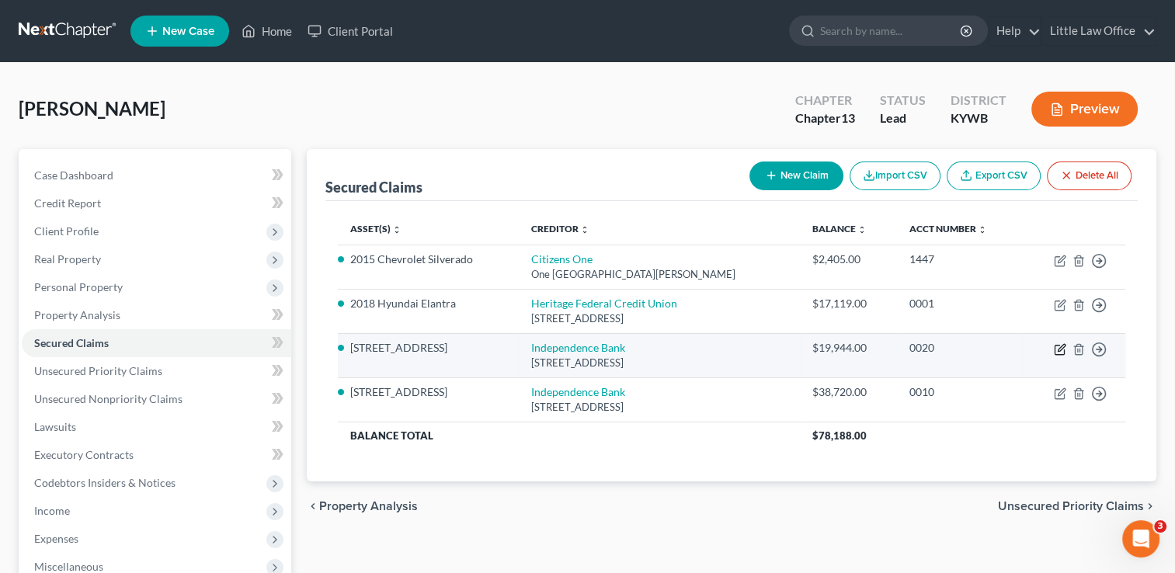
click at [1062, 353] on icon "button" at bounding box center [1060, 349] width 12 height 12
select select "18"
select select "0"
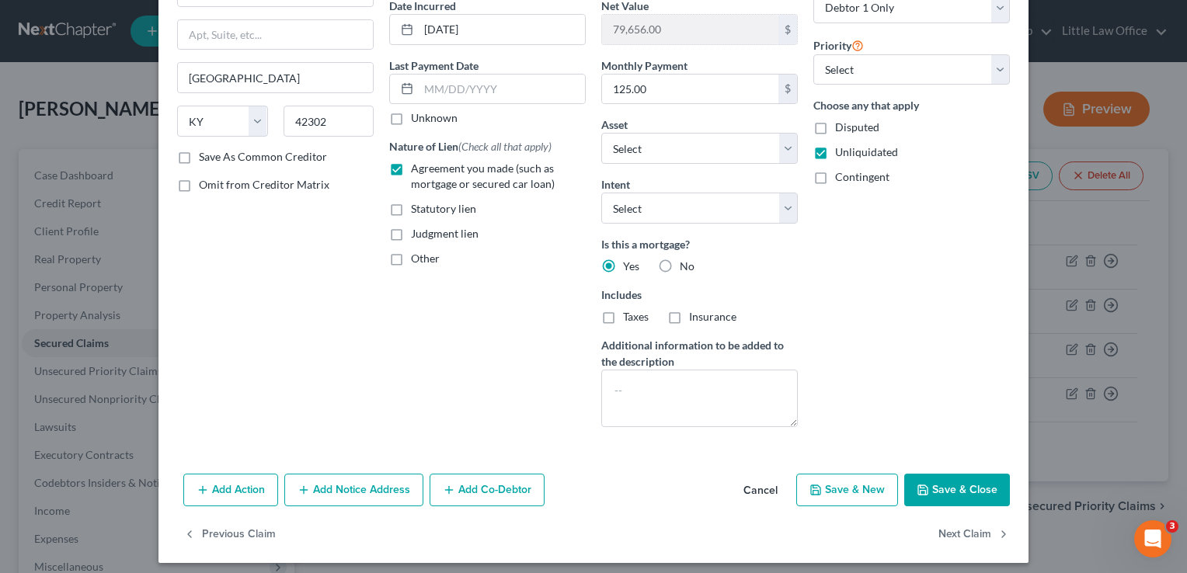
scroll to position [161, 0]
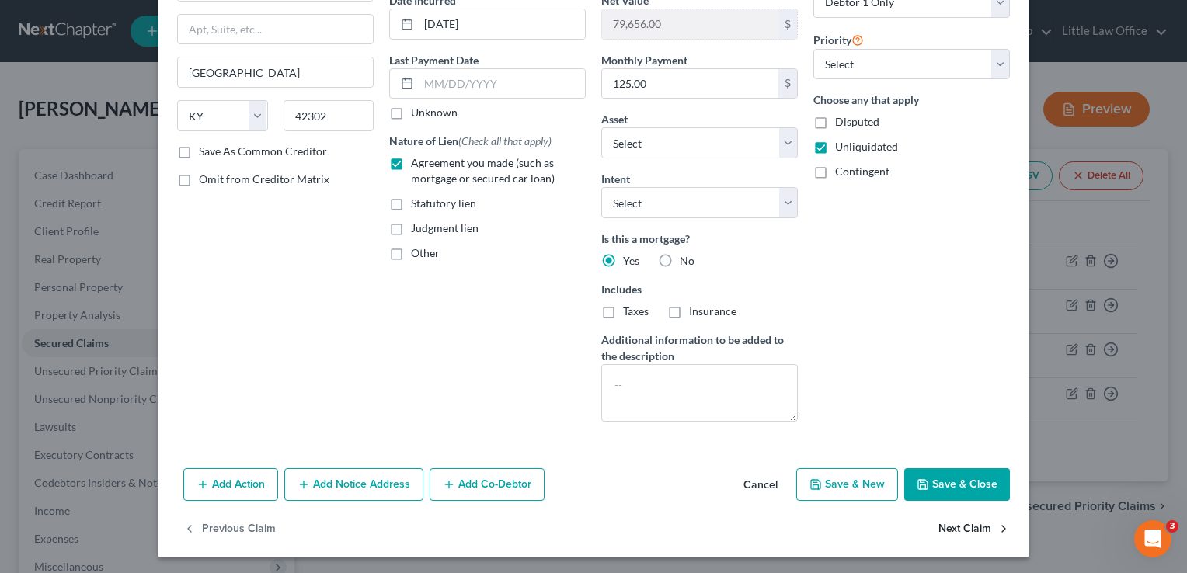
click at [973, 527] on button "Next Claim" at bounding box center [973, 529] width 71 height 33
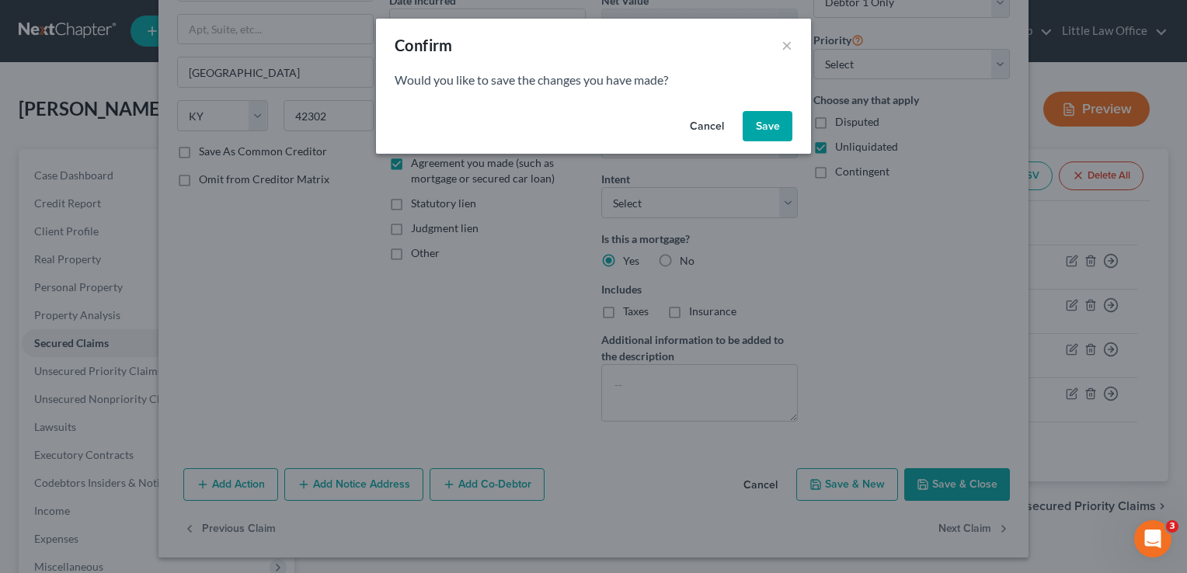
click at [761, 131] on button "Save" at bounding box center [767, 126] width 50 height 31
select select "18"
select select "0"
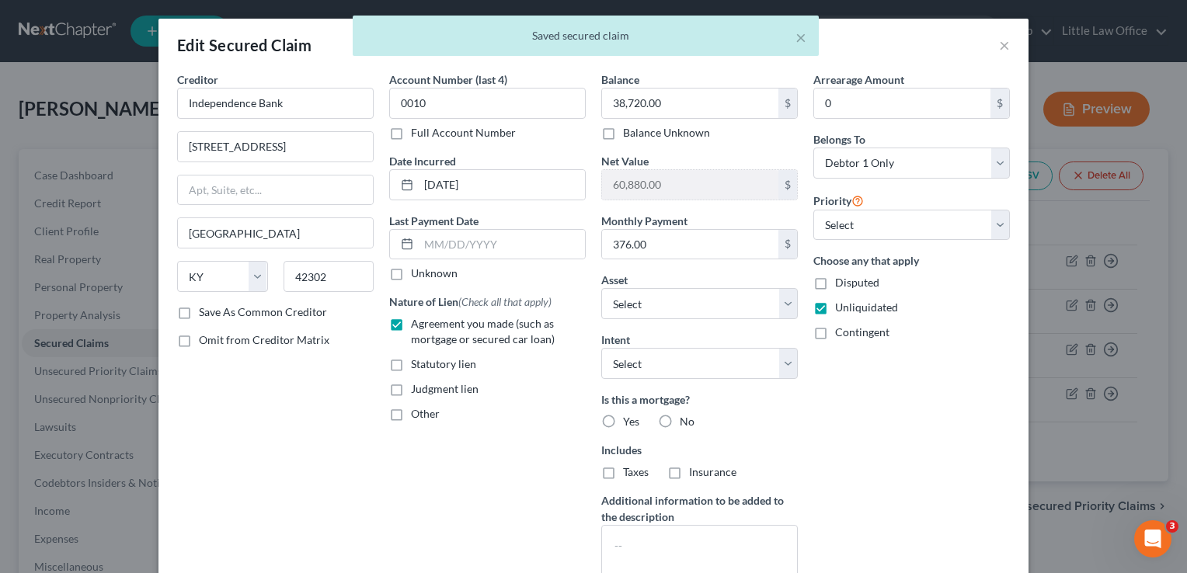
click at [623, 409] on div "Is this a mortgage? Yes No" at bounding box center [699, 410] width 196 height 38
click at [623, 414] on label "Yes" at bounding box center [631, 422] width 16 height 16
click at [629, 414] on input "Yes" at bounding box center [634, 419] width 10 height 10
radio input "true"
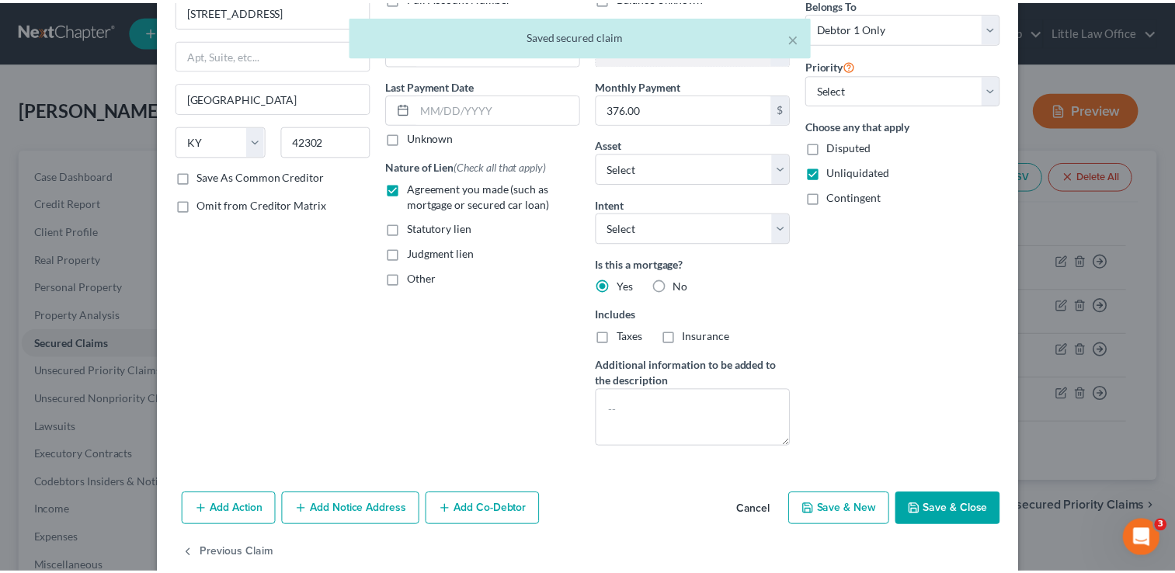
scroll to position [162, 0]
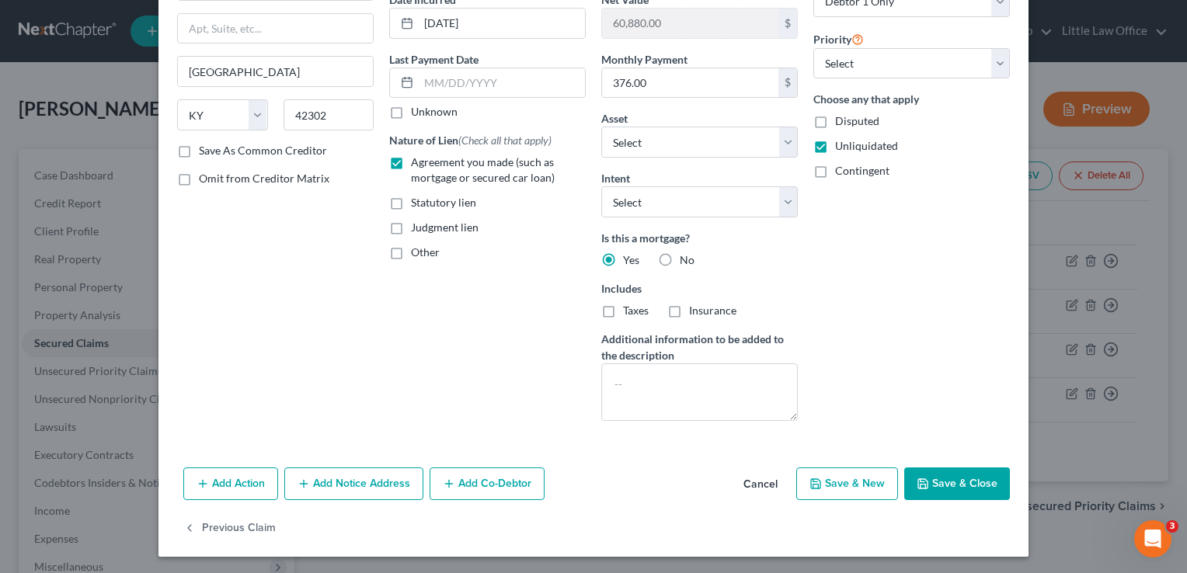
click at [919, 478] on icon "button" at bounding box center [922, 484] width 12 height 12
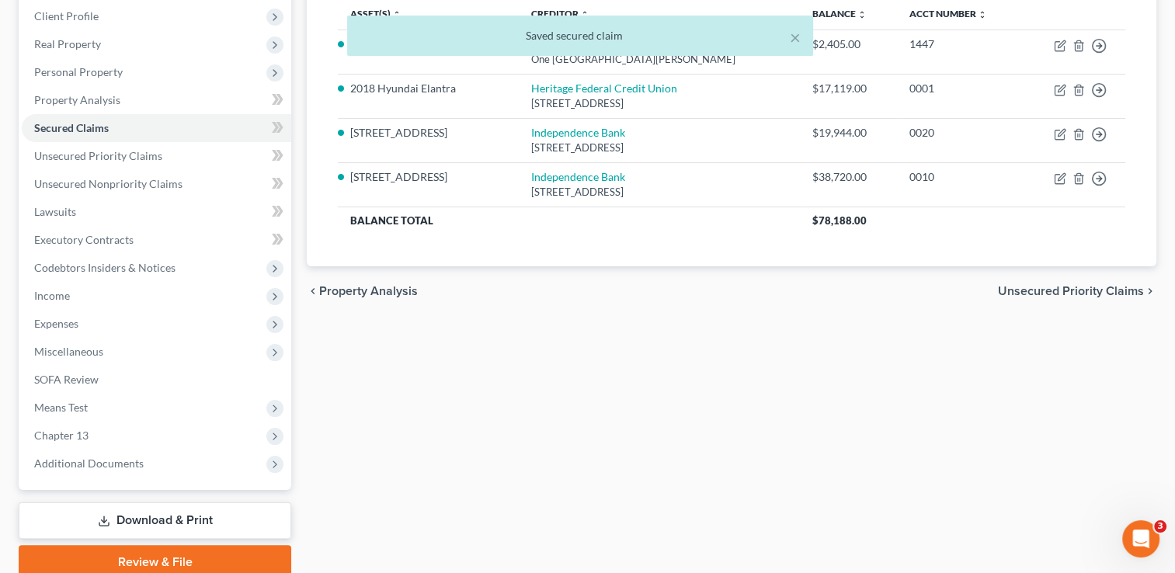
scroll to position [217, 0]
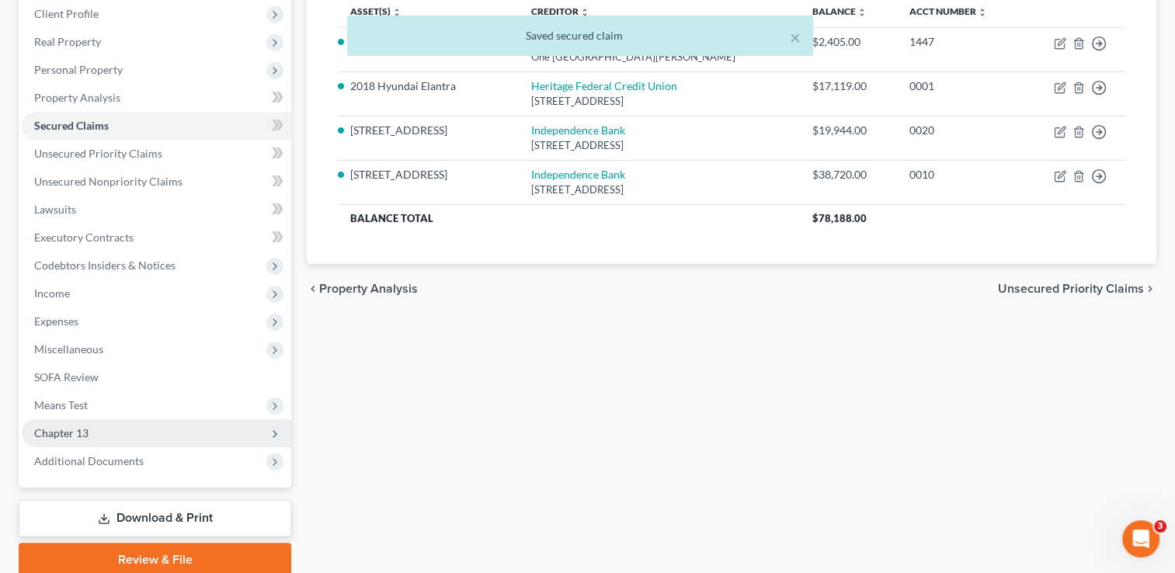
click at [123, 436] on span "Chapter 13" at bounding box center [156, 433] width 269 height 28
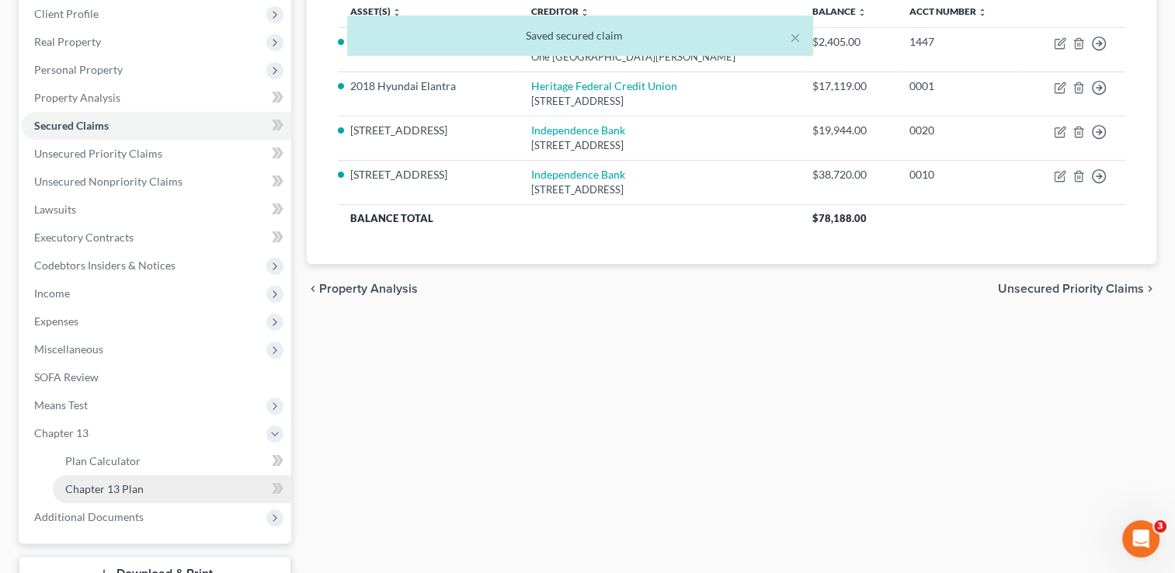
click at [121, 486] on span "Chapter 13 Plan" at bounding box center [104, 488] width 78 height 13
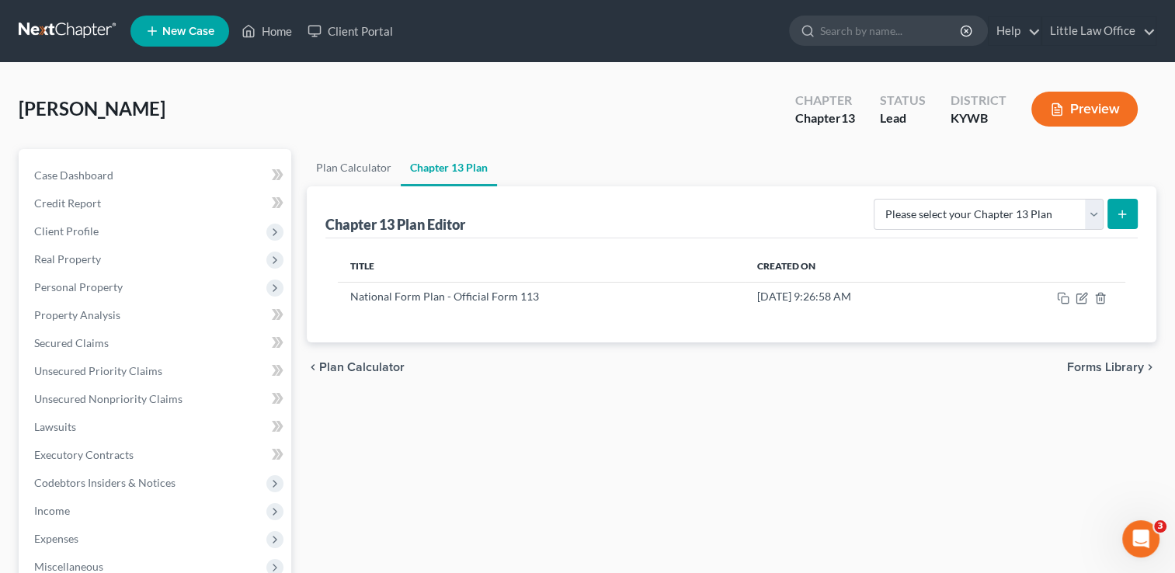
click at [1121, 219] on icon "submit" at bounding box center [1122, 214] width 12 height 12
click at [1095, 217] on select "Please select your Chapter 13 Plan National Form Plan - Official Form 113" at bounding box center [989, 214] width 230 height 31
select select "0"
click at [879, 199] on select "Please select your Chapter 13 Plan National Form Plan - Official Form 113" at bounding box center [989, 214] width 230 height 31
click at [1125, 220] on button "submit" at bounding box center [1122, 214] width 30 height 30
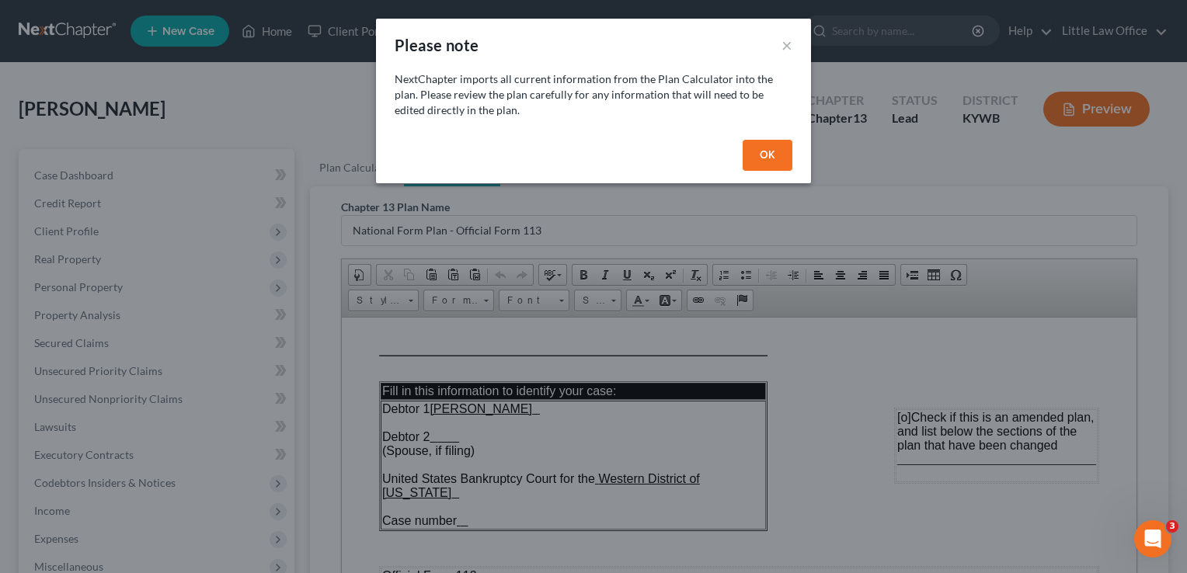
click at [780, 155] on button "OK" at bounding box center [767, 155] width 50 height 31
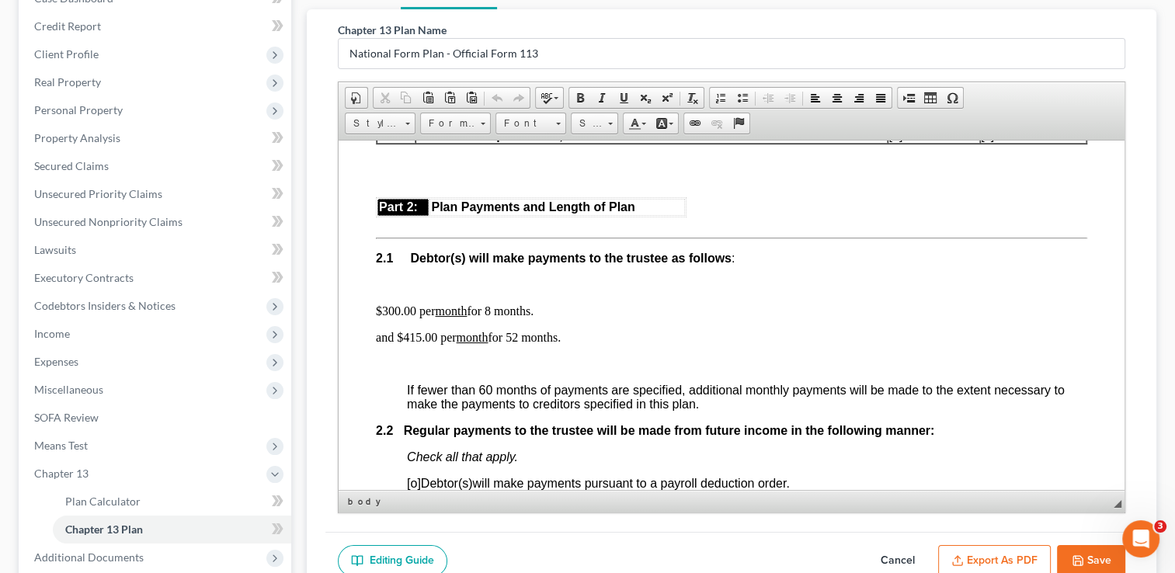
scroll to position [798, 0]
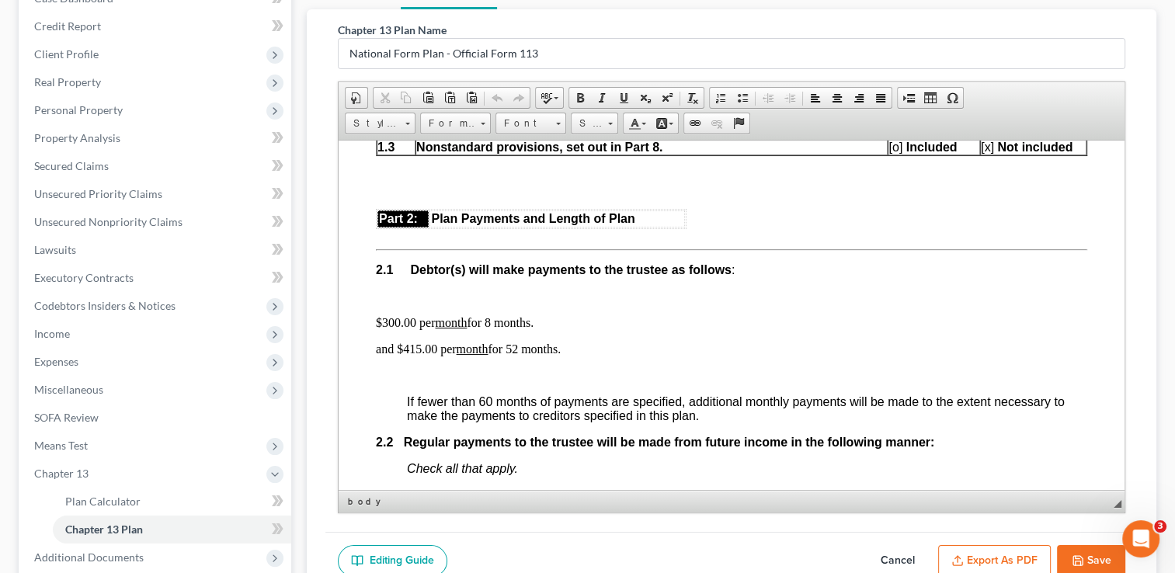
click at [534, 329] on p "$300.00 per month for 8 months." at bounding box center [731, 322] width 711 height 14
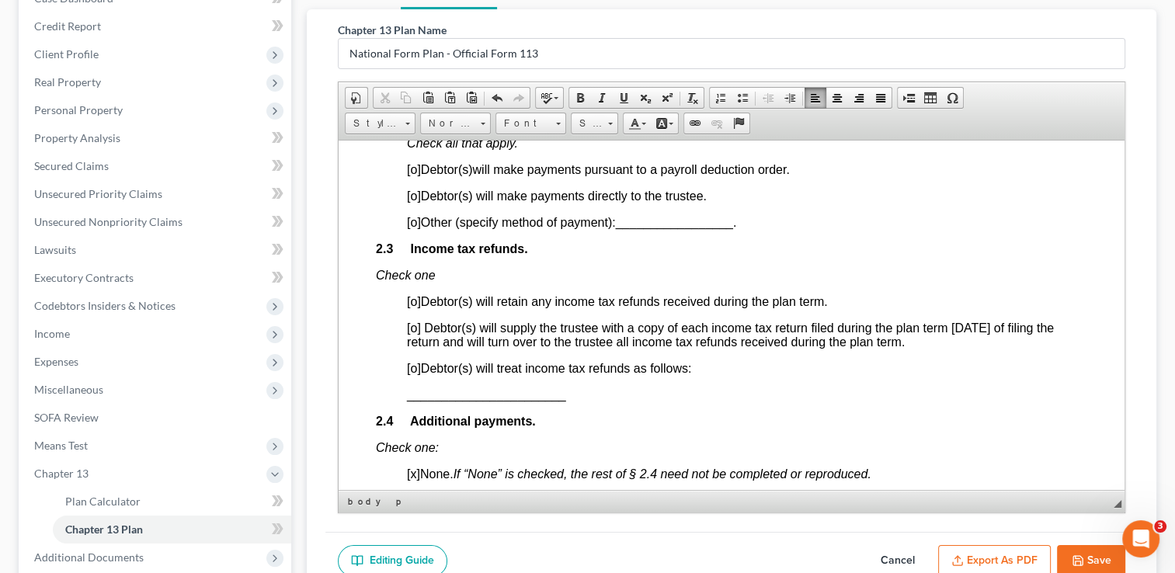
scroll to position [1109, 0]
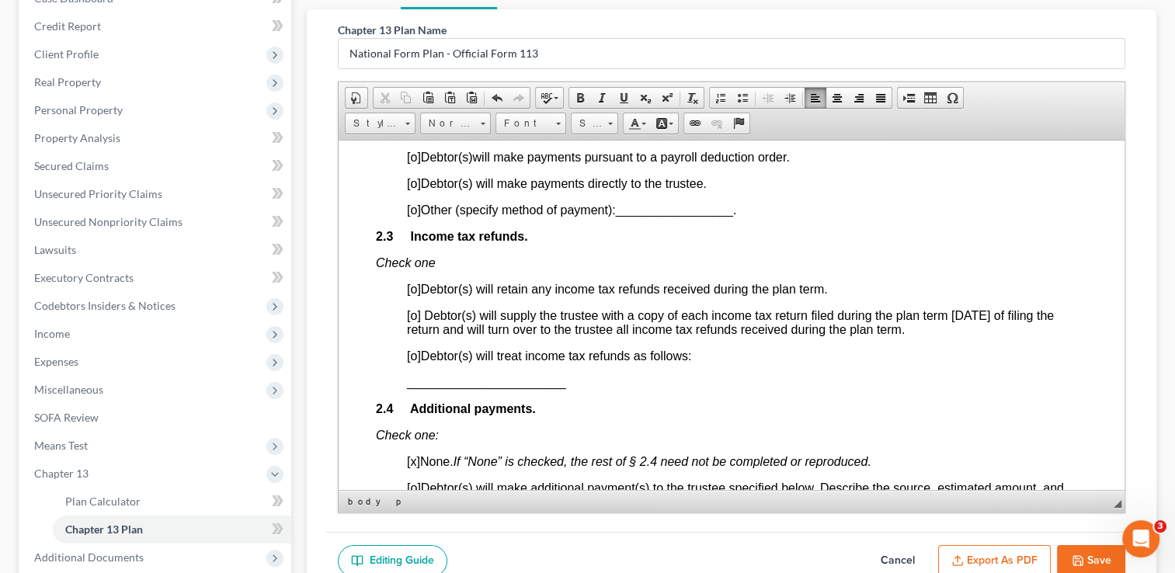
click at [413, 163] on span "[o]" at bounding box center [414, 156] width 14 height 13
click at [410, 214] on span "[o]" at bounding box center [414, 209] width 14 height 13
click at [652, 216] on span "_________________" at bounding box center [673, 209] width 117 height 13
click at [619, 92] on span at bounding box center [623, 98] width 12 height 12
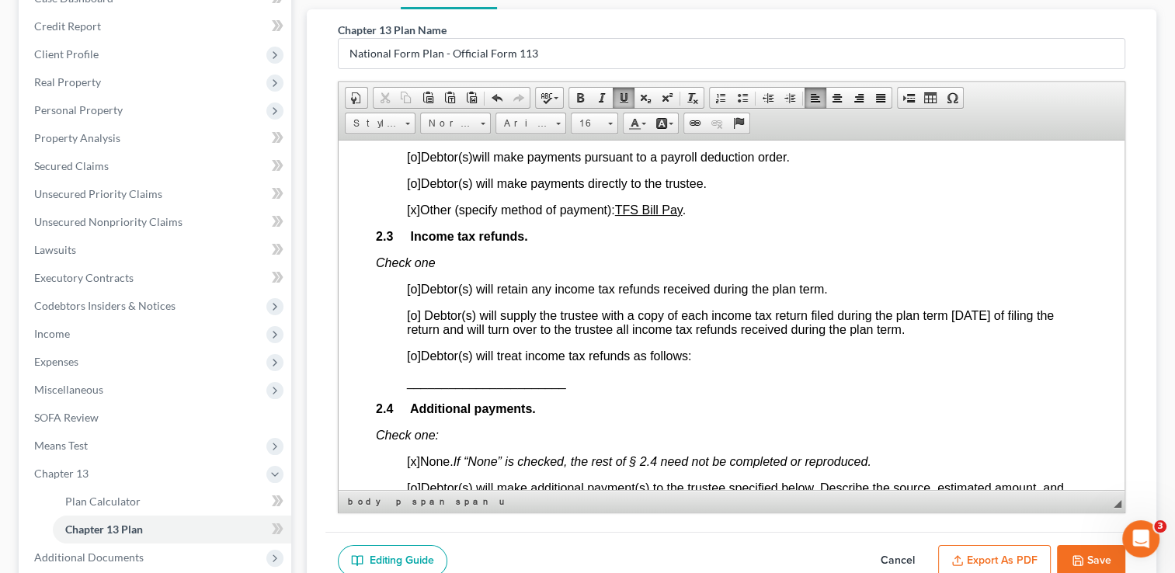
click at [412, 334] on span "Debtor(s) will supply the trustee with a copy of each income tax return filed d…" at bounding box center [730, 321] width 647 height 27
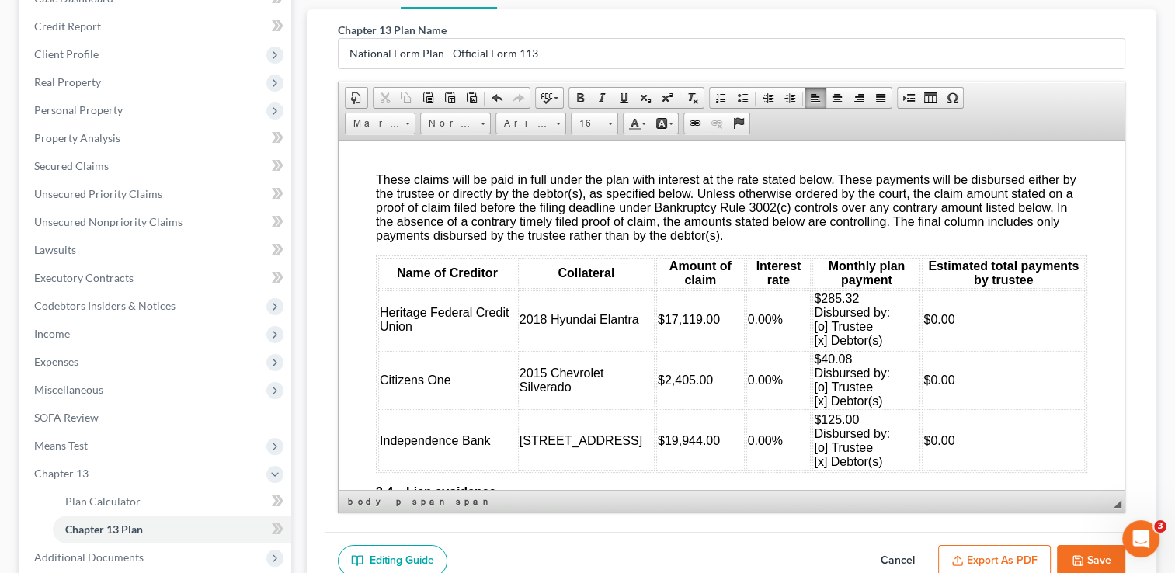
scroll to position [2361, 0]
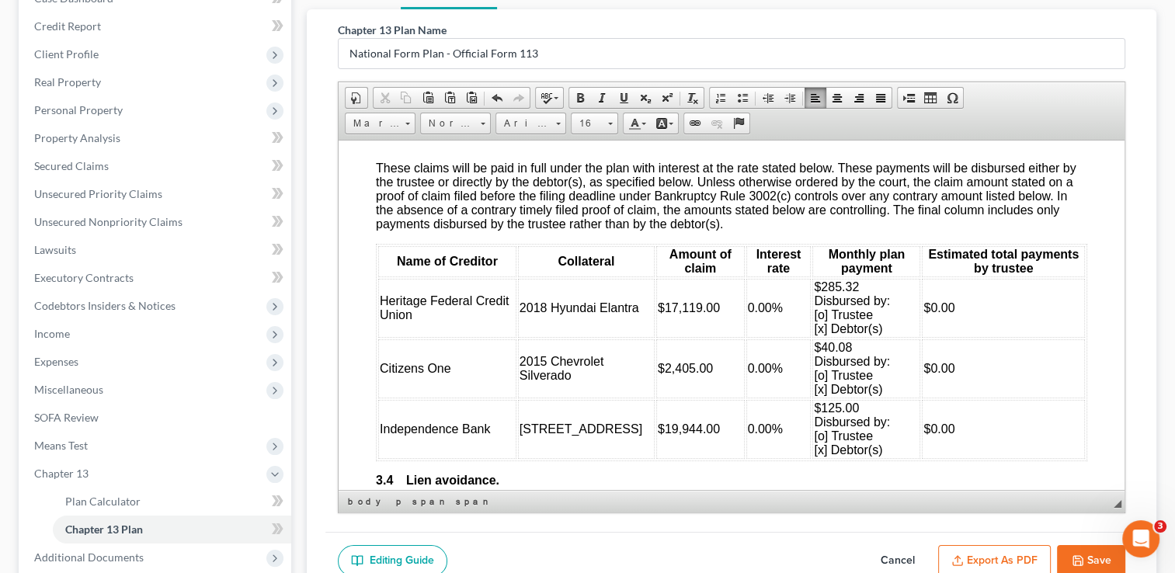
click at [814, 335] on span "$285.32 Disbursed by: [o] Trustee [x] Debtor(s)" at bounding box center [852, 307] width 76 height 55
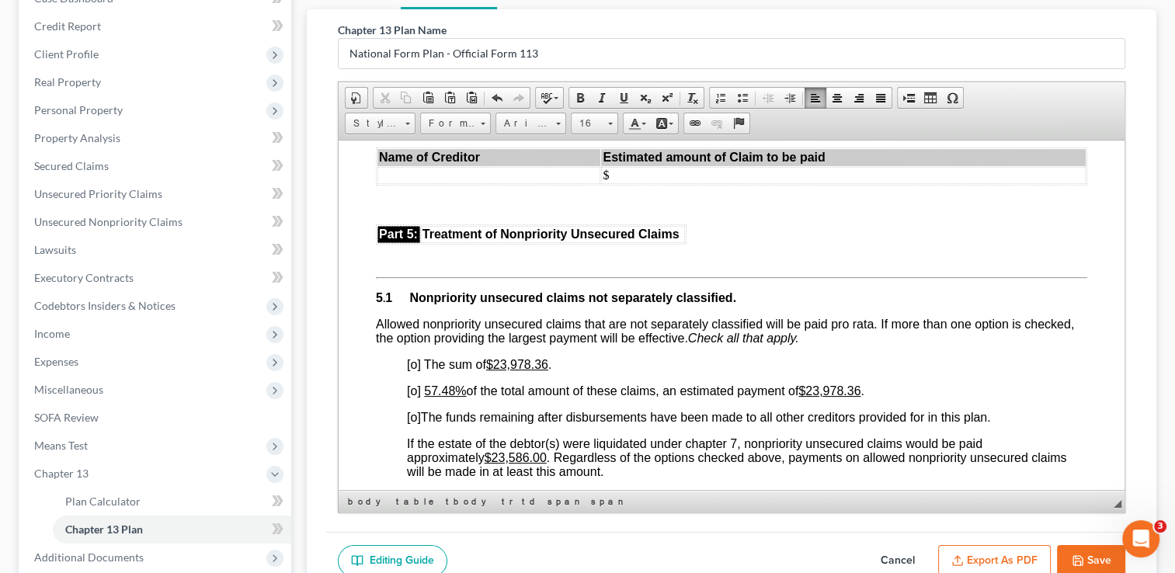
scroll to position [3541, 0]
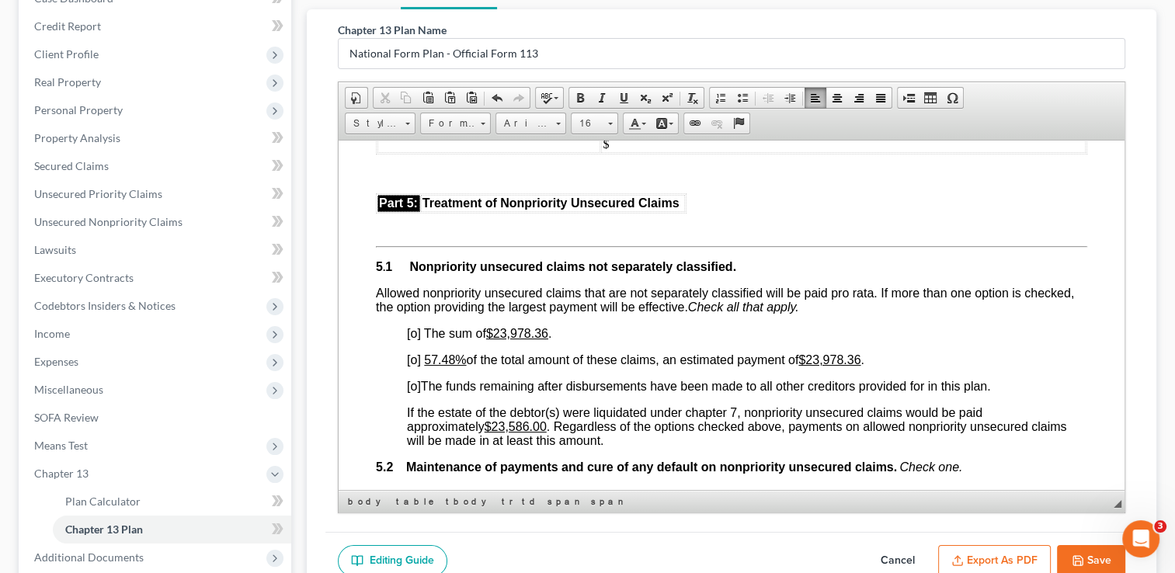
click at [413, 366] on span "[o]" at bounding box center [414, 359] width 14 height 13
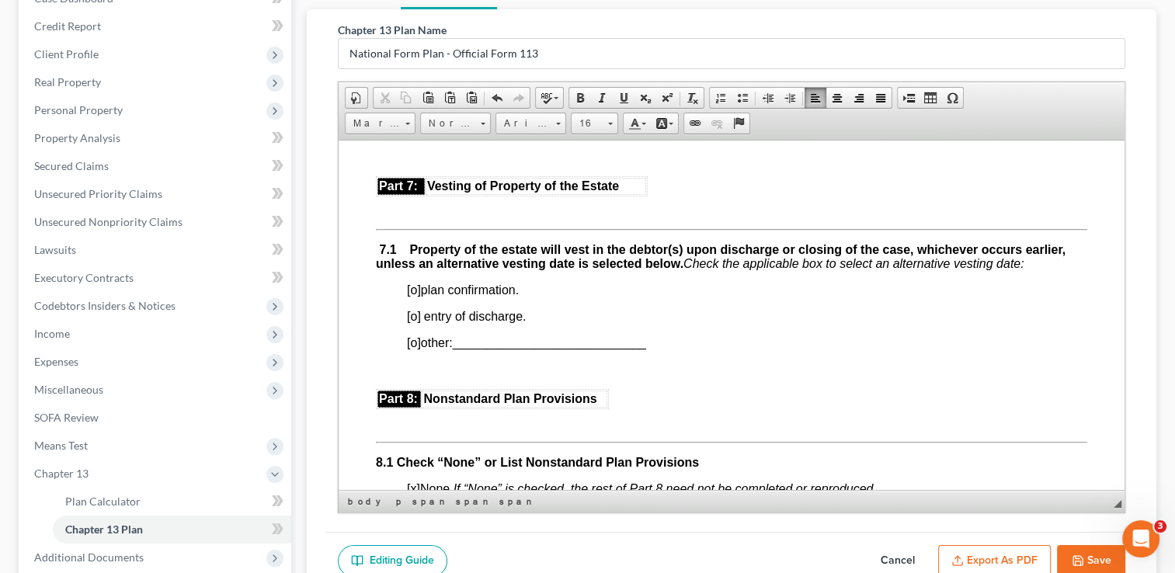
scroll to position [4286, 0]
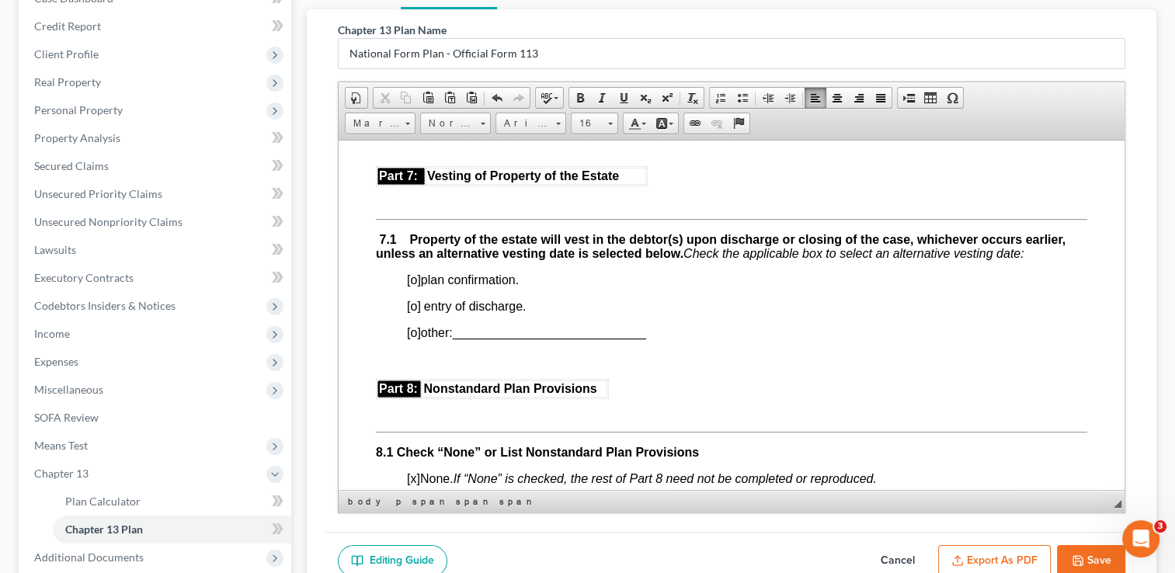
click at [414, 286] on span "[o]" at bounding box center [414, 279] width 14 height 13
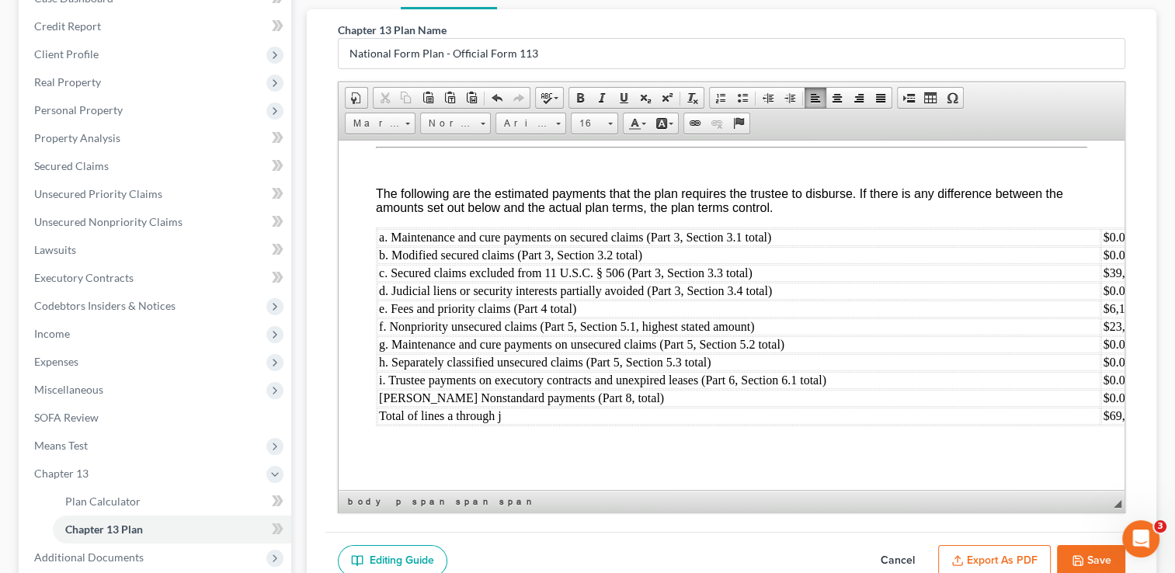
scroll to position [5372, 0]
click at [1078, 556] on icon "button" at bounding box center [1077, 560] width 9 height 9
select select "0"
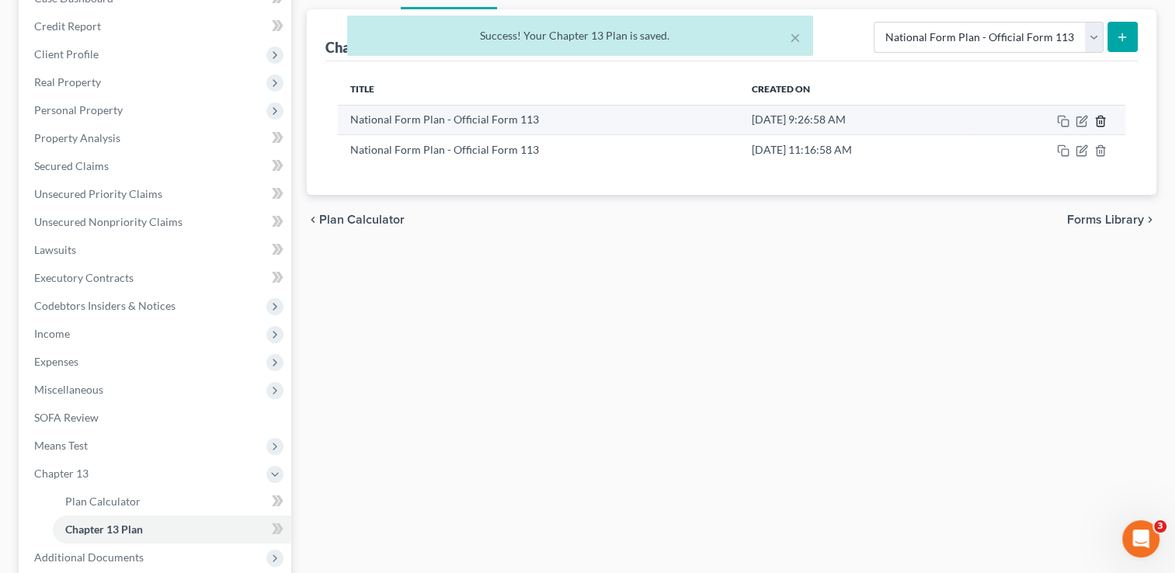
click at [1100, 122] on line "button" at bounding box center [1100, 121] width 0 height 3
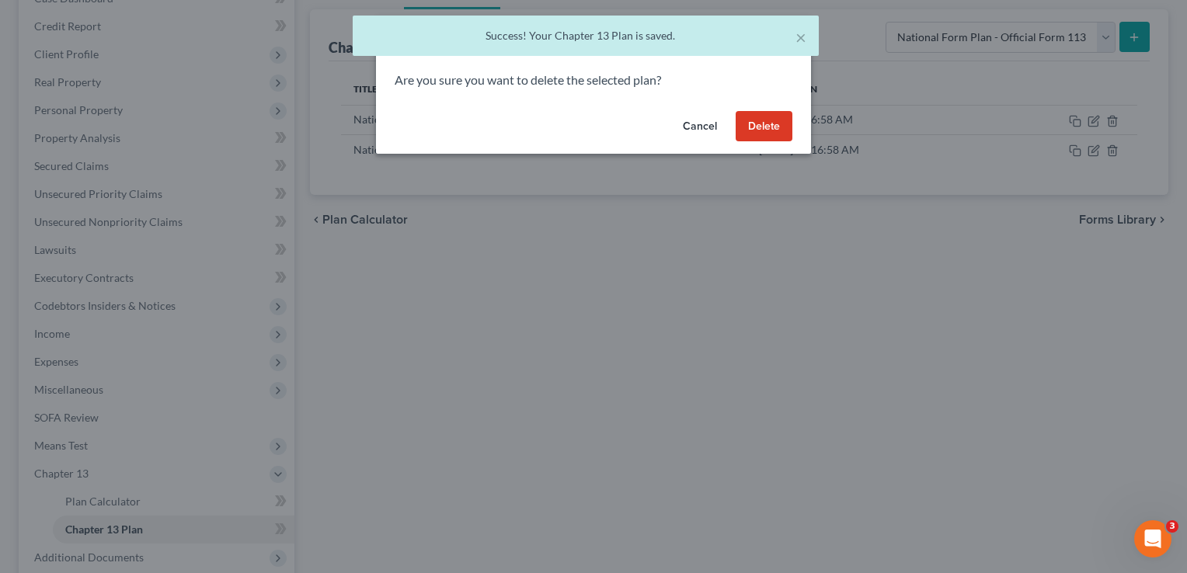
click at [760, 121] on button "Delete" at bounding box center [763, 126] width 57 height 31
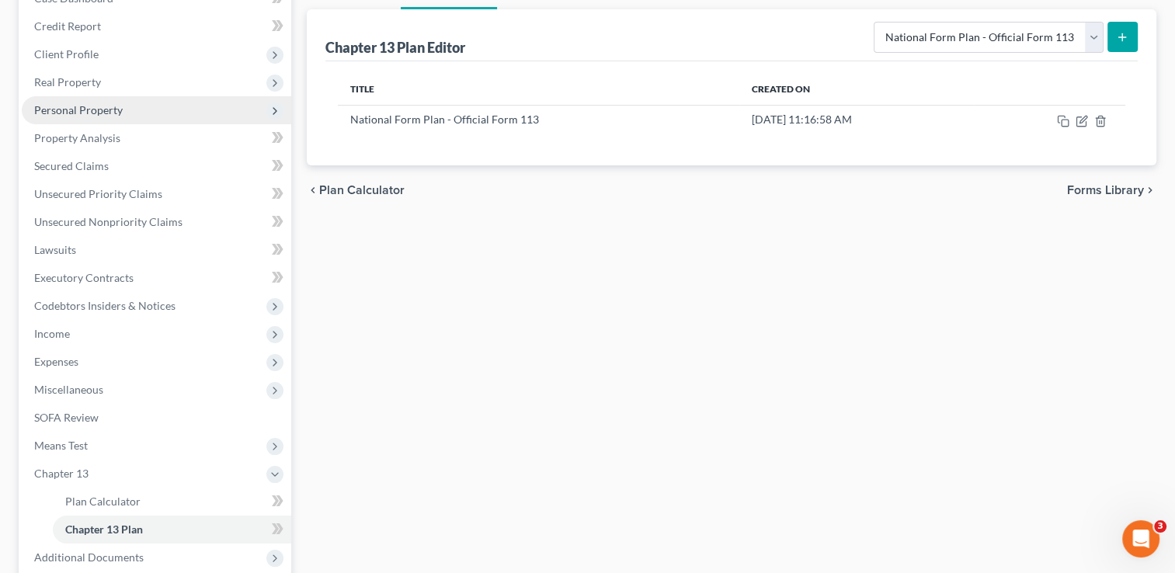
click at [143, 113] on span "Personal Property" at bounding box center [156, 110] width 269 height 28
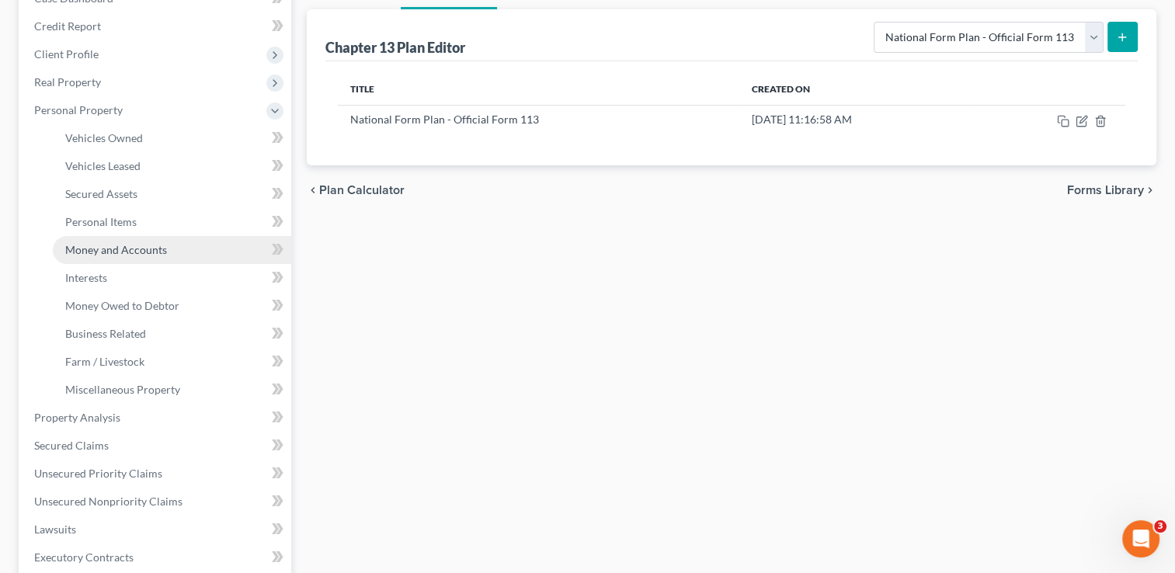
click at [193, 244] on link "Money and Accounts" at bounding box center [172, 250] width 238 height 28
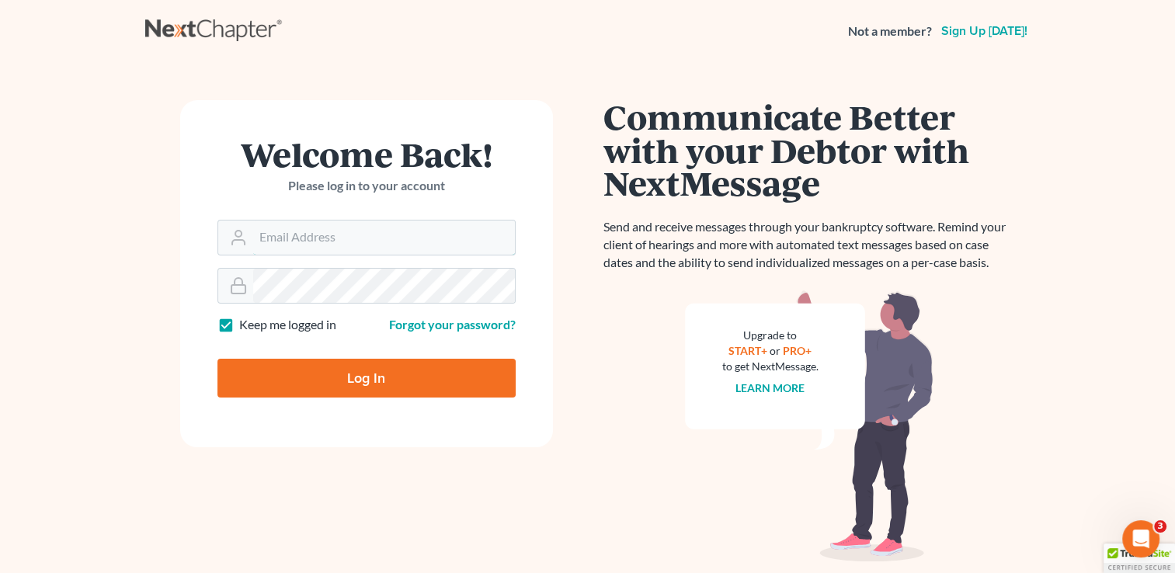
type input "[PERSON_NAME][EMAIL_ADDRESS][DOMAIN_NAME]"
click at [423, 378] on input "Log In" at bounding box center [366, 378] width 298 height 39
type input "Thinking..."
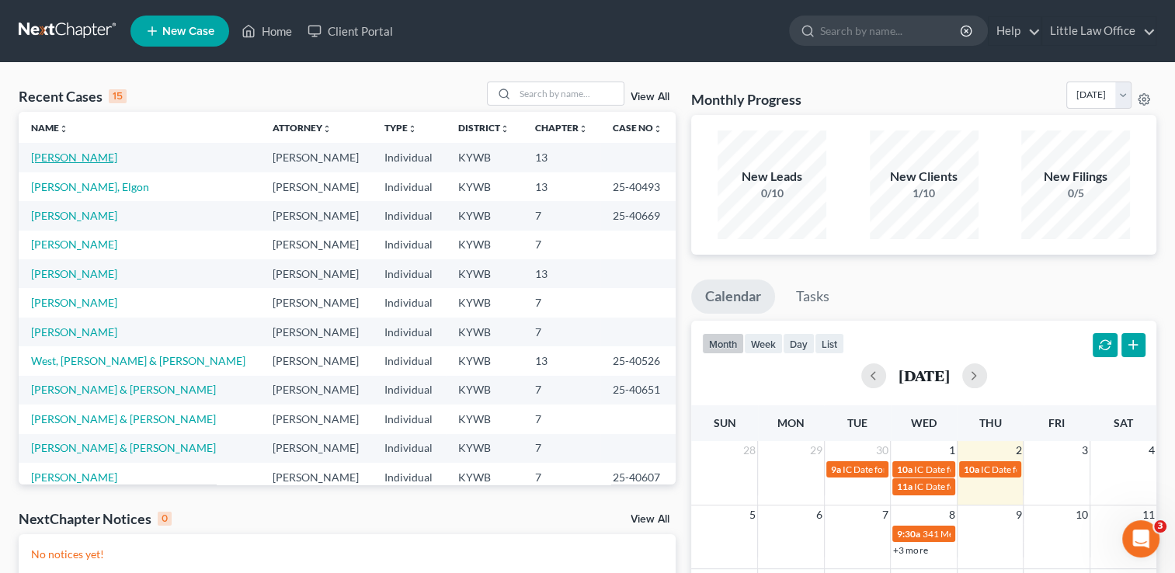
click at [72, 154] on link "Jones, Danny" at bounding box center [74, 157] width 86 height 13
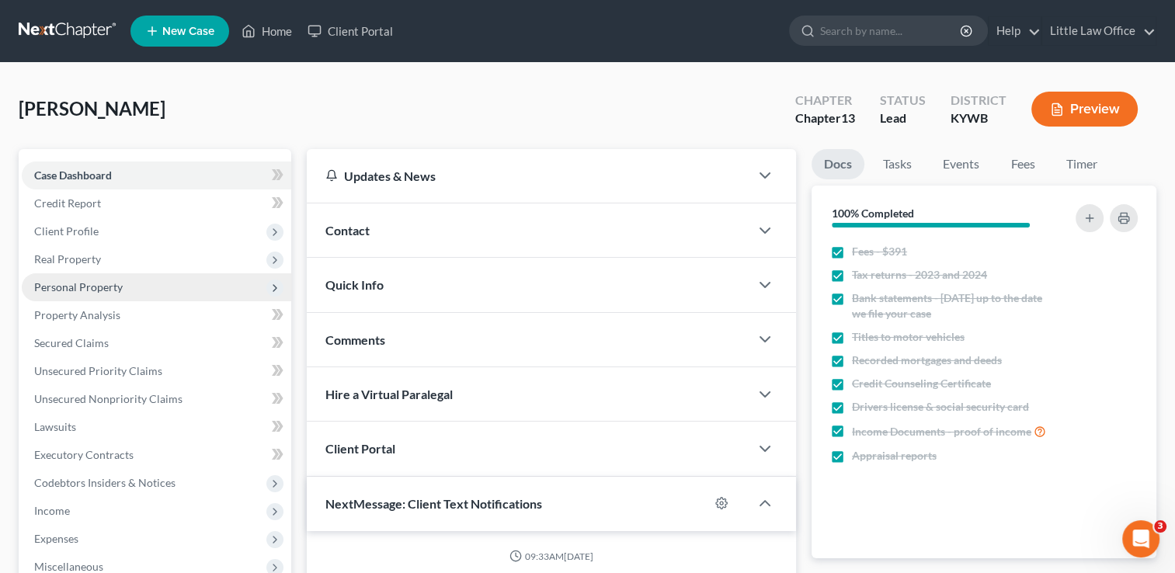
scroll to position [221, 0]
click at [99, 284] on span "Personal Property" at bounding box center [78, 286] width 89 height 13
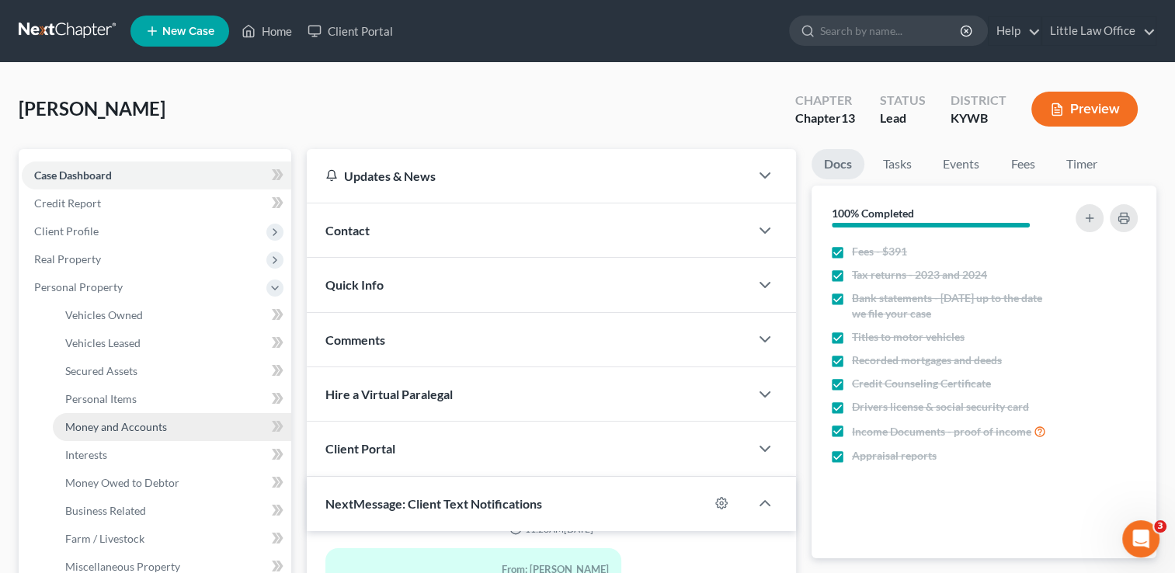
click at [150, 432] on span "Money and Accounts" at bounding box center [116, 426] width 102 height 13
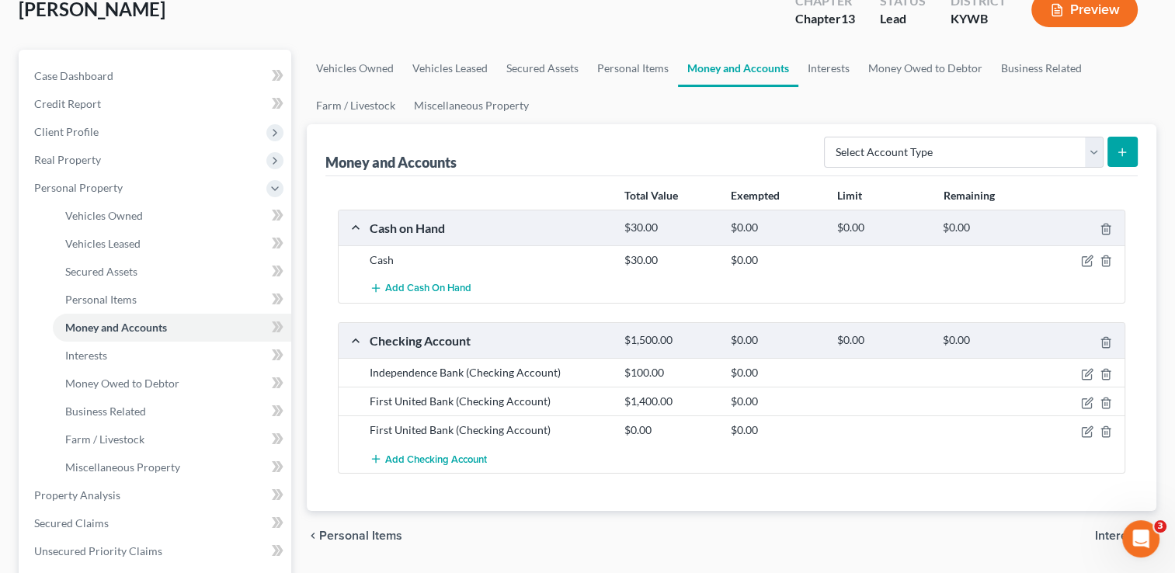
scroll to position [118, 0]
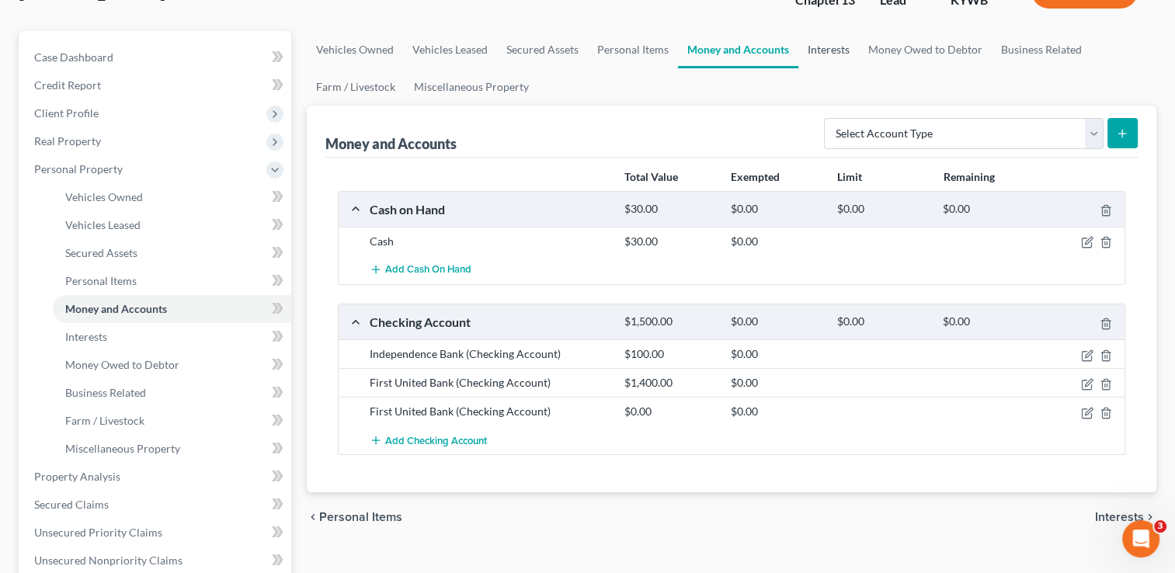
click at [830, 61] on link "Interests" at bounding box center [828, 49] width 61 height 37
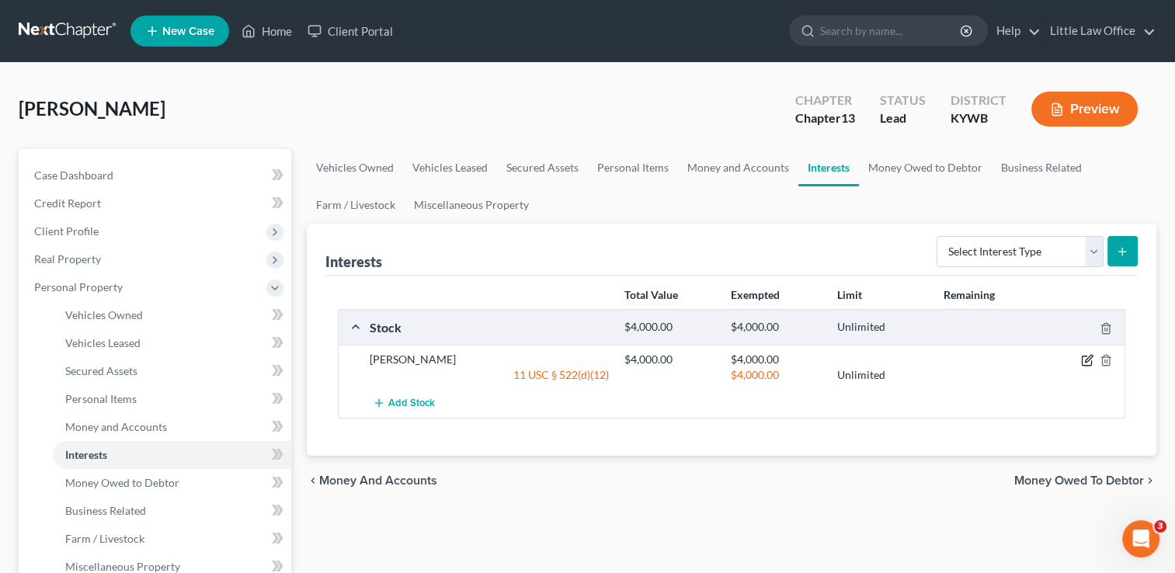
click at [1086, 356] on icon "button" at bounding box center [1087, 360] width 12 height 12
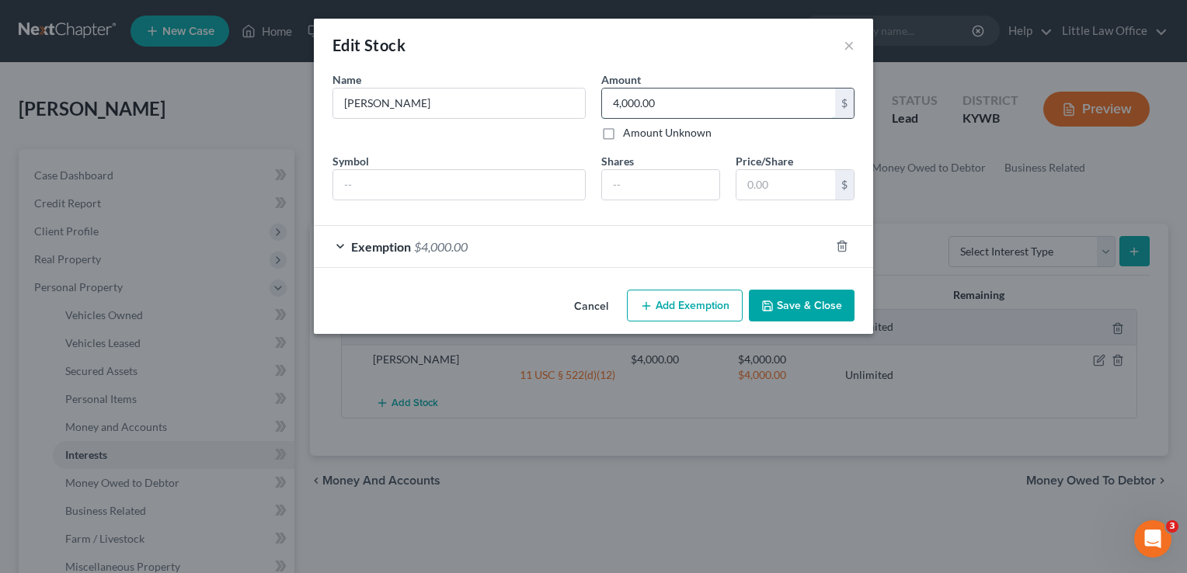
click at [668, 107] on input "4,000.00" at bounding box center [718, 104] width 233 height 30
type input "3,000"
click at [561, 262] on div "Exemption $4,000.00" at bounding box center [572, 246] width 516 height 41
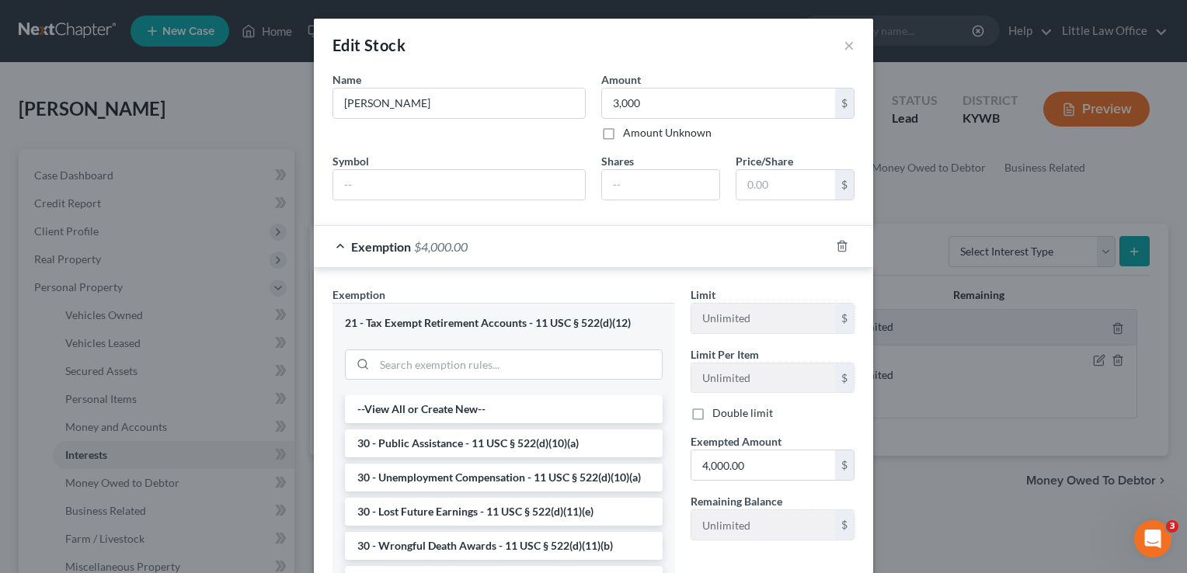
click at [773, 447] on label "Exempted Amount *" at bounding box center [735, 441] width 91 height 16
click at [772, 457] on input "4,000.00" at bounding box center [763, 465] width 144 height 30
type input "3,000"
click at [1174, 325] on div "Edit Stock × An exemption set must first be selected from the Filing Informatio…" at bounding box center [593, 286] width 1187 height 573
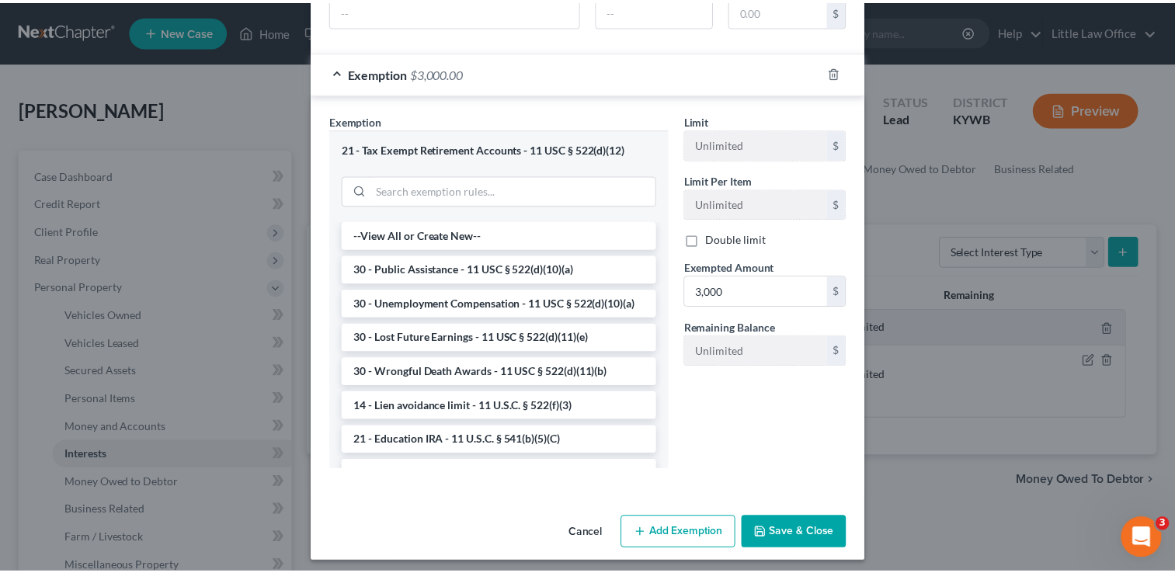
scroll to position [179, 0]
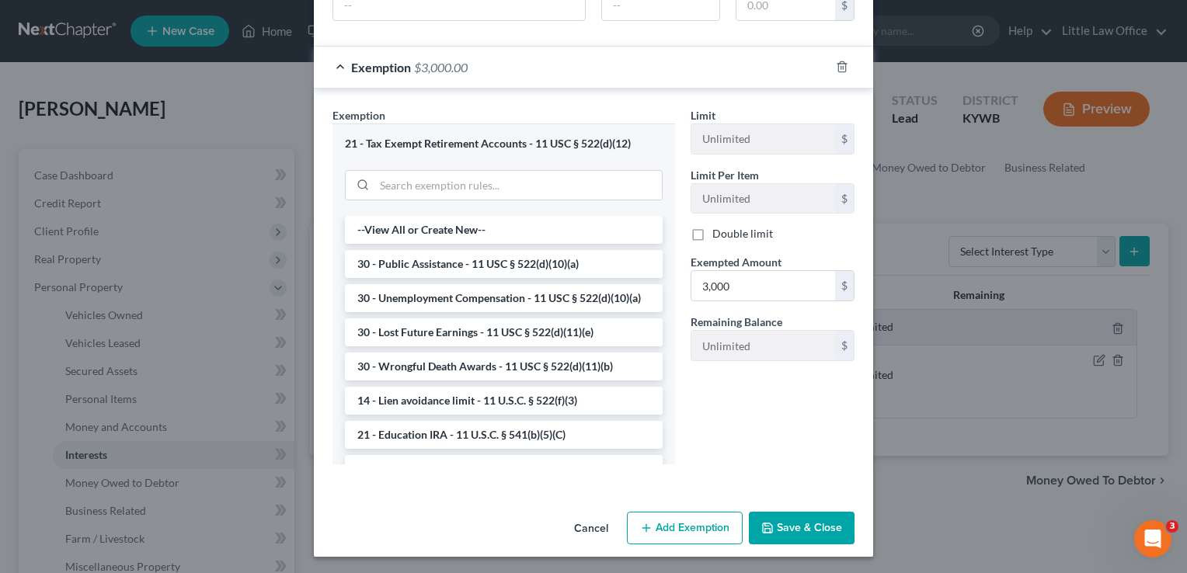
click at [765, 529] on polyline "button" at bounding box center [767, 531] width 5 height 4
